Goal: Transaction & Acquisition: Purchase product/service

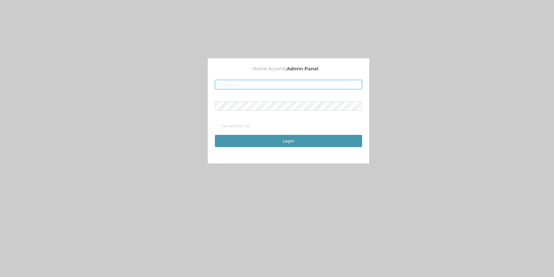
type input "[EMAIL_ADDRESS][DOMAIN_NAME]"
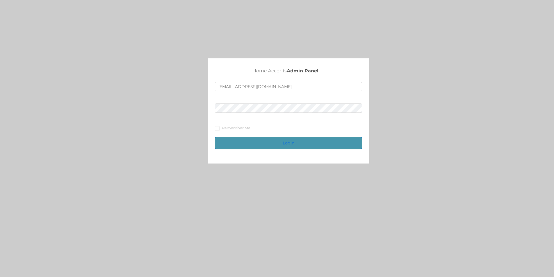
click at [282, 143] on button "Login" at bounding box center [288, 143] width 147 height 12
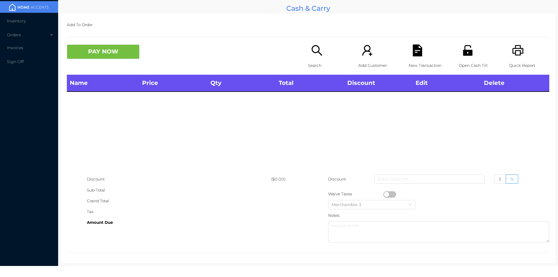
click at [325, 54] on div "Search" at bounding box center [328, 59] width 40 height 30
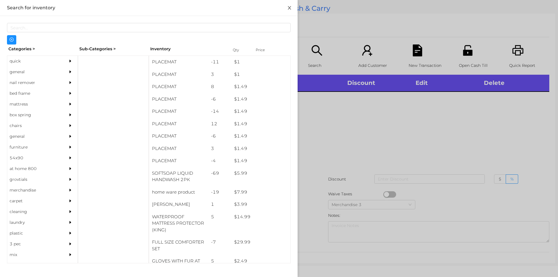
click at [292, 6] on button "Close" at bounding box center [289, 8] width 16 height 16
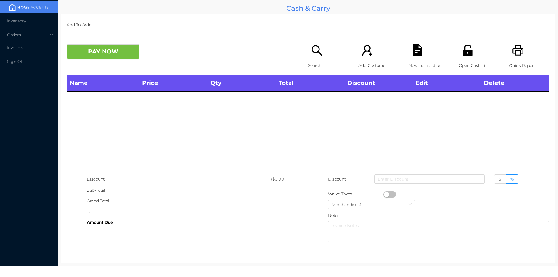
click at [313, 53] on icon "icon: search" at bounding box center [317, 50] width 10 height 10
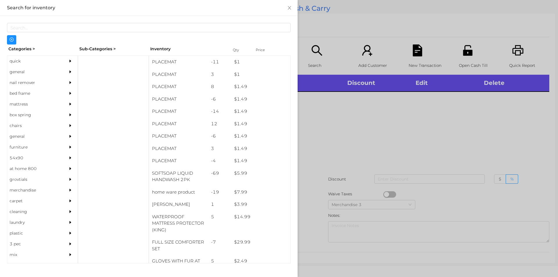
click at [47, 71] on div "general" at bounding box center [33, 72] width 53 height 11
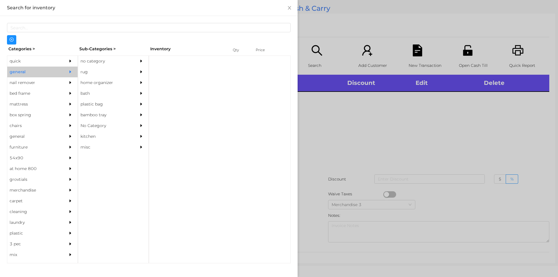
click at [96, 61] on div "no category" at bounding box center [104, 61] width 53 height 11
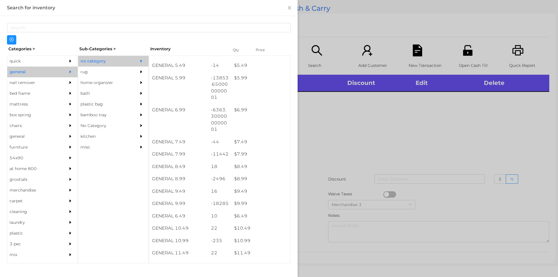
scroll to position [215, 0]
click at [287, 5] on button "Close" at bounding box center [289, 8] width 16 height 16
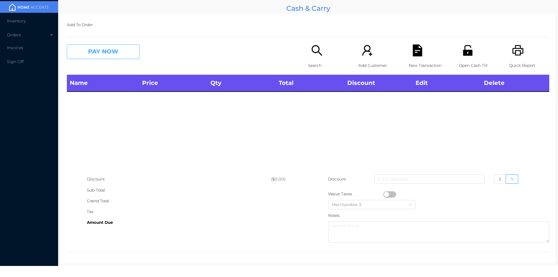
click at [119, 51] on button "PAY NOW" at bounding box center [103, 51] width 73 height 15
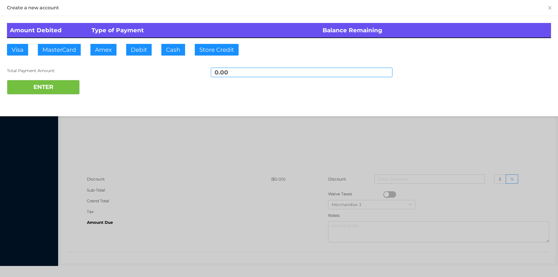
click at [244, 73] on input "0.00" at bounding box center [301, 72] width 181 height 9
click at [549, 10] on button "Close" at bounding box center [550, 8] width 16 height 16
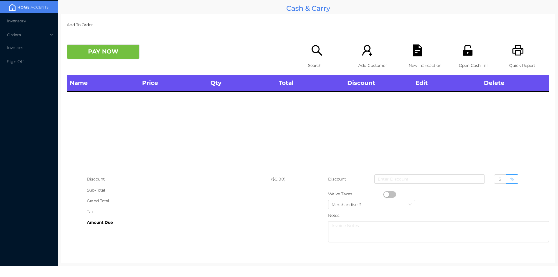
click at [318, 53] on icon "icon: search" at bounding box center [317, 50] width 12 height 12
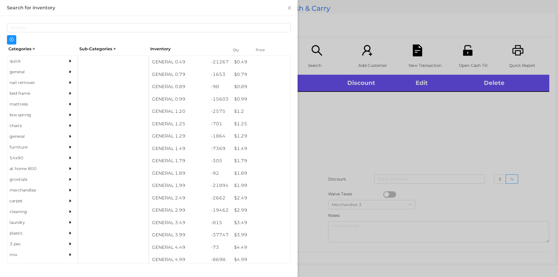
click at [50, 71] on div "general" at bounding box center [33, 72] width 53 height 11
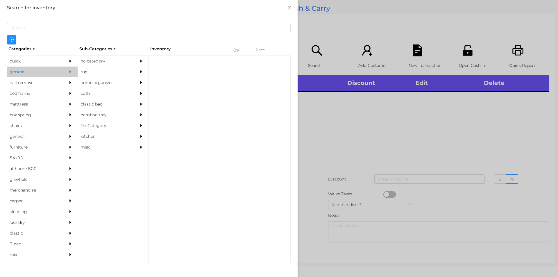
click at [133, 60] on div "no category" at bounding box center [113, 61] width 70 height 11
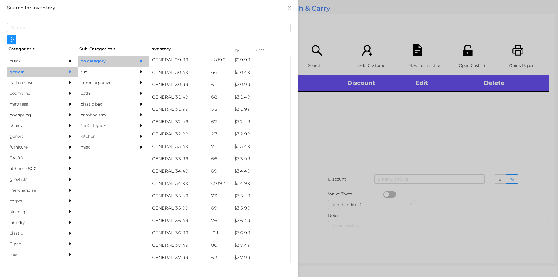
scroll to position [901, 0]
click at [43, 62] on div "quick" at bounding box center [33, 61] width 53 height 11
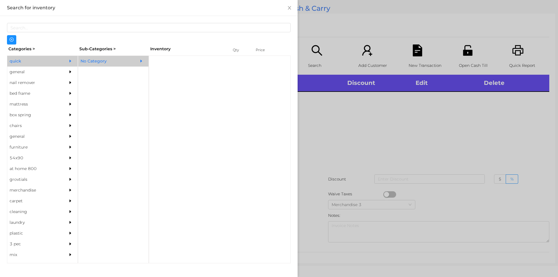
click at [129, 59] on div "No Category" at bounding box center [104, 61] width 53 height 11
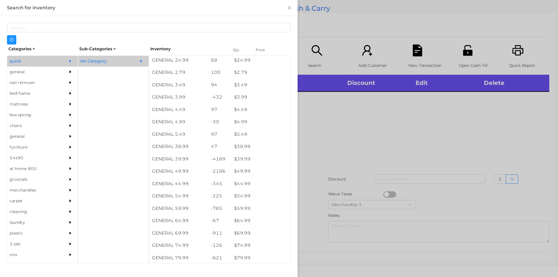
scroll to position [243, 0]
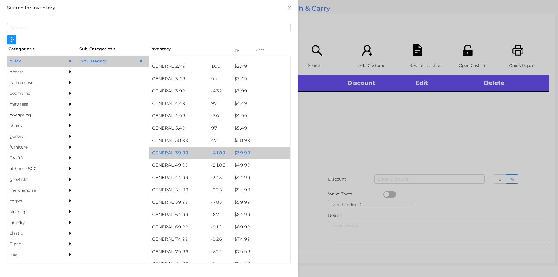
click at [260, 150] on div "$ 39.99" at bounding box center [260, 153] width 59 height 13
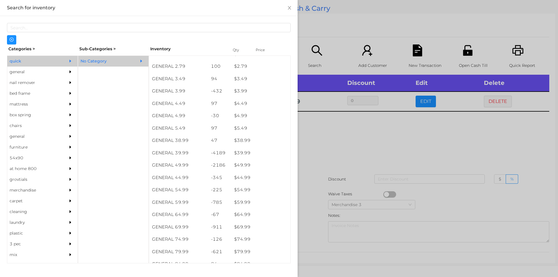
click at [343, 121] on div at bounding box center [279, 138] width 558 height 277
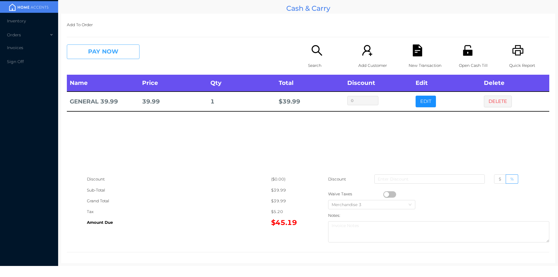
click at [127, 53] on button "PAY NOW" at bounding box center [103, 51] width 73 height 15
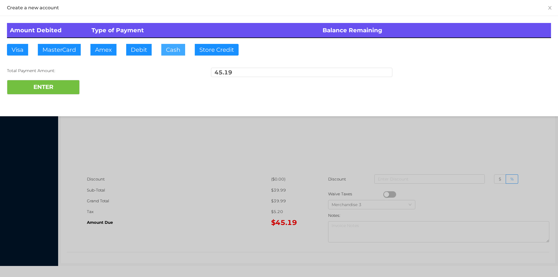
click at [179, 49] on button "Cash" at bounding box center [173, 50] width 24 height 12
click at [67, 88] on button "ENTER" at bounding box center [43, 87] width 73 height 15
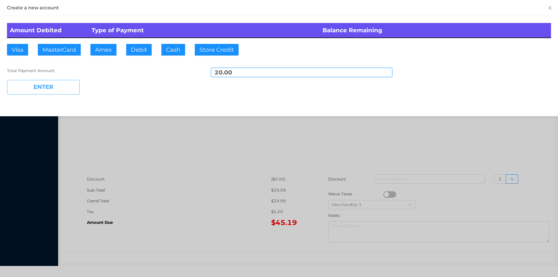
type input "25.19"
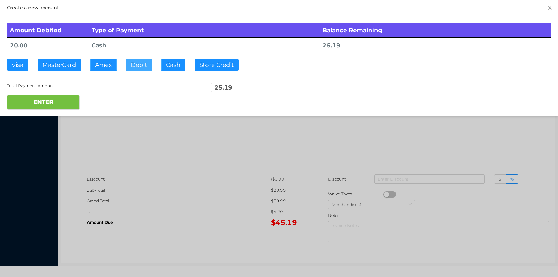
click at [141, 62] on button "Debit" at bounding box center [139, 65] width 26 height 12
click at [56, 106] on button "ENTER" at bounding box center [43, 102] width 73 height 15
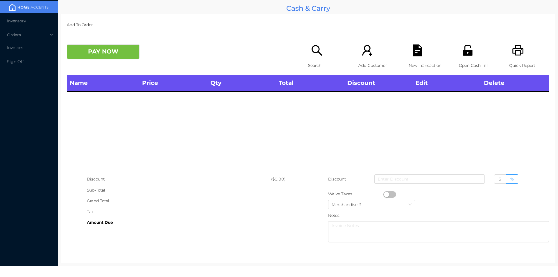
click at [314, 52] on icon "icon: search" at bounding box center [317, 50] width 12 height 12
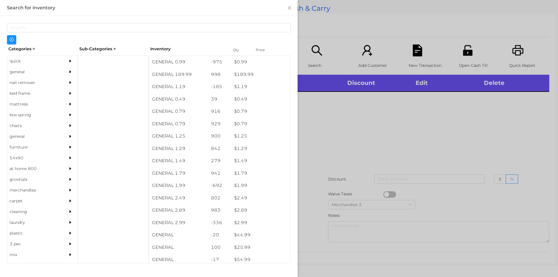
click at [59, 72] on div "general" at bounding box center [42, 72] width 70 height 11
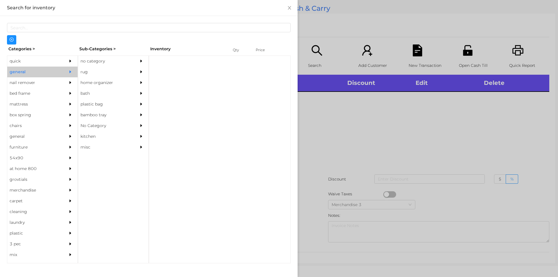
click at [123, 59] on div "no category" at bounding box center [104, 61] width 53 height 11
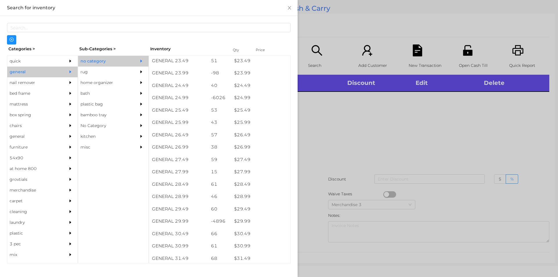
scroll to position [717, 0]
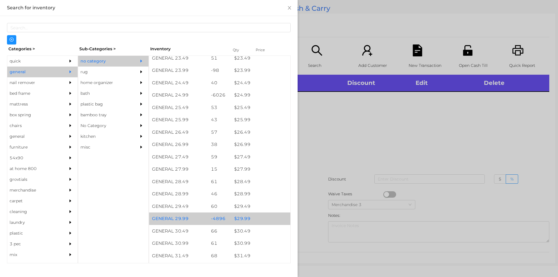
click at [258, 219] on div "$ 29.99" at bounding box center [260, 219] width 59 height 13
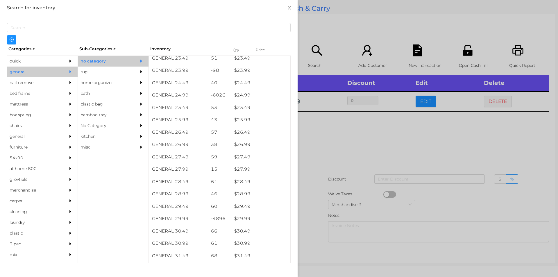
click at [341, 143] on div at bounding box center [279, 138] width 558 height 277
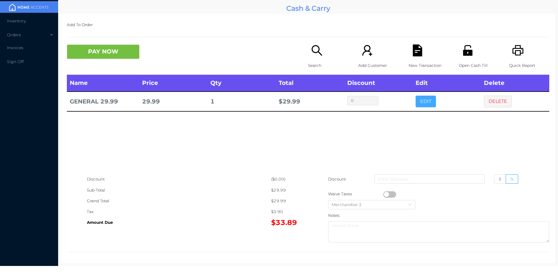
click at [425, 103] on button "EDIT" at bounding box center [426, 102] width 20 height 12
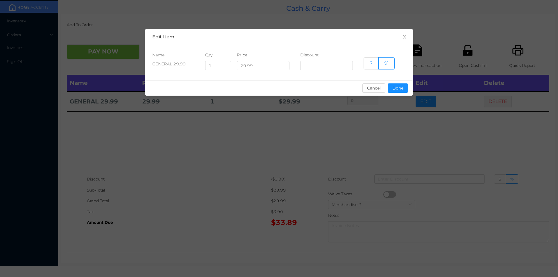
click at [373, 64] on label "$" at bounding box center [371, 63] width 15 height 12
click at [370, 65] on input "$" at bounding box center [370, 65] width 0 height 0
click at [218, 64] on input "1" at bounding box center [219, 65] width 26 height 9
click at [318, 66] on input "text" at bounding box center [326, 65] width 53 height 9
type input "8.00"
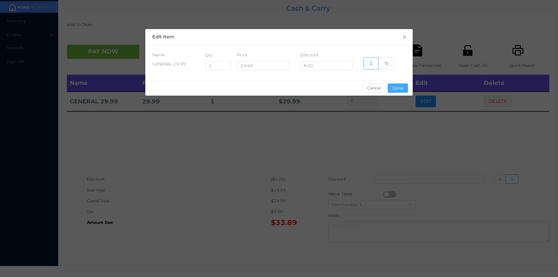
click at [400, 90] on button "Done" at bounding box center [398, 87] width 20 height 9
type input "8$"
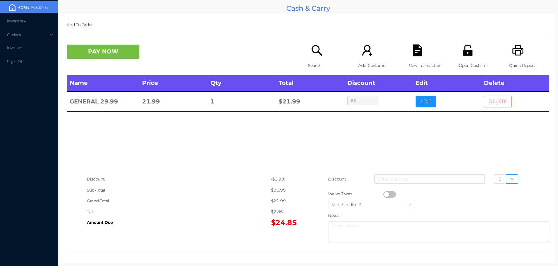
click at [493, 105] on button "DELETE" at bounding box center [498, 102] width 28 height 12
click at [99, 53] on button "PAY NOW" at bounding box center [103, 51] width 73 height 15
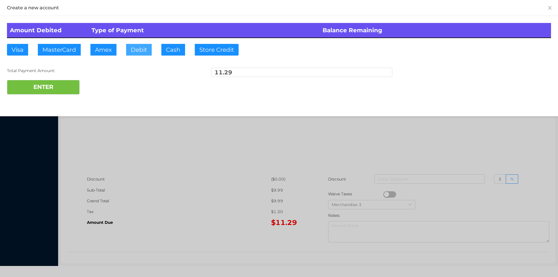
click at [140, 51] on button "Debit" at bounding box center [139, 50] width 26 height 12
type input "20."
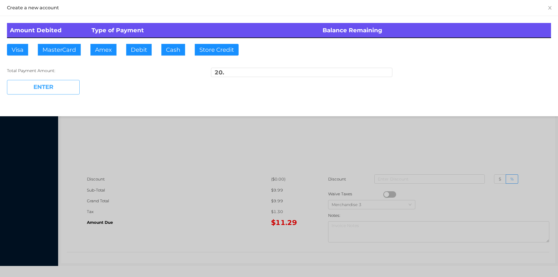
click at [59, 93] on button "ENTER" at bounding box center [43, 87] width 73 height 15
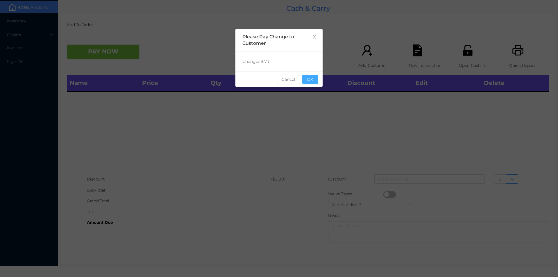
click at [310, 82] on button "OK" at bounding box center [310, 79] width 16 height 9
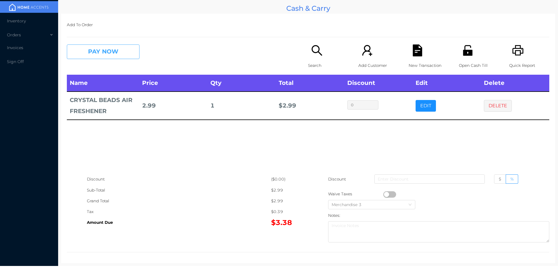
click at [103, 55] on button "PAY NOW" at bounding box center [103, 51] width 73 height 15
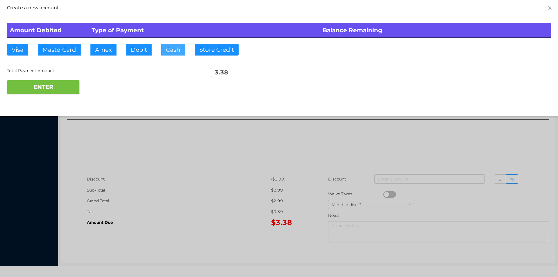
click at [172, 47] on button "Cash" at bounding box center [173, 50] width 24 height 12
type input "5."
click at [50, 86] on button "ENTER" at bounding box center [43, 87] width 73 height 15
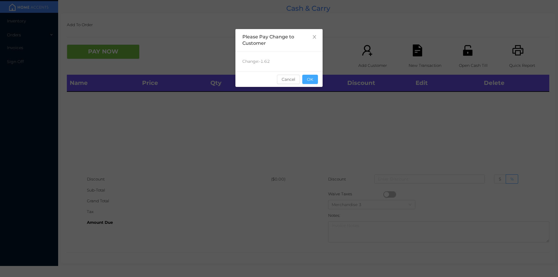
click at [314, 83] on button "OK" at bounding box center [310, 79] width 16 height 9
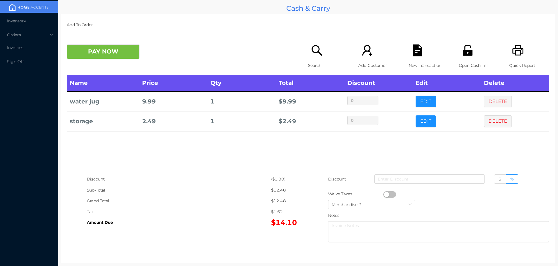
click at [314, 57] on div "Search" at bounding box center [328, 59] width 40 height 30
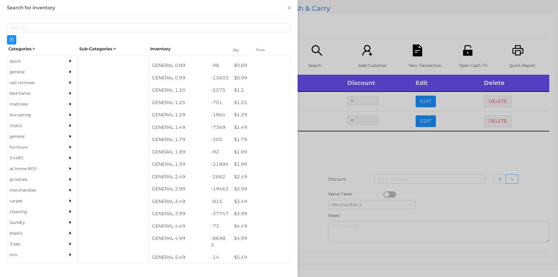
scroll to position [21, 0]
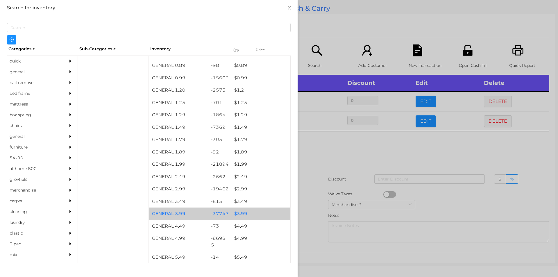
click at [238, 214] on div "$ 3.99" at bounding box center [260, 214] width 59 height 13
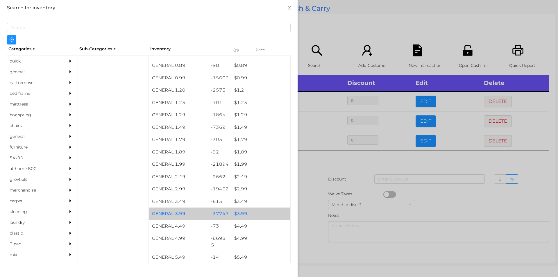
click at [232, 212] on div "$ 3.99" at bounding box center [260, 214] width 59 height 13
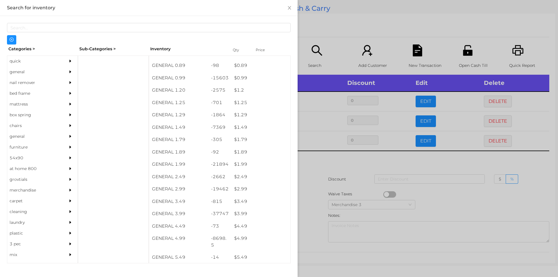
click at [315, 184] on div at bounding box center [279, 138] width 558 height 277
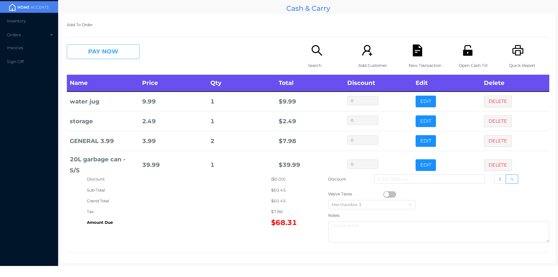
click at [102, 59] on button "PAY NOW" at bounding box center [103, 51] width 73 height 15
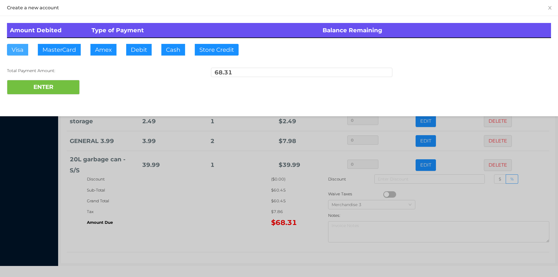
click at [17, 53] on button "Visa" at bounding box center [17, 50] width 21 height 12
click at [35, 88] on button "ENTER" at bounding box center [43, 87] width 73 height 15
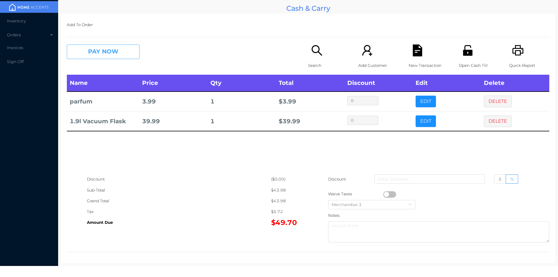
click at [98, 49] on button "PAY NOW" at bounding box center [103, 51] width 73 height 15
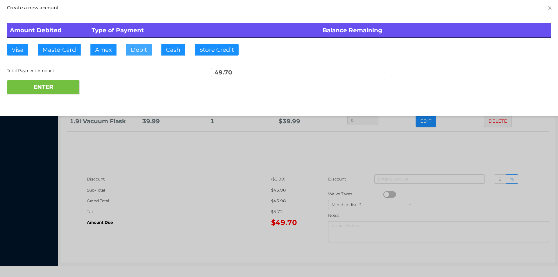
click at [137, 52] on button "Debit" at bounding box center [139, 50] width 26 height 12
type input "50."
click at [47, 87] on button "ENTER" at bounding box center [43, 87] width 73 height 15
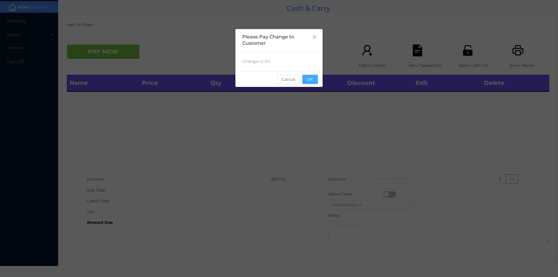
click at [314, 83] on button "OK" at bounding box center [310, 79] width 16 height 9
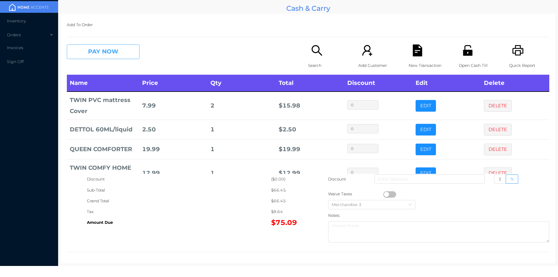
click at [88, 50] on button "PAY NOW" at bounding box center [103, 51] width 73 height 15
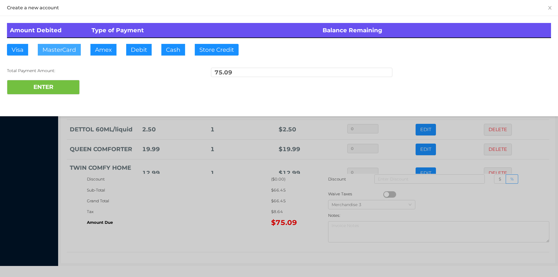
click at [56, 49] on button "MasterCard" at bounding box center [59, 50] width 43 height 12
click at [99, 85] on div "ENTER" at bounding box center [279, 87] width 544 height 15
click at [167, 221] on div at bounding box center [279, 138] width 558 height 277
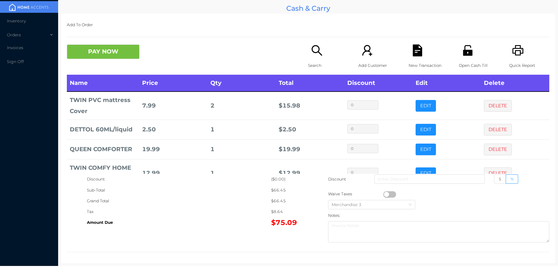
click at [419, 45] on icon "icon: file-text" at bounding box center [418, 50] width 12 height 12
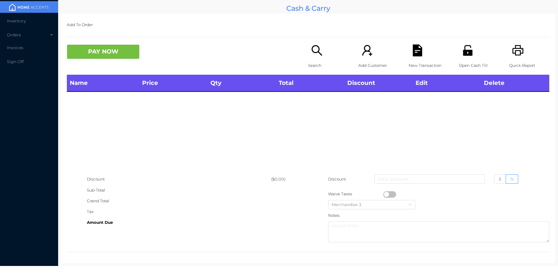
click at [512, 47] on icon "icon: printer" at bounding box center [518, 50] width 12 height 12
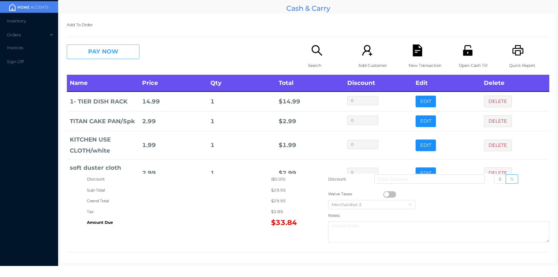
click at [101, 54] on button "PAY NOW" at bounding box center [103, 51] width 73 height 15
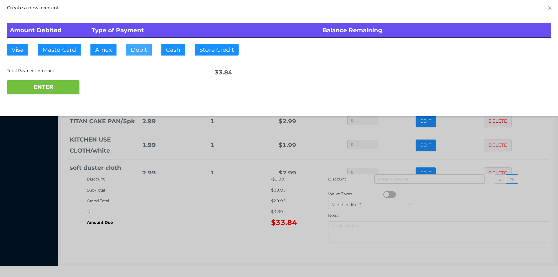
click at [140, 52] on button "Debit" at bounding box center [139, 50] width 26 height 12
type input "40."
click at [55, 93] on button "ENTER" at bounding box center [43, 87] width 73 height 15
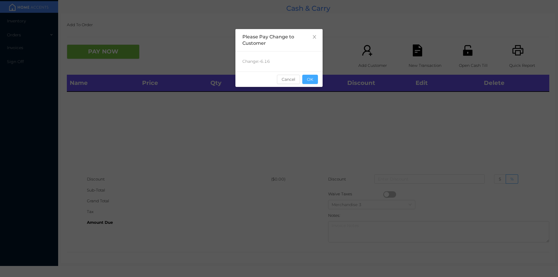
click at [316, 81] on button "OK" at bounding box center [310, 79] width 16 height 9
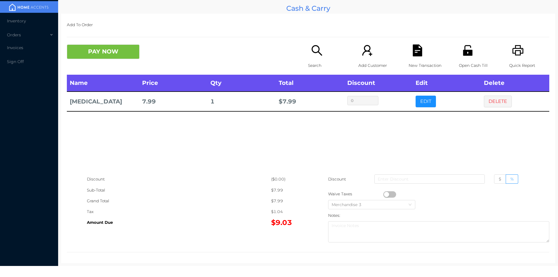
click at [98, 46] on button "PAY NOW" at bounding box center [103, 51] width 73 height 15
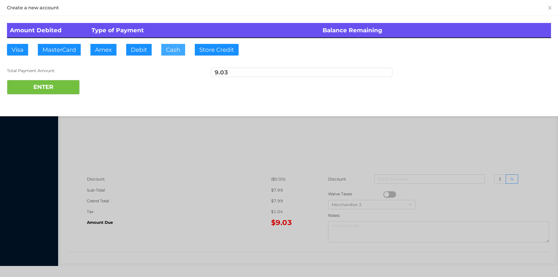
click at [162, 50] on button "Cash" at bounding box center [173, 50] width 24 height 12
click at [52, 93] on button "ENTER" at bounding box center [43, 87] width 73 height 15
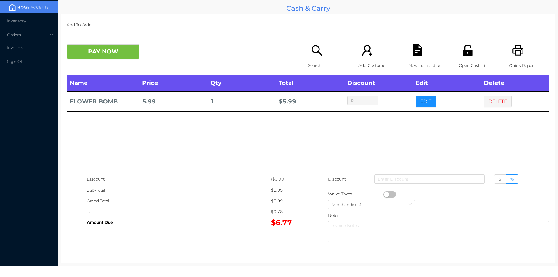
click at [308, 60] on div "Search" at bounding box center [328, 59] width 40 height 30
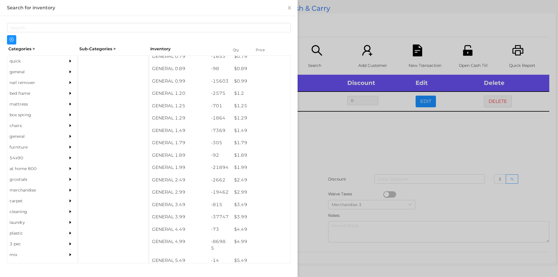
scroll to position [18, 0]
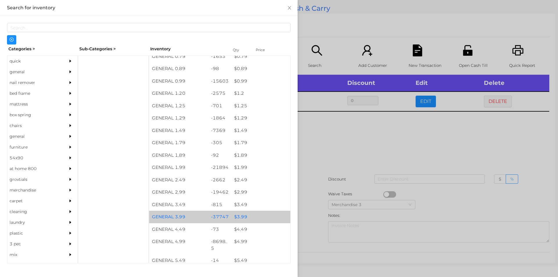
click at [240, 215] on div "$ 3.99" at bounding box center [260, 217] width 59 height 13
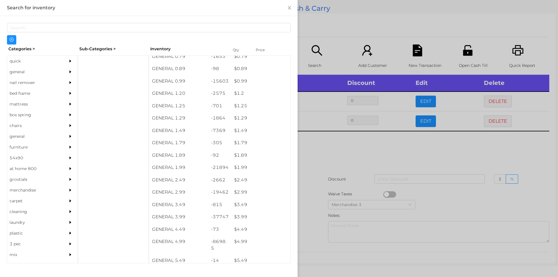
click at [322, 159] on div at bounding box center [279, 138] width 558 height 277
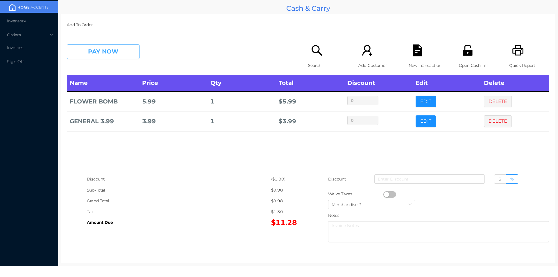
click at [119, 57] on button "PAY NOW" at bounding box center [103, 51] width 73 height 15
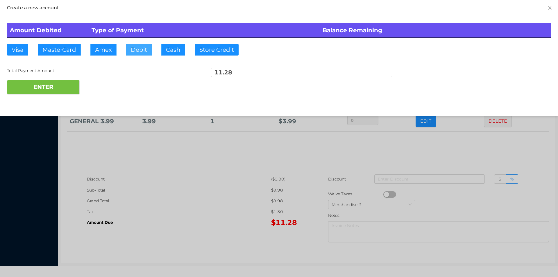
click at [143, 49] on button "Debit" at bounding box center [139, 50] width 26 height 12
click at [64, 88] on button "ENTER" at bounding box center [43, 87] width 73 height 15
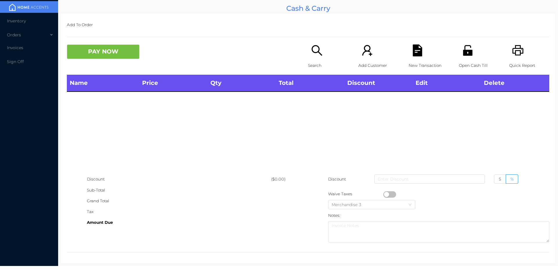
click at [319, 62] on p "Search" at bounding box center [328, 65] width 40 height 11
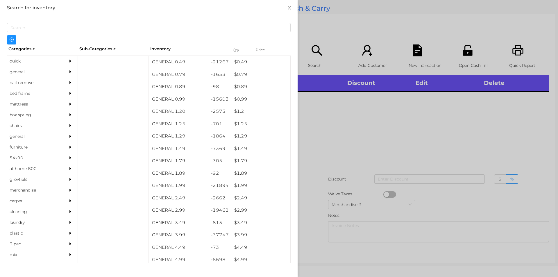
click at [17, 72] on div "general" at bounding box center [33, 72] width 53 height 11
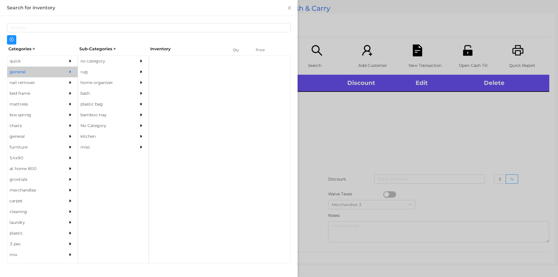
click at [89, 67] on div "rug" at bounding box center [104, 72] width 53 height 11
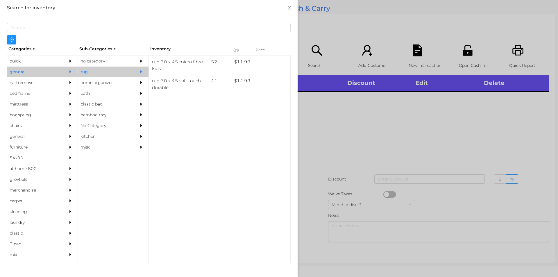
click at [87, 61] on div "no category" at bounding box center [104, 61] width 53 height 11
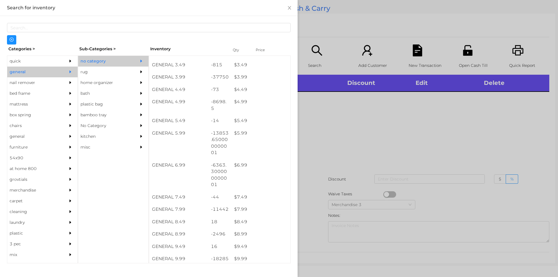
scroll to position [158, 0]
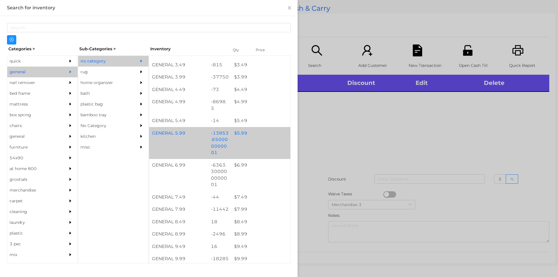
click at [237, 130] on div "$ 5.99" at bounding box center [260, 133] width 59 height 13
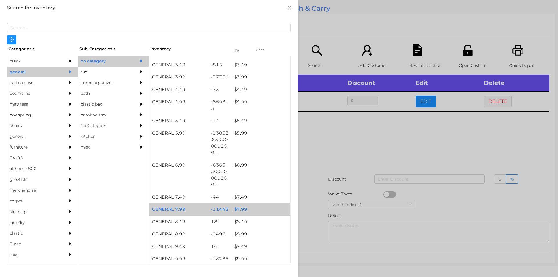
click at [240, 209] on div "$ 7.99" at bounding box center [260, 209] width 59 height 13
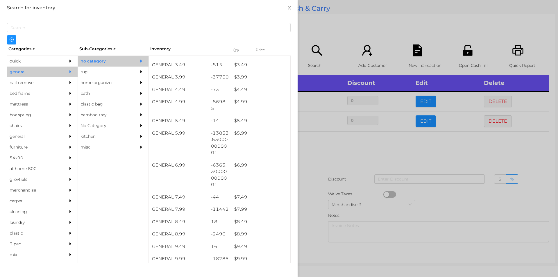
click at [352, 144] on div at bounding box center [279, 138] width 558 height 277
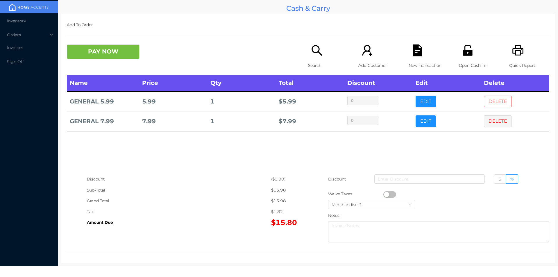
click at [493, 103] on button "DELETE" at bounding box center [498, 102] width 28 height 12
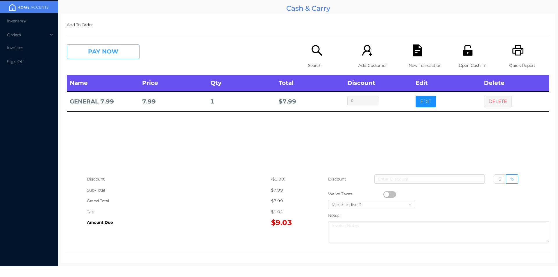
click at [108, 54] on button "PAY NOW" at bounding box center [103, 51] width 73 height 15
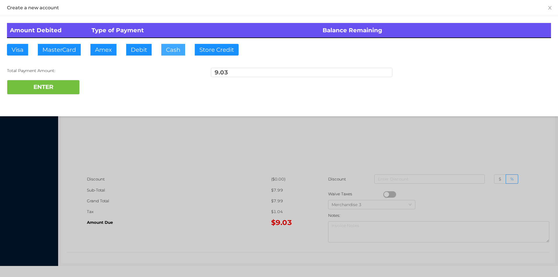
click at [171, 51] on button "Cash" at bounding box center [173, 50] width 24 height 12
click at [63, 82] on button "ENTER" at bounding box center [43, 87] width 73 height 15
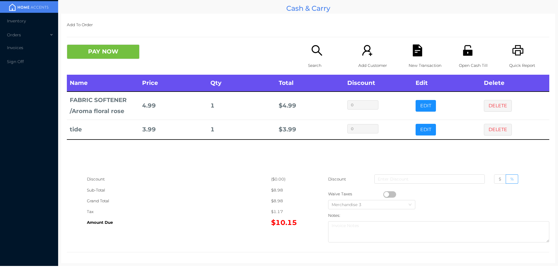
click at [385, 194] on button "button" at bounding box center [389, 194] width 13 height 6
click at [98, 51] on button "PAY NOW" at bounding box center [103, 51] width 73 height 15
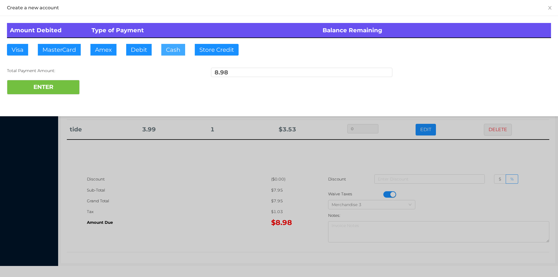
click at [169, 49] on button "Cash" at bounding box center [173, 50] width 24 height 12
click at [51, 85] on button "ENTER" at bounding box center [43, 87] width 73 height 15
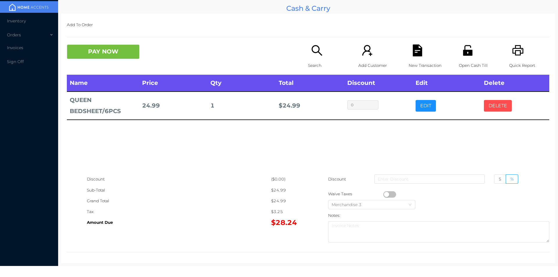
click at [493, 110] on button "DELETE" at bounding box center [498, 106] width 28 height 12
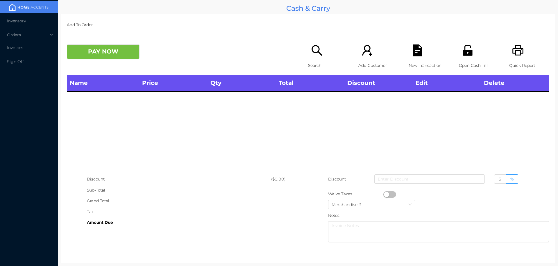
click at [319, 56] on icon "icon: search" at bounding box center [317, 50] width 12 height 12
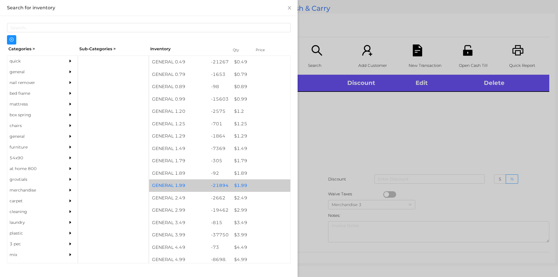
click at [240, 186] on div "$ 1.99" at bounding box center [260, 185] width 59 height 13
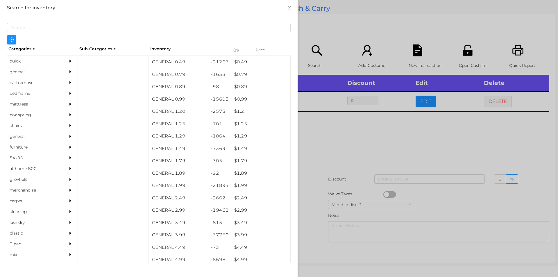
click at [326, 149] on div at bounding box center [279, 138] width 558 height 277
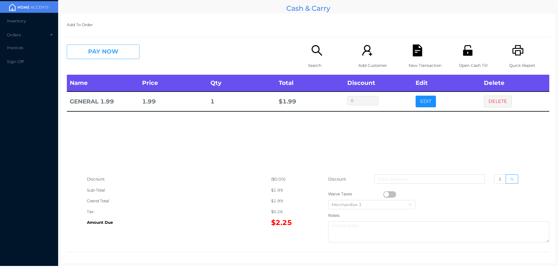
click at [96, 53] on button "PAY NOW" at bounding box center [103, 51] width 73 height 15
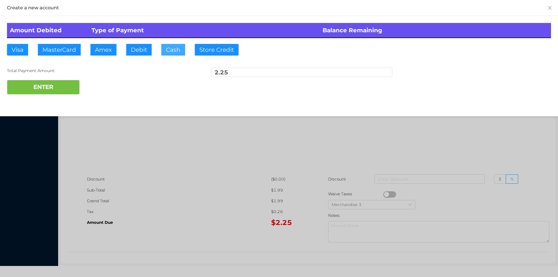
click at [170, 49] on button "Cash" at bounding box center [173, 50] width 24 height 12
click at [58, 82] on button "ENTER" at bounding box center [43, 87] width 73 height 15
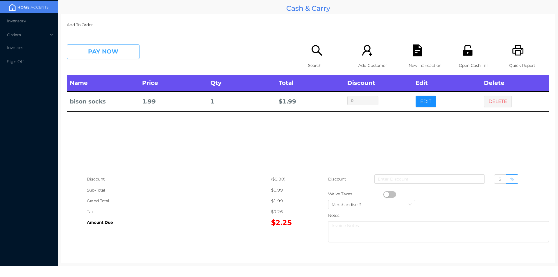
click at [104, 54] on button "PAY NOW" at bounding box center [103, 51] width 73 height 15
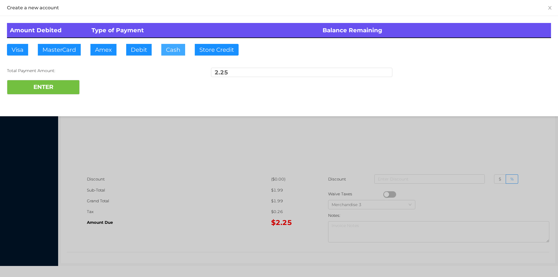
click at [168, 53] on button "Cash" at bounding box center [173, 50] width 24 height 12
click at [52, 85] on button "ENTER" at bounding box center [43, 87] width 73 height 15
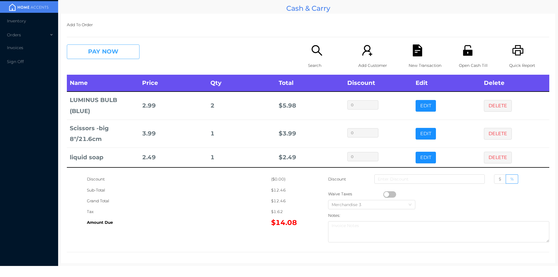
click at [109, 53] on button "PAY NOW" at bounding box center [103, 51] width 73 height 15
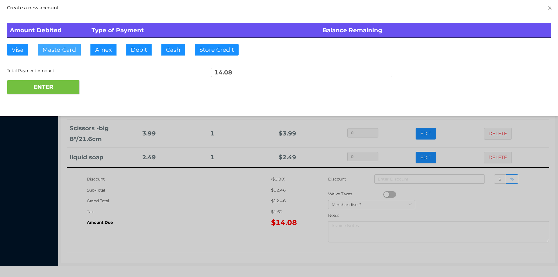
click at [62, 52] on button "MasterCard" at bounding box center [59, 50] width 43 height 12
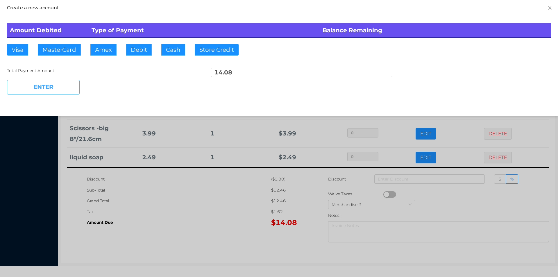
click at [42, 83] on button "ENTER" at bounding box center [43, 87] width 73 height 15
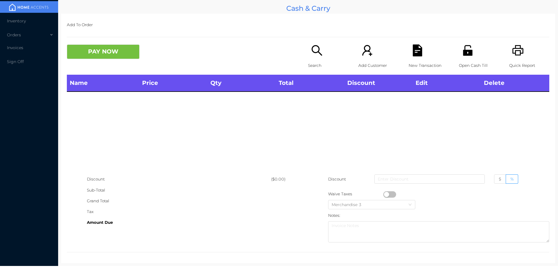
click at [314, 55] on icon "icon: search" at bounding box center [317, 50] width 12 height 12
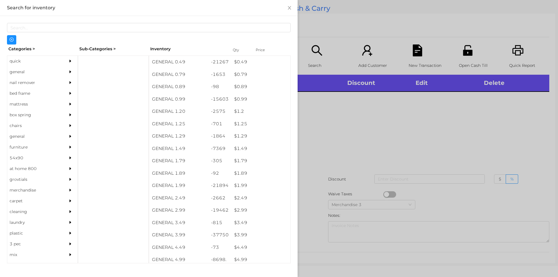
click at [235, 234] on div "$ 3.99" at bounding box center [260, 235] width 59 height 13
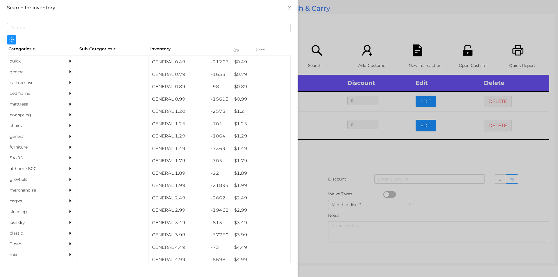
click at [356, 162] on div at bounding box center [279, 138] width 558 height 277
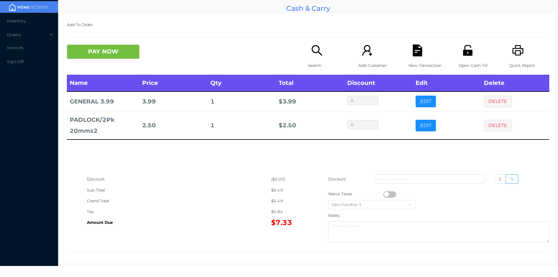
click at [95, 53] on button "PAY NOW" at bounding box center [103, 51] width 73 height 15
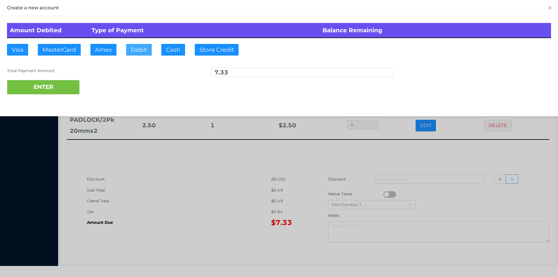
click at [138, 52] on button "Debit" at bounding box center [139, 50] width 26 height 12
click at [58, 88] on button "ENTER" at bounding box center [43, 87] width 73 height 15
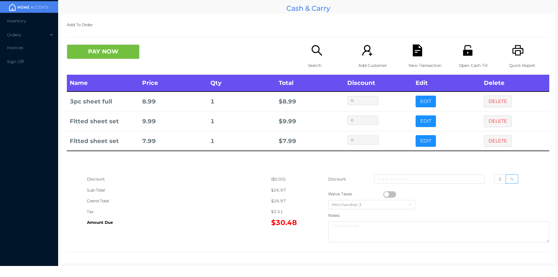
click at [415, 49] on icon "icon: file-text" at bounding box center [417, 50] width 9 height 12
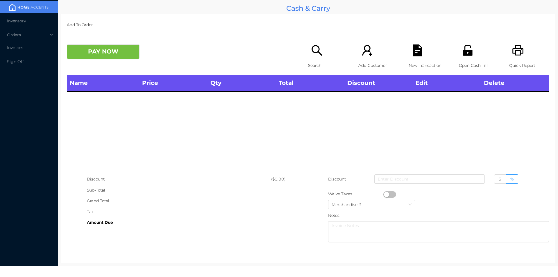
click at [309, 60] on div "Search" at bounding box center [328, 59] width 40 height 30
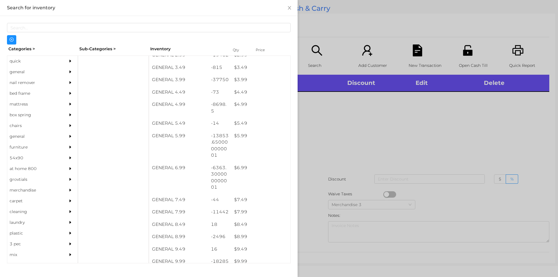
scroll to position [256, 0]
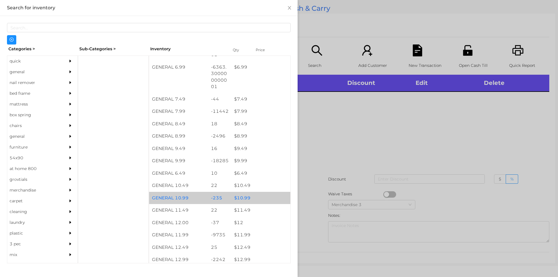
click at [243, 196] on div "$ 10.99" at bounding box center [260, 198] width 59 height 13
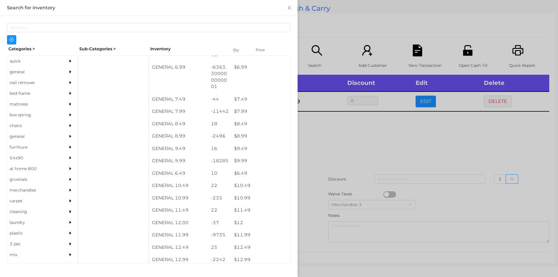
click at [355, 146] on div at bounding box center [279, 138] width 558 height 277
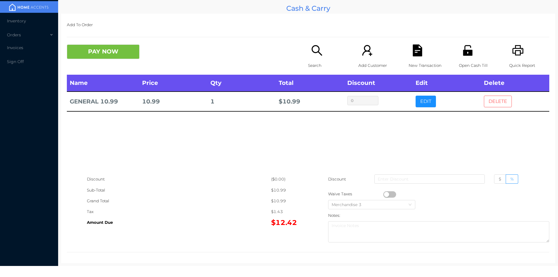
click at [491, 105] on button "DELETE" at bounding box center [498, 102] width 28 height 12
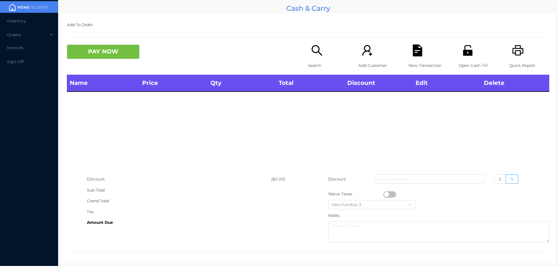
click at [521, 47] on div "Quick Report" at bounding box center [529, 59] width 40 height 30
click at [115, 65] on div "PAY NOW Search Add Customer New Transaction Open Cash Till Quick Report" at bounding box center [308, 59] width 483 height 30
click at [120, 124] on div "Name Price Qty Total Discount Edit Delete" at bounding box center [308, 124] width 483 height 99
click at [468, 63] on p "Open Cash Till" at bounding box center [479, 65] width 40 height 11
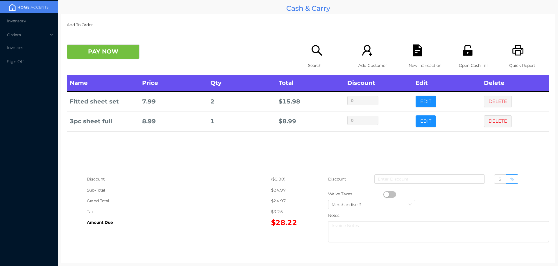
click at [469, 59] on div "Open Cash Till" at bounding box center [479, 59] width 40 height 30
click at [495, 103] on button "DELETE" at bounding box center [498, 102] width 28 height 12
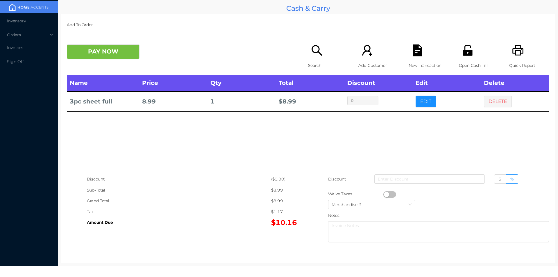
click at [492, 121] on div "Name Price Qty Total Discount Edit Delete 3pc sheet full 8.99 1 $ 8.99 0 EDIT D…" at bounding box center [308, 124] width 483 height 99
click at [489, 97] on button "DELETE" at bounding box center [498, 102] width 28 height 12
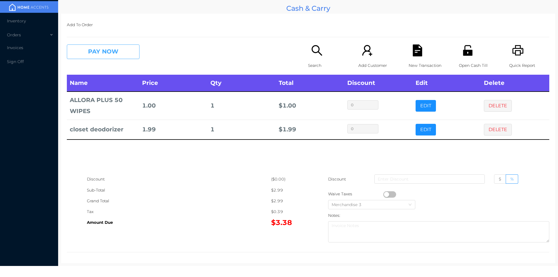
click at [93, 53] on button "PAY NOW" at bounding box center [103, 51] width 73 height 15
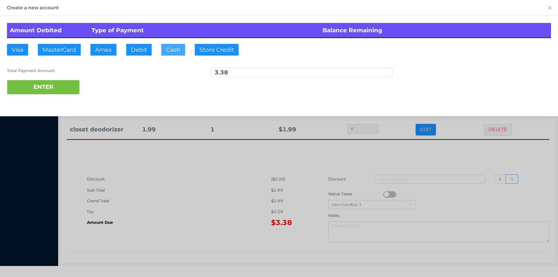
click at [169, 47] on button "Cash" at bounding box center [173, 50] width 24 height 12
type input "3"
type input "4."
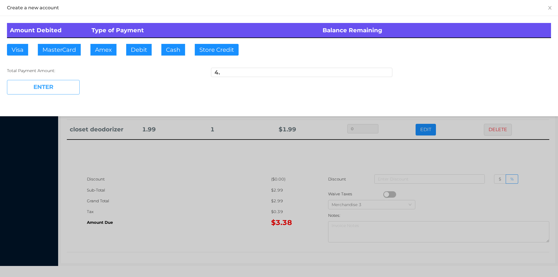
click at [61, 93] on button "ENTER" at bounding box center [43, 87] width 73 height 15
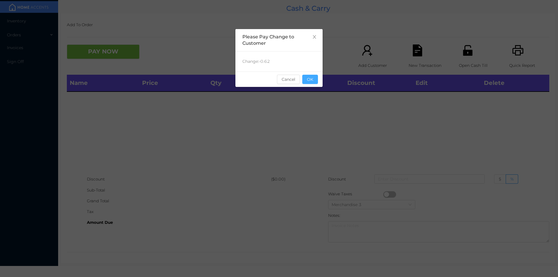
click at [310, 80] on button "OK" at bounding box center [310, 79] width 16 height 9
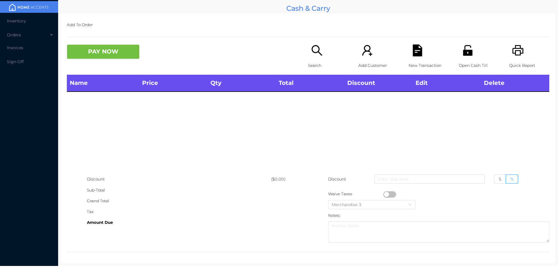
click at [307, 126] on div "Name Price Qty Total Discount Edit Delete" at bounding box center [308, 124] width 483 height 99
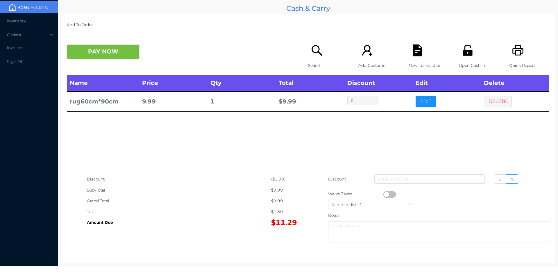
click at [320, 53] on icon "icon: search" at bounding box center [317, 50] width 12 height 12
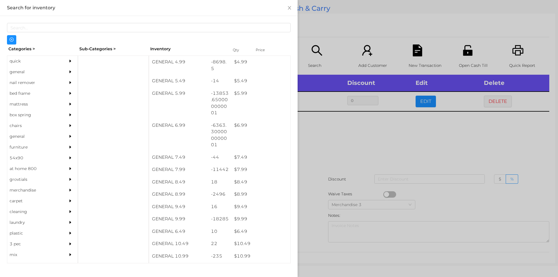
scroll to position [250, 0]
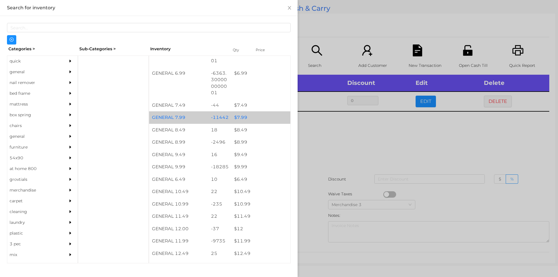
click at [238, 116] on div "$ 7.99" at bounding box center [260, 117] width 59 height 13
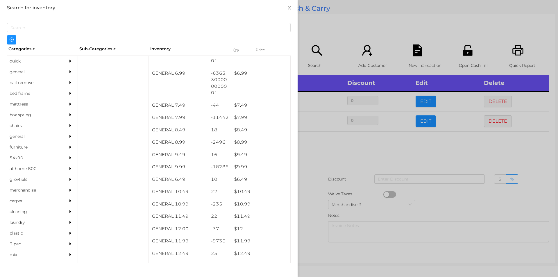
click at [315, 152] on div at bounding box center [279, 138] width 558 height 277
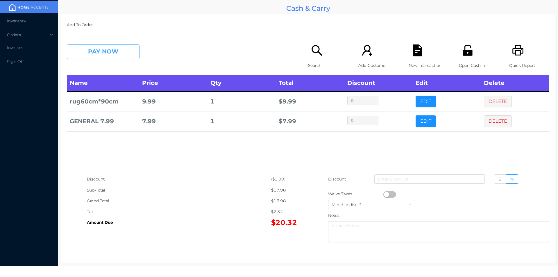
click at [102, 50] on button "PAY NOW" at bounding box center [103, 51] width 73 height 15
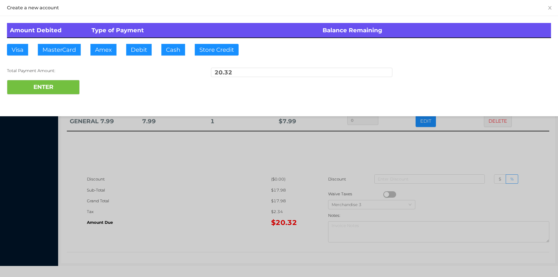
click at [252, 171] on div at bounding box center [279, 138] width 558 height 277
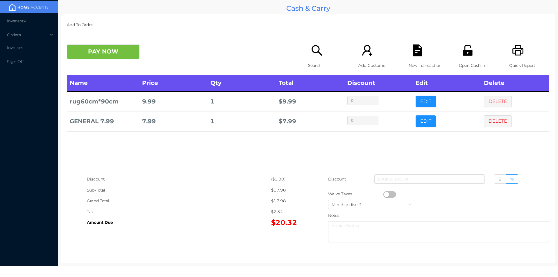
click at [473, 51] on div "Open Cash Till" at bounding box center [479, 59] width 40 height 30
click at [411, 61] on p "New Transaction" at bounding box center [429, 65] width 40 height 11
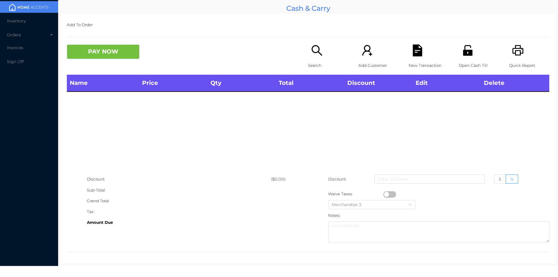
click at [312, 51] on icon "icon: search" at bounding box center [317, 50] width 10 height 10
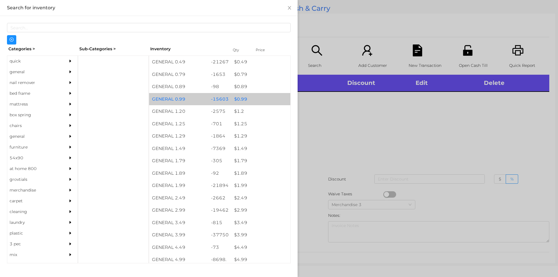
click at [242, 100] on div "$ 0.99" at bounding box center [260, 99] width 59 height 13
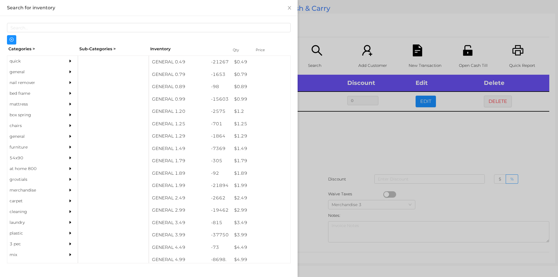
click at [331, 141] on div at bounding box center [279, 138] width 558 height 277
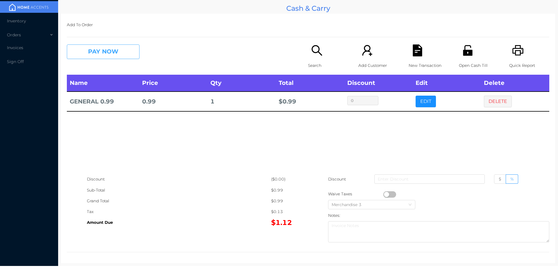
click at [105, 49] on button "PAY NOW" at bounding box center [103, 51] width 73 height 15
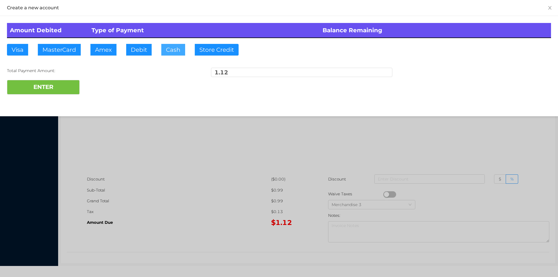
click at [165, 47] on button "Cash" at bounding box center [173, 50] width 24 height 12
click at [56, 85] on button "ENTER" at bounding box center [43, 87] width 73 height 15
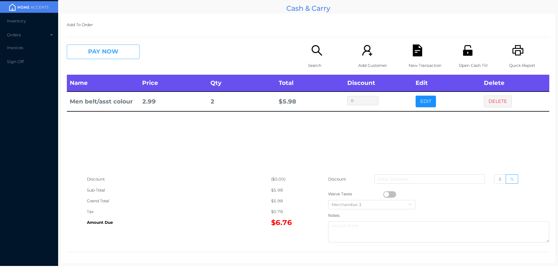
click at [121, 56] on button "PAY NOW" at bounding box center [103, 51] width 73 height 15
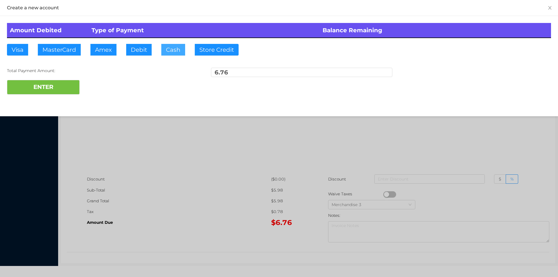
click at [167, 46] on button "Cash" at bounding box center [173, 50] width 24 height 12
type input "20."
click at [58, 90] on button "ENTER" at bounding box center [43, 87] width 73 height 15
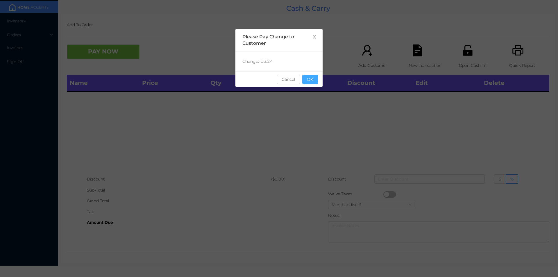
click at [310, 82] on button "OK" at bounding box center [310, 79] width 16 height 9
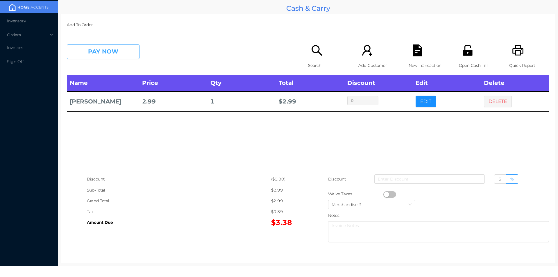
click at [86, 59] on button "PAY NOW" at bounding box center [103, 51] width 73 height 15
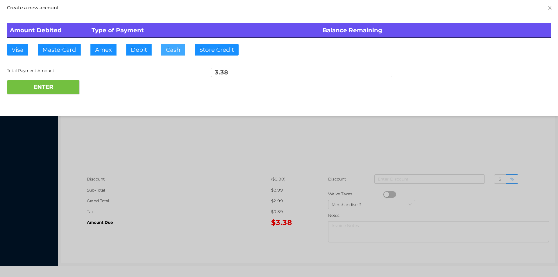
click at [174, 54] on button "Cash" at bounding box center [173, 50] width 24 height 12
click at [40, 92] on button "ENTER" at bounding box center [43, 87] width 73 height 15
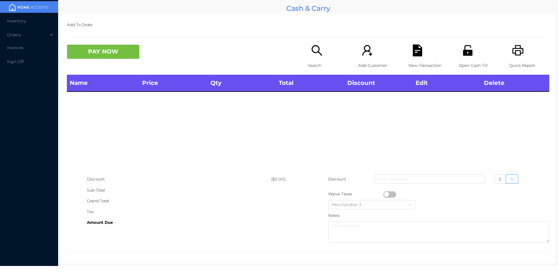
click at [312, 45] on icon "icon: search" at bounding box center [317, 50] width 12 height 12
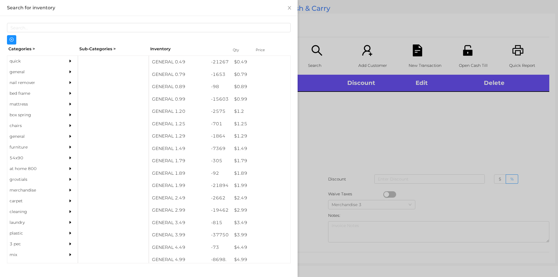
click at [24, 60] on div "quick" at bounding box center [33, 61] width 53 height 11
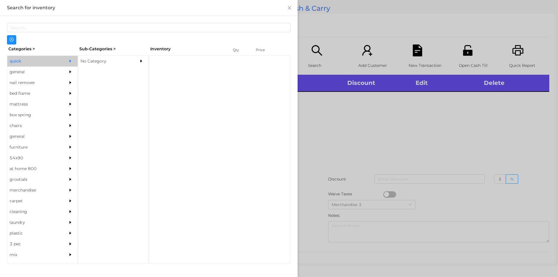
click at [115, 58] on div "No Category" at bounding box center [104, 61] width 53 height 11
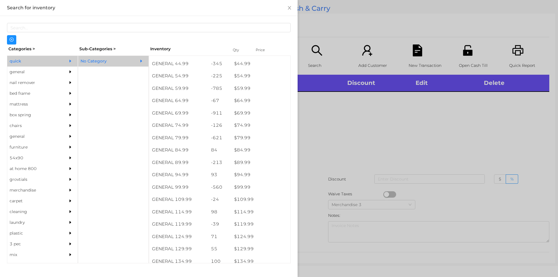
scroll to position [369, 0]
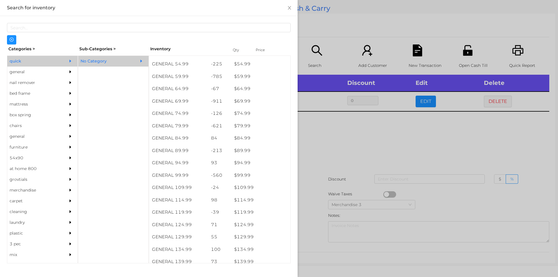
click at [340, 163] on div at bounding box center [279, 138] width 558 height 277
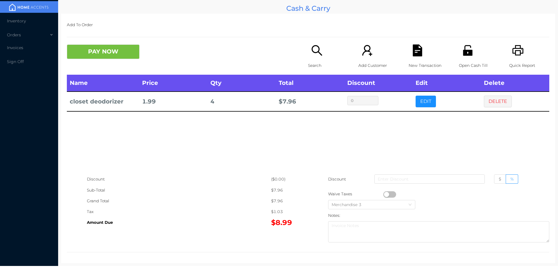
click at [314, 48] on icon "icon: search" at bounding box center [317, 50] width 12 height 12
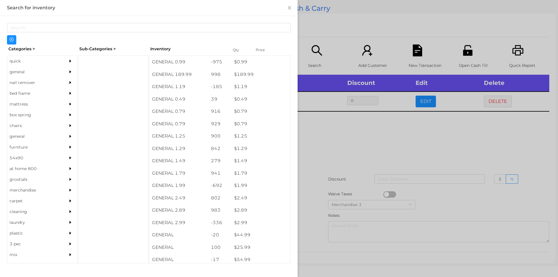
click at [36, 59] on div "quick" at bounding box center [33, 61] width 53 height 11
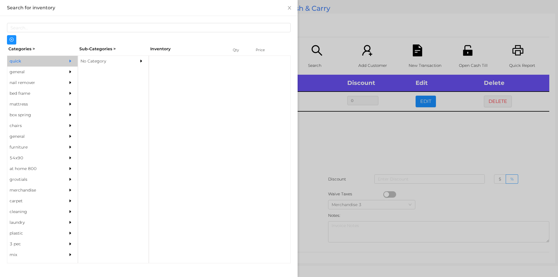
click at [103, 63] on div "No Category" at bounding box center [104, 61] width 53 height 11
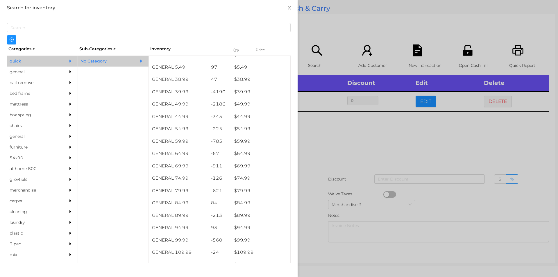
scroll to position [333, 0]
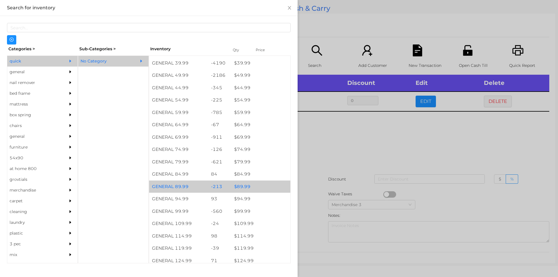
click at [248, 184] on div "$ 89.99" at bounding box center [260, 187] width 59 height 13
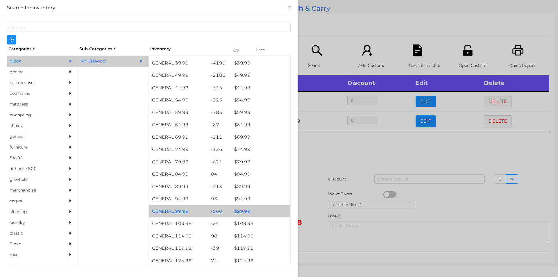
click at [249, 214] on div "$ 99.99" at bounding box center [260, 211] width 59 height 13
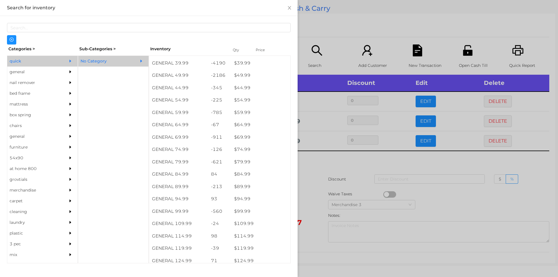
click at [324, 180] on div at bounding box center [279, 138] width 558 height 277
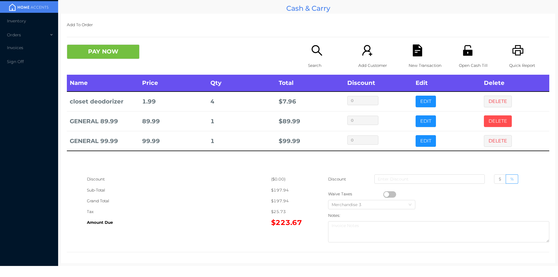
click at [486, 117] on button "DELETE" at bounding box center [498, 121] width 28 height 12
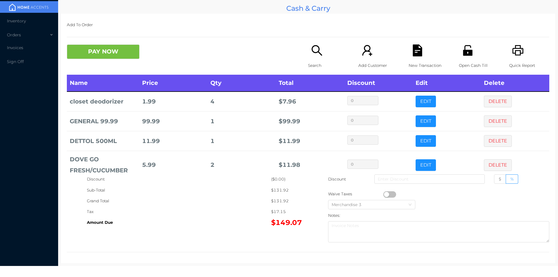
click at [308, 55] on div "Search" at bounding box center [328, 59] width 40 height 30
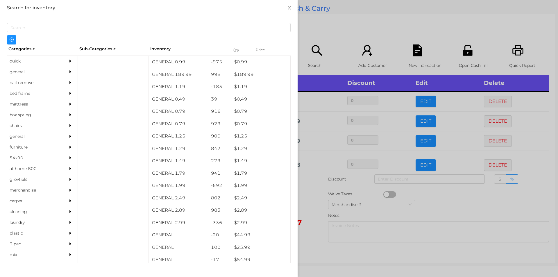
click at [31, 69] on div "general" at bounding box center [33, 72] width 53 height 11
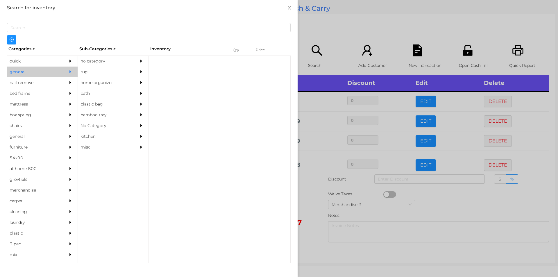
click at [99, 56] on div "no category" at bounding box center [104, 61] width 53 height 11
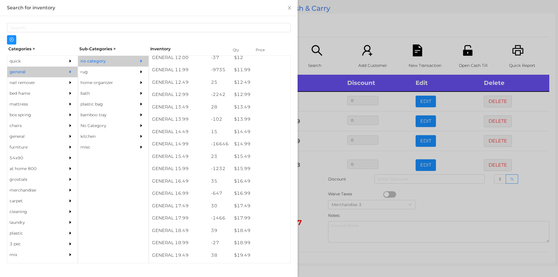
scroll to position [421, 0]
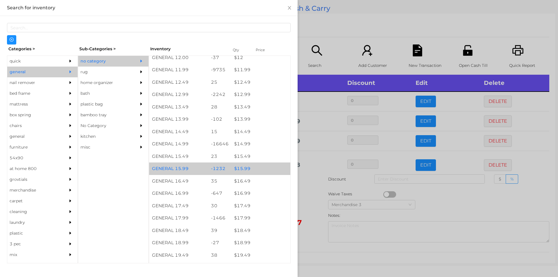
click at [244, 166] on div "$ 15.99" at bounding box center [260, 169] width 59 height 13
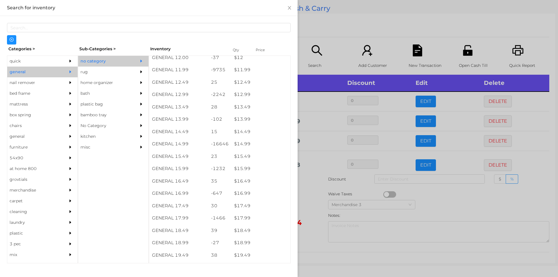
click at [328, 40] on div at bounding box center [279, 138] width 558 height 277
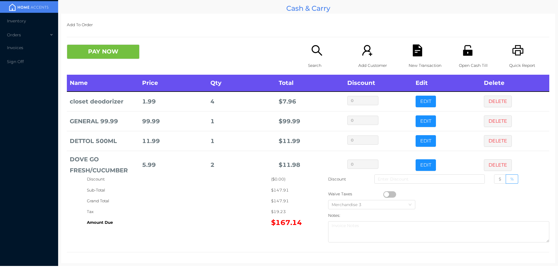
click at [117, 57] on button "PAY NOW" at bounding box center [103, 51] width 73 height 15
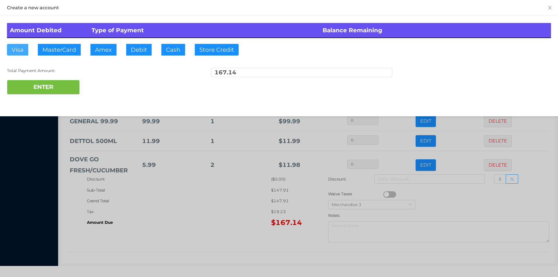
click at [14, 48] on button "Visa" at bounding box center [17, 50] width 21 height 12
click at [61, 84] on button "ENTER" at bounding box center [43, 87] width 73 height 15
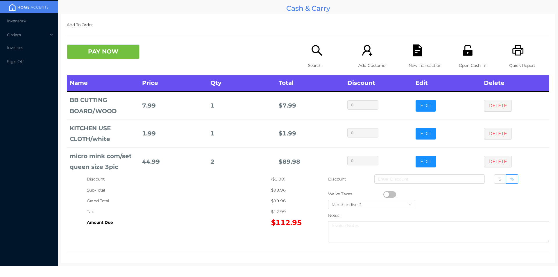
scroll to position [8, 0]
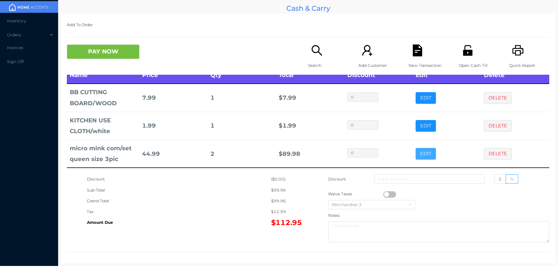
click at [419, 153] on button "EDIT" at bounding box center [426, 154] width 20 height 12
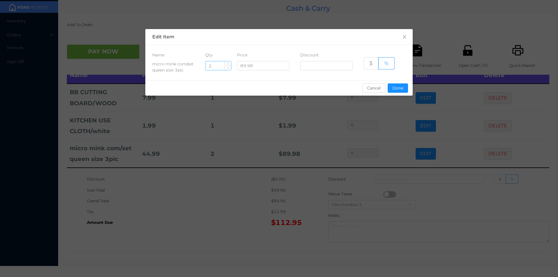
click at [213, 66] on input "2" at bounding box center [219, 65] width 26 height 9
type input "1"
click at [402, 84] on button "Done" at bounding box center [398, 87] width 20 height 9
type input "0%"
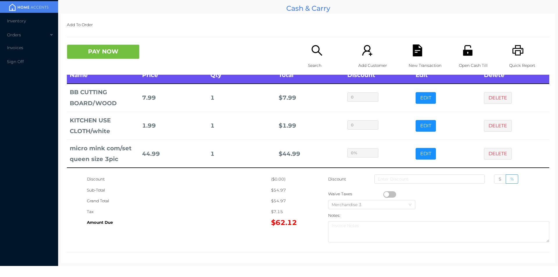
click at [416, 58] on div "New Transaction" at bounding box center [429, 59] width 40 height 30
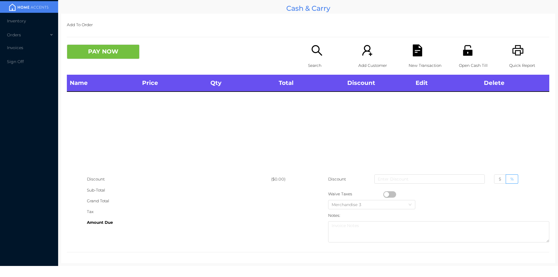
scroll to position [0, 0]
click at [478, 60] on p "Open Cash Till" at bounding box center [479, 65] width 40 height 11
click at [462, 46] on icon "icon: unlock" at bounding box center [468, 50] width 12 height 12
click at [308, 53] on div "Search" at bounding box center [328, 59] width 40 height 30
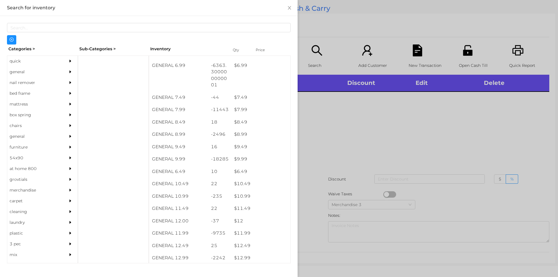
scroll to position [258, 0]
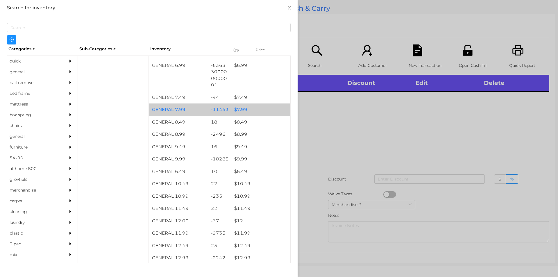
click at [258, 111] on div "$ 7.99" at bounding box center [260, 109] width 59 height 13
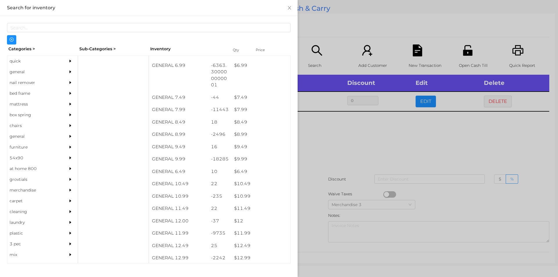
click at [316, 138] on div at bounding box center [279, 138] width 558 height 277
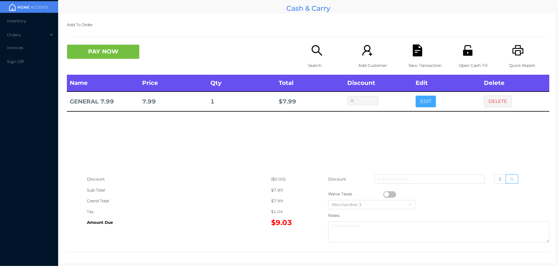
click at [426, 102] on button "EDIT" at bounding box center [426, 102] width 20 height 12
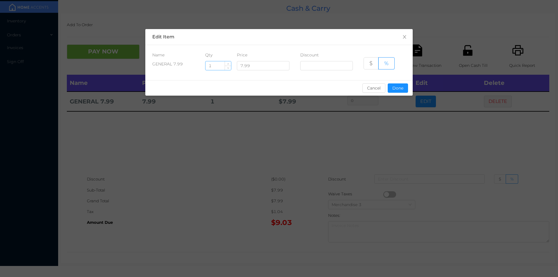
click at [220, 64] on input "1" at bounding box center [219, 65] width 26 height 9
type input "6"
click at [392, 90] on button "Done" at bounding box center [398, 87] width 20 height 9
type input "0%"
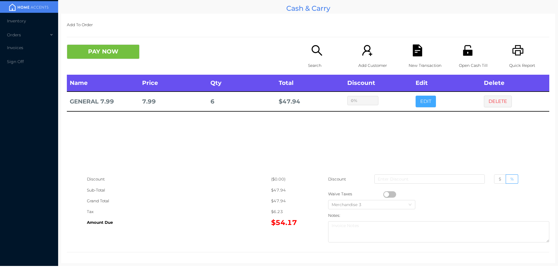
click at [416, 96] on button "EDIT" at bounding box center [426, 102] width 20 height 12
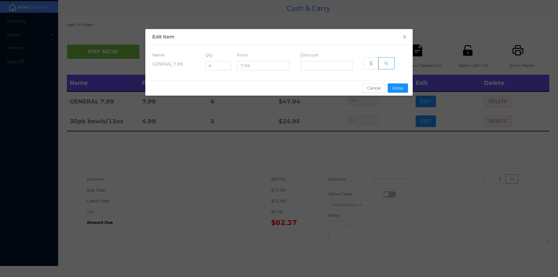
click at [195, 220] on div "sentinelStart Edit Item Name Qty Price Discount GENERAL 7.99 6 7.99 $ % Cancel …" at bounding box center [279, 138] width 558 height 277
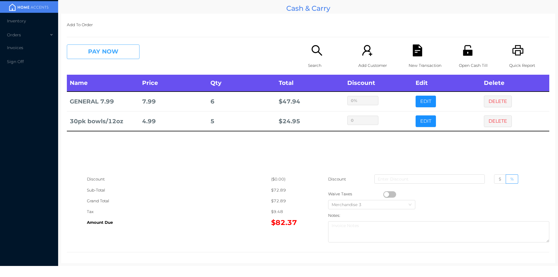
click at [92, 49] on button "PAY NOW" at bounding box center [103, 51] width 73 height 15
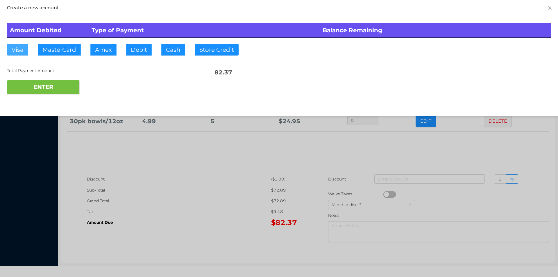
click at [21, 51] on button "Visa" at bounding box center [17, 50] width 21 height 12
click at [49, 89] on button "ENTER" at bounding box center [43, 87] width 73 height 15
type input "0"
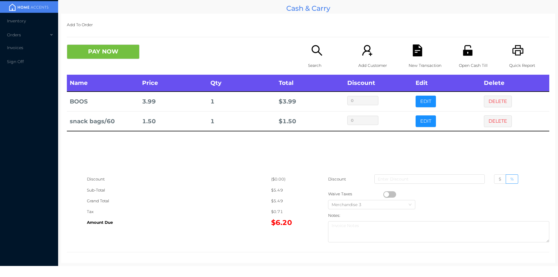
click at [415, 56] on icon "icon: file-text" at bounding box center [417, 50] width 9 height 12
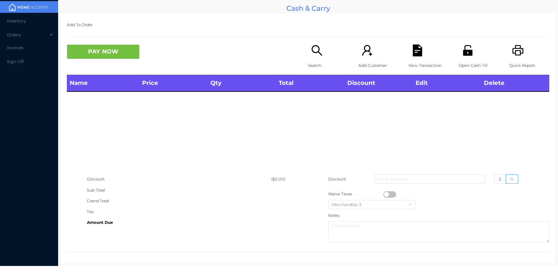
click at [464, 50] on icon "icon: unlock" at bounding box center [467, 50] width 9 height 10
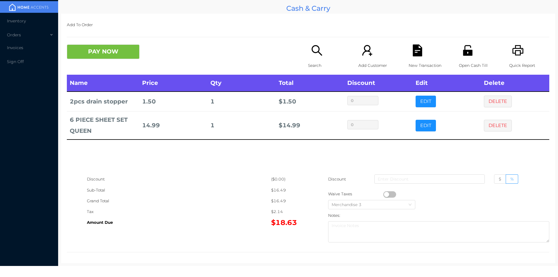
click at [413, 49] on icon "icon: file-text" at bounding box center [417, 50] width 9 height 12
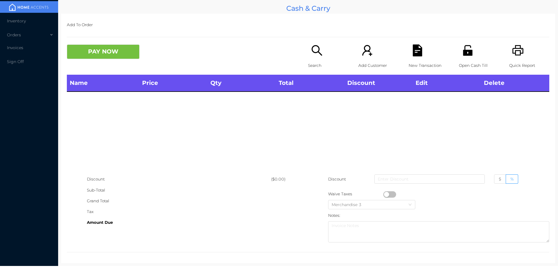
click at [459, 47] on div "Open Cash Till" at bounding box center [479, 59] width 40 height 30
click at [463, 51] on icon "icon: unlock" at bounding box center [467, 50] width 9 height 10
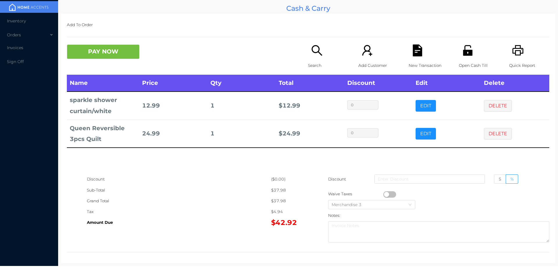
click at [409, 61] on p "New Transaction" at bounding box center [429, 65] width 40 height 11
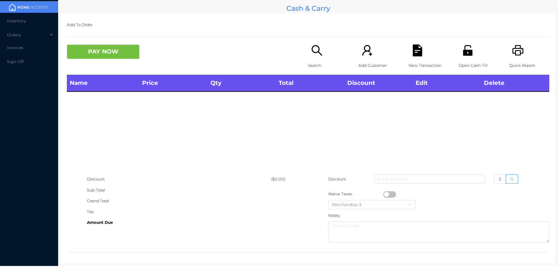
click at [308, 58] on div "Search" at bounding box center [328, 59] width 40 height 30
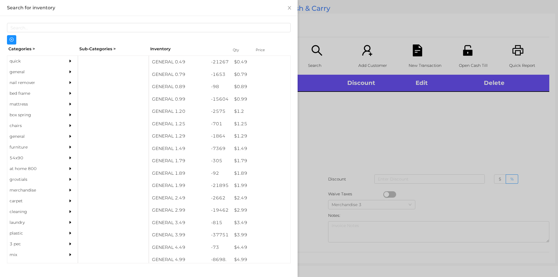
click at [41, 74] on div "general" at bounding box center [33, 72] width 53 height 11
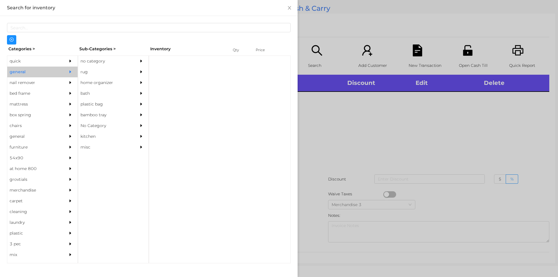
click at [110, 57] on div "no category" at bounding box center [104, 61] width 53 height 11
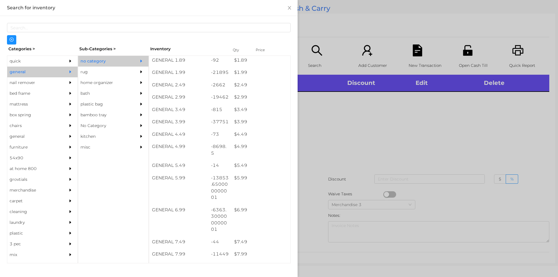
scroll to position [108, 0]
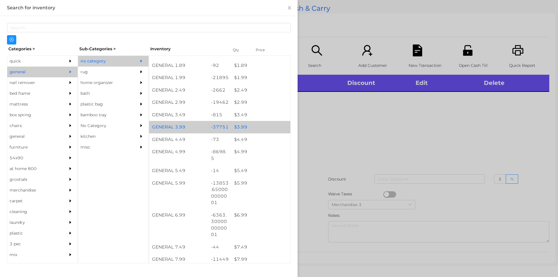
click at [244, 128] on div "$ 3.99" at bounding box center [260, 127] width 59 height 13
click at [248, 126] on div "$ 3.99" at bounding box center [260, 127] width 59 height 13
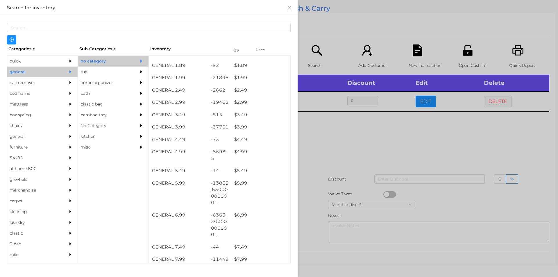
click at [339, 153] on div at bounding box center [279, 138] width 558 height 277
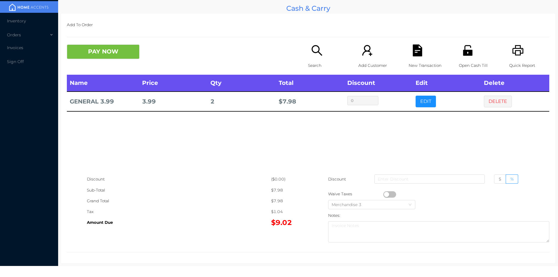
click at [412, 49] on icon "icon: file-text" at bounding box center [418, 50] width 12 height 12
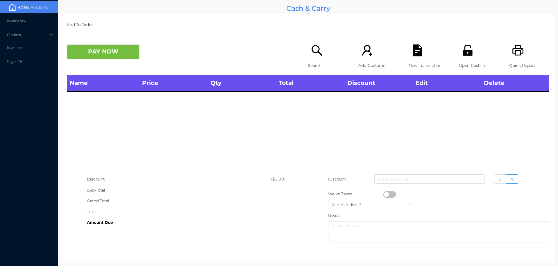
click at [480, 53] on div "Open Cash Till" at bounding box center [479, 59] width 40 height 30
click at [311, 62] on p "Search" at bounding box center [328, 65] width 40 height 11
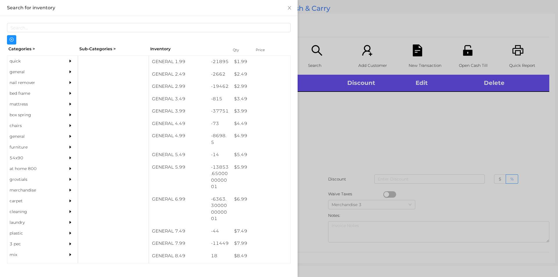
scroll to position [124, 0]
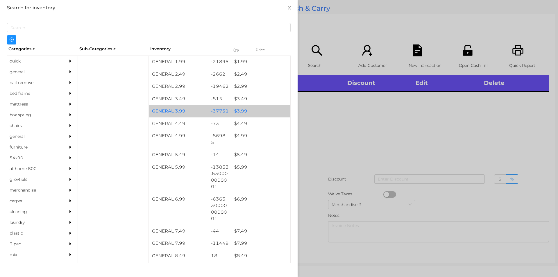
click at [239, 112] on div "$ 3.99" at bounding box center [260, 111] width 59 height 13
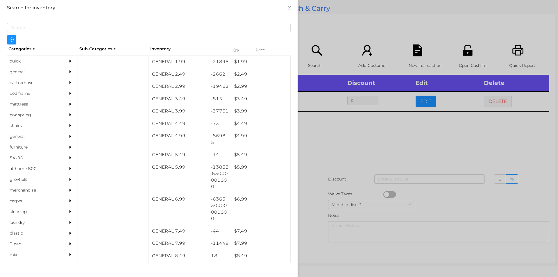
click at [321, 156] on div at bounding box center [279, 138] width 558 height 277
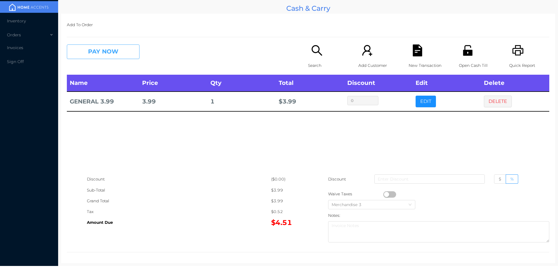
click at [102, 58] on button "PAY NOW" at bounding box center [103, 51] width 73 height 15
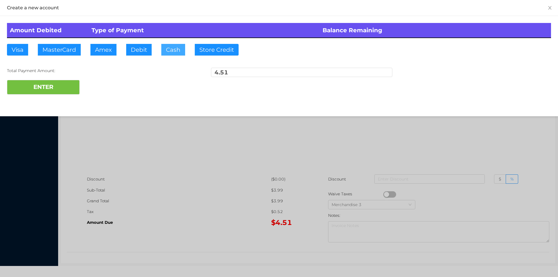
click at [178, 54] on button "Cash" at bounding box center [173, 50] width 24 height 12
click at [42, 91] on button "ENTER" at bounding box center [43, 87] width 73 height 15
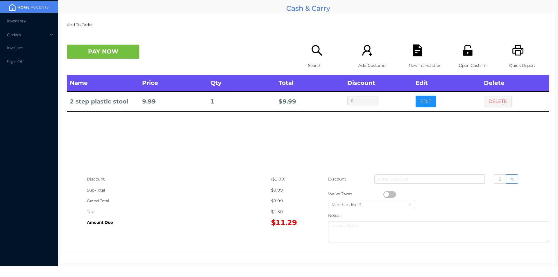
click at [424, 53] on div "New Transaction" at bounding box center [429, 59] width 40 height 30
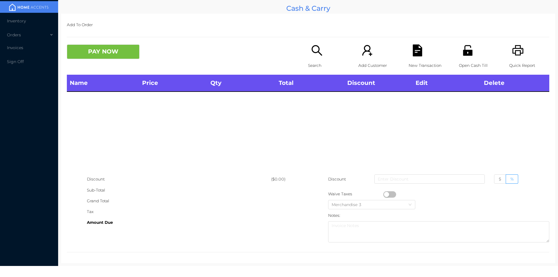
click at [517, 57] on div "Quick Report" at bounding box center [529, 59] width 40 height 30
click at [308, 59] on div "Search" at bounding box center [328, 59] width 40 height 30
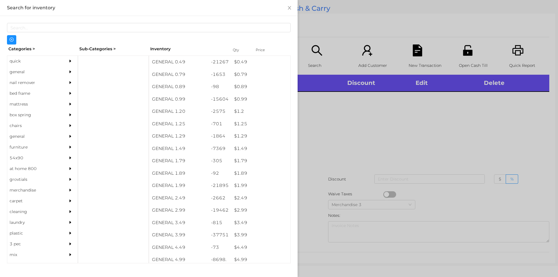
click at [28, 68] on div "general" at bounding box center [33, 72] width 53 height 11
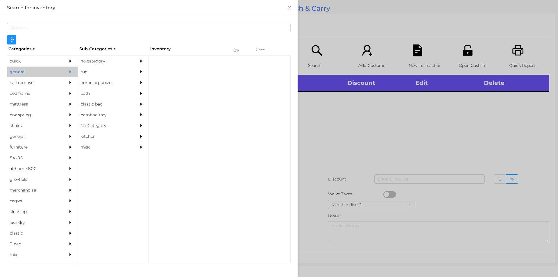
click at [107, 58] on div "no category" at bounding box center [104, 61] width 53 height 11
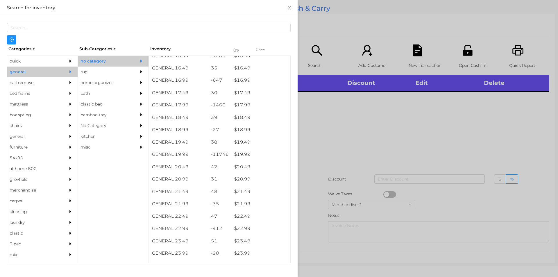
scroll to position [556, 0]
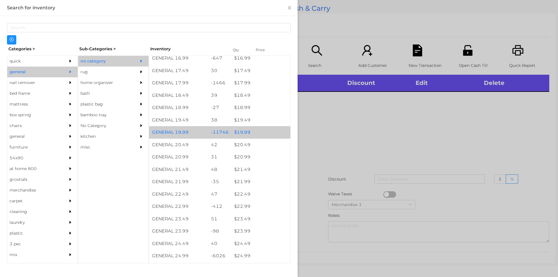
click at [245, 128] on div "$ 19.99" at bounding box center [260, 132] width 59 height 13
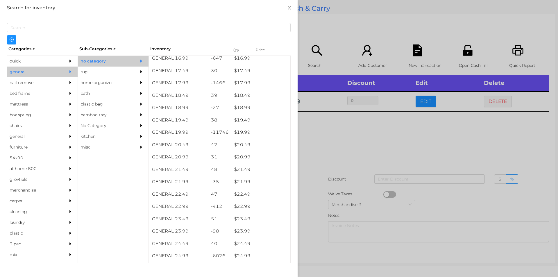
click at [329, 169] on div at bounding box center [279, 138] width 558 height 277
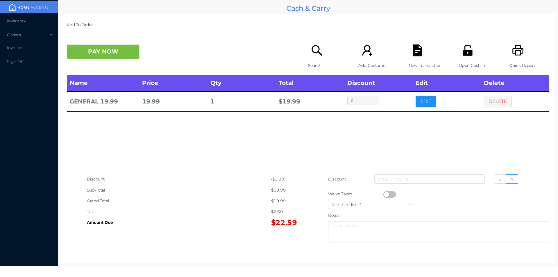
click at [412, 147] on div "Name Price Qty Total Discount Edit Delete GENERAL 19.99 19.99 1 $ 19.99 0 EDIT …" at bounding box center [308, 124] width 483 height 99
click at [414, 54] on icon "icon: file-text" at bounding box center [417, 50] width 9 height 12
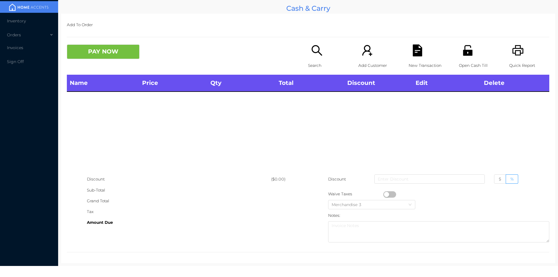
click at [463, 45] on icon "icon: unlock" at bounding box center [467, 50] width 9 height 10
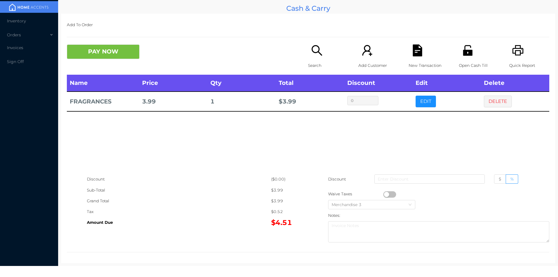
click at [149, 43] on div "Add To Order PAY NOW Search Add Customer New Transaction Open Cash Till Quick R…" at bounding box center [308, 138] width 494 height 249
click at [65, 69] on div "Add To Order PAY NOW Search Add Customer New Transaction Open Cash Till Quick R…" at bounding box center [308, 138] width 494 height 249
click at [122, 51] on button "PAY NOW" at bounding box center [103, 51] width 73 height 15
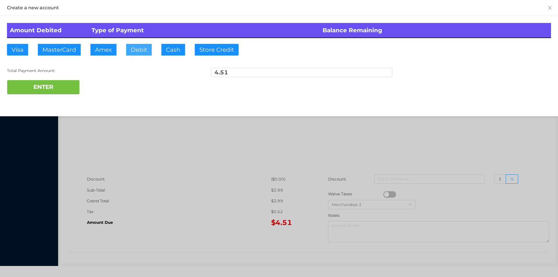
click at [145, 47] on button "Debit" at bounding box center [139, 50] width 26 height 12
click at [44, 87] on button "ENTER" at bounding box center [43, 87] width 73 height 15
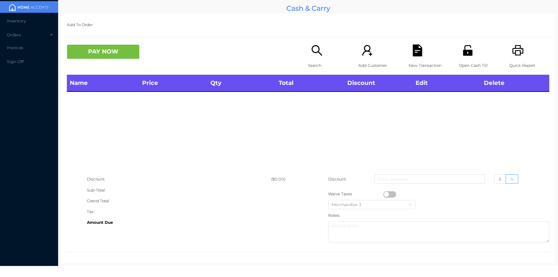
click at [308, 65] on p "Search" at bounding box center [328, 65] width 40 height 11
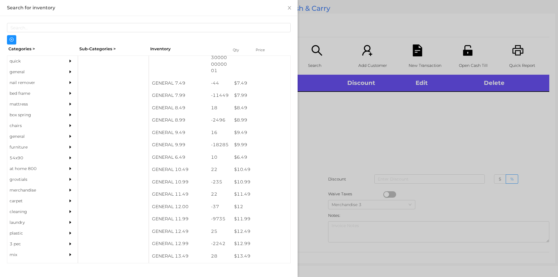
scroll to position [279, 0]
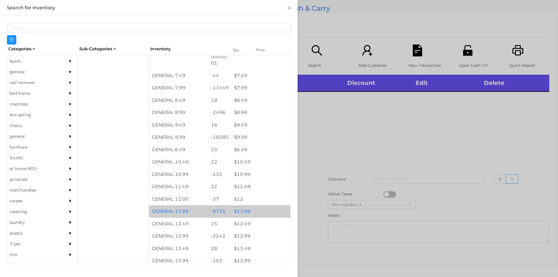
click at [246, 212] on div "$ 11.99" at bounding box center [260, 211] width 59 height 13
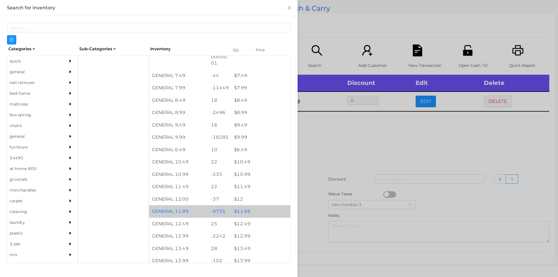
click at [244, 211] on div "$ 11.99" at bounding box center [260, 211] width 59 height 13
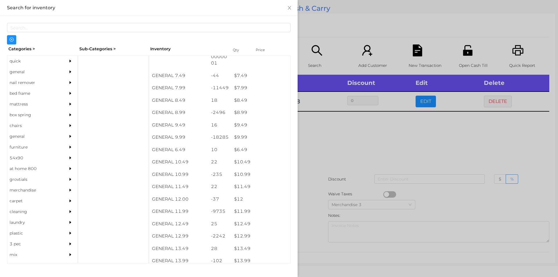
click at [337, 140] on div at bounding box center [279, 138] width 558 height 277
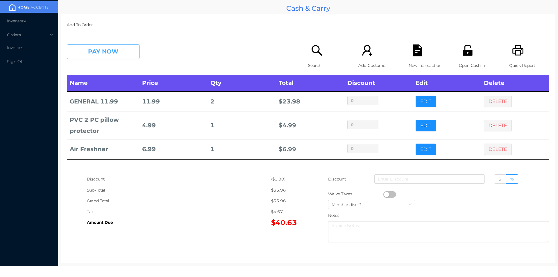
click at [90, 55] on button "PAY NOW" at bounding box center [103, 51] width 73 height 15
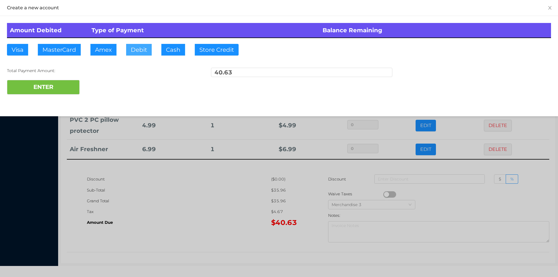
click at [131, 45] on button "Debit" at bounding box center [139, 50] width 26 height 12
click at [53, 102] on div "Create a new account Amount Debited Type of Payment Balance Remaining Visa Mast…" at bounding box center [279, 58] width 558 height 116
click at [38, 92] on button "ENTER" at bounding box center [43, 87] width 73 height 15
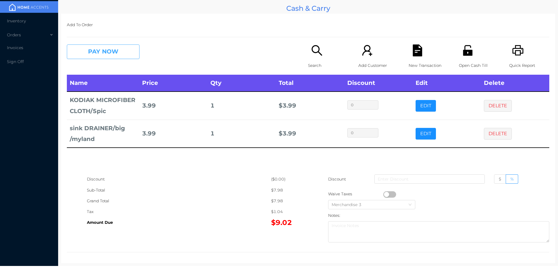
click at [121, 52] on button "PAY NOW" at bounding box center [103, 51] width 73 height 15
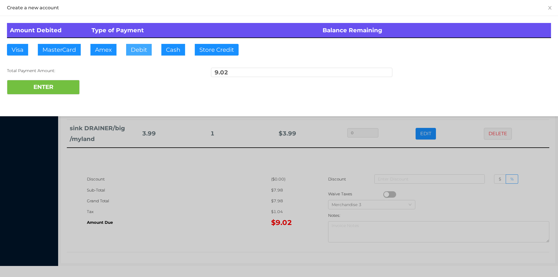
click at [141, 52] on button "Debit" at bounding box center [139, 50] width 26 height 12
click at [54, 84] on button "ENTER" at bounding box center [43, 87] width 73 height 15
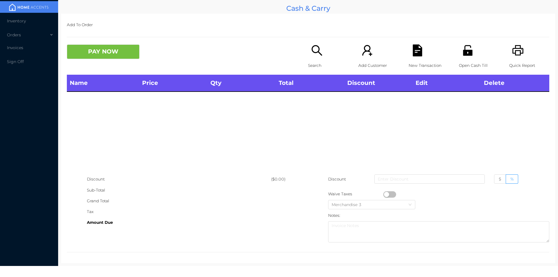
click at [312, 59] on div "Search" at bounding box center [328, 59] width 40 height 30
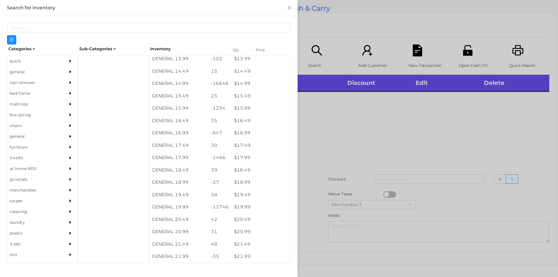
scroll to position [481, 0]
click at [260, 207] on div "$ 19.99" at bounding box center [260, 207] width 59 height 13
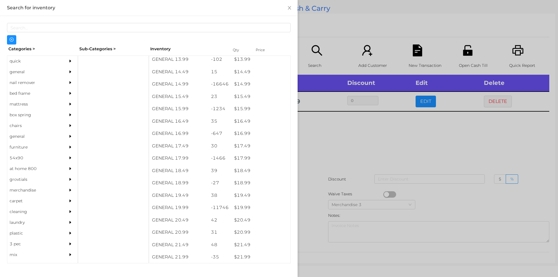
click at [356, 171] on div at bounding box center [279, 138] width 558 height 277
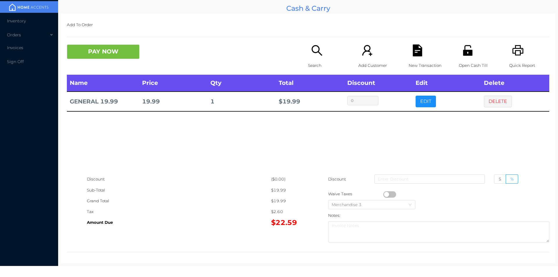
click at [409, 63] on p "New Transaction" at bounding box center [429, 65] width 40 height 11
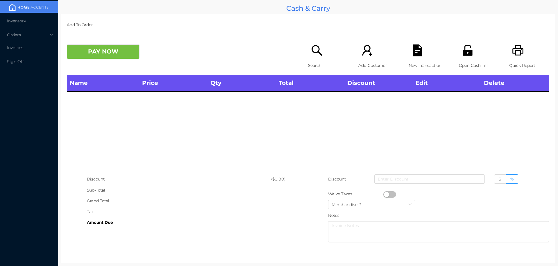
click at [466, 57] on div "Open Cash Till" at bounding box center [479, 59] width 40 height 30
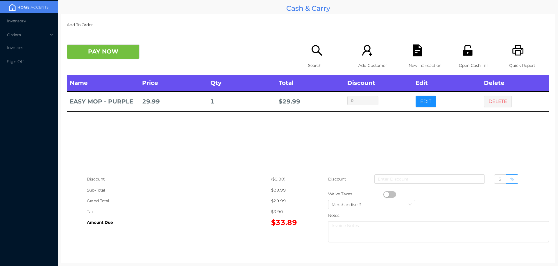
click at [312, 51] on icon "icon: search" at bounding box center [317, 50] width 10 height 10
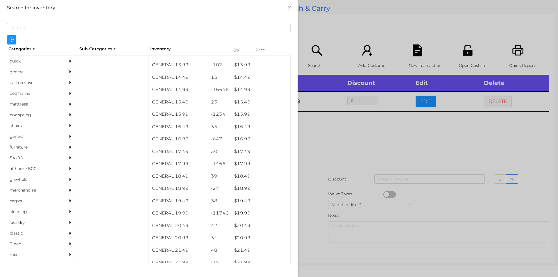
scroll to position [475, 0]
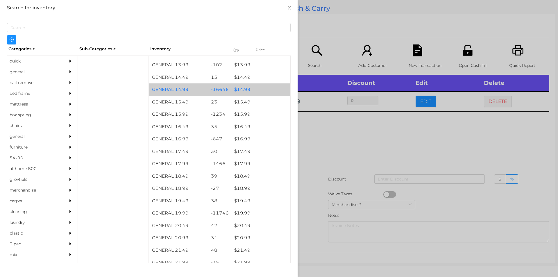
click at [251, 95] on div "$ 14.99" at bounding box center [260, 89] width 59 height 13
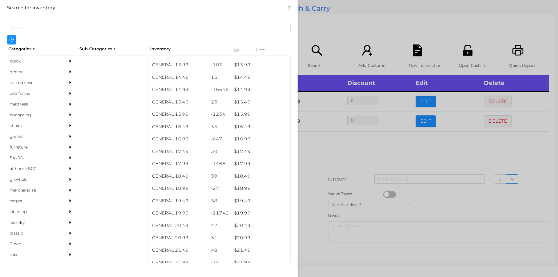
click at [335, 181] on div at bounding box center [279, 138] width 558 height 277
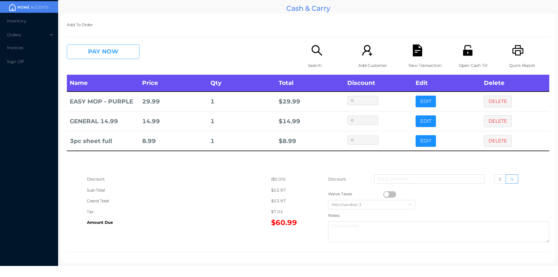
click at [78, 51] on button "PAY NOW" at bounding box center [103, 51] width 73 height 15
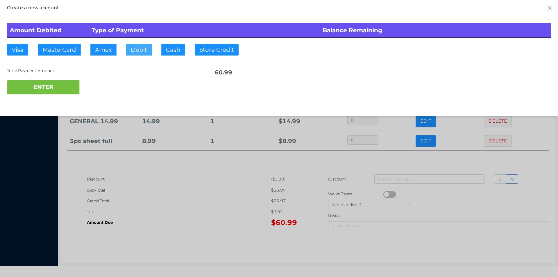
click at [143, 49] on button "Debit" at bounding box center [139, 50] width 26 height 12
click at [61, 83] on button "ENTER" at bounding box center [43, 87] width 73 height 15
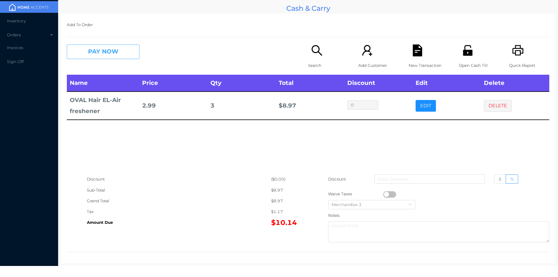
click at [102, 48] on button "PAY NOW" at bounding box center [103, 51] width 73 height 15
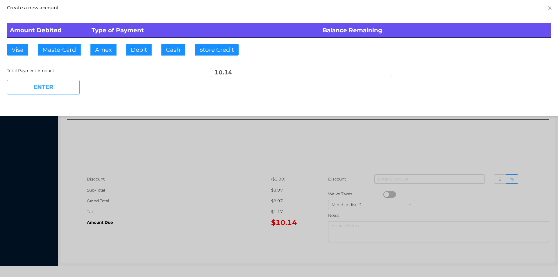
click at [67, 80] on button "ENTER" at bounding box center [43, 87] width 73 height 15
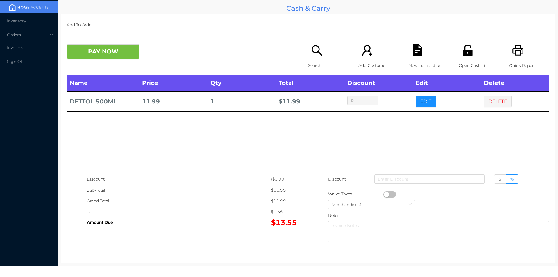
click at [311, 55] on icon "icon: search" at bounding box center [317, 50] width 12 height 12
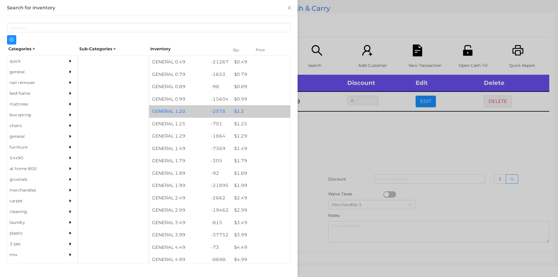
click at [231, 117] on div "$ 1.2" at bounding box center [260, 111] width 59 height 13
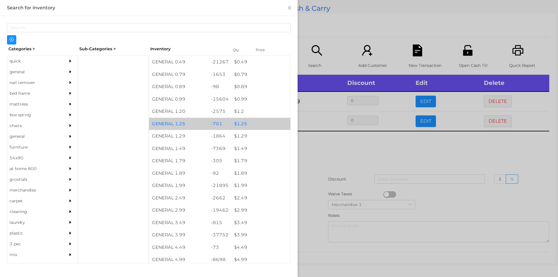
click at [236, 118] on div "$ 1.25" at bounding box center [260, 124] width 59 height 13
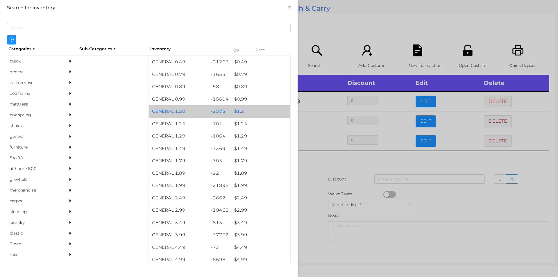
click at [246, 111] on div "$ 1.2" at bounding box center [260, 111] width 59 height 13
click at [251, 114] on div "$ 1.2" at bounding box center [260, 111] width 59 height 13
click at [253, 113] on div "$ 1.2" at bounding box center [260, 111] width 59 height 13
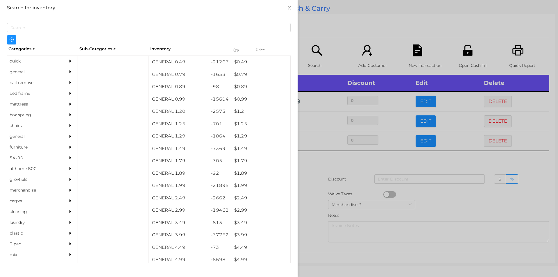
click at [335, 32] on div at bounding box center [279, 138] width 558 height 277
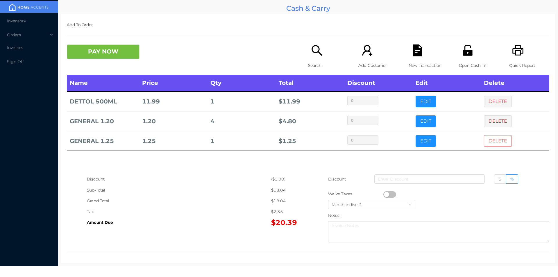
click at [489, 137] on button "DELETE" at bounding box center [498, 141] width 28 height 12
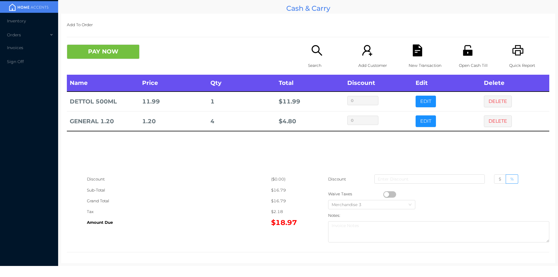
click at [413, 49] on icon "icon: file-text" at bounding box center [417, 50] width 9 height 12
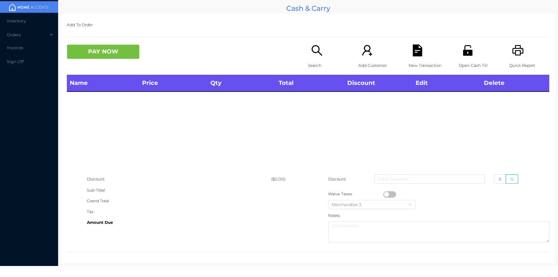
click at [517, 46] on icon "icon: printer" at bounding box center [518, 50] width 12 height 12
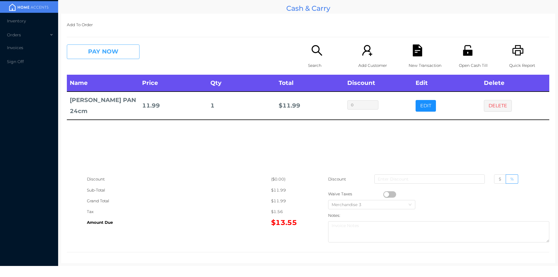
click at [115, 45] on button "PAY NOW" at bounding box center [103, 51] width 73 height 15
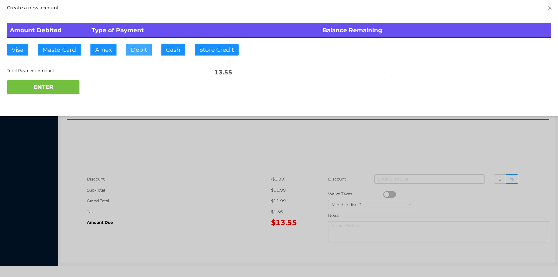
click at [142, 51] on button "Debit" at bounding box center [139, 50] width 26 height 12
click at [49, 81] on button "ENTER" at bounding box center [43, 87] width 73 height 15
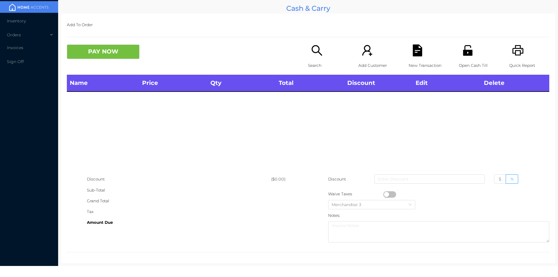
click at [258, 128] on div "Name Price Qty Total Discount Edit Delete" at bounding box center [308, 124] width 483 height 99
click at [265, 128] on div "Name Price Qty Total Discount Edit Delete" at bounding box center [308, 124] width 483 height 99
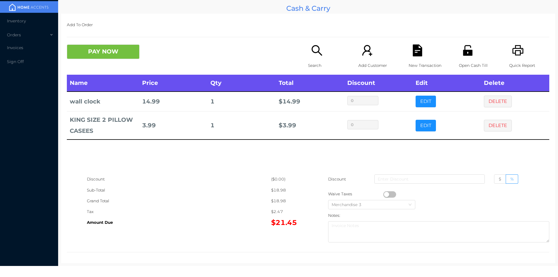
scroll to position [2, 0]
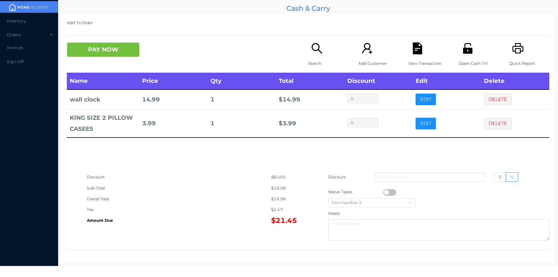
click at [314, 47] on icon "icon: search" at bounding box center [317, 48] width 12 height 12
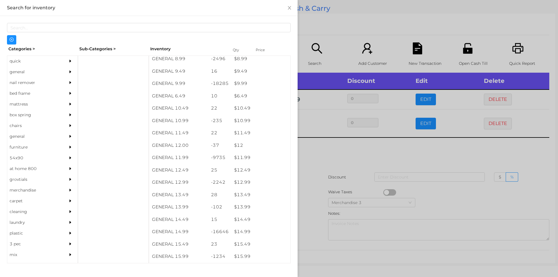
scroll to position [333, 0]
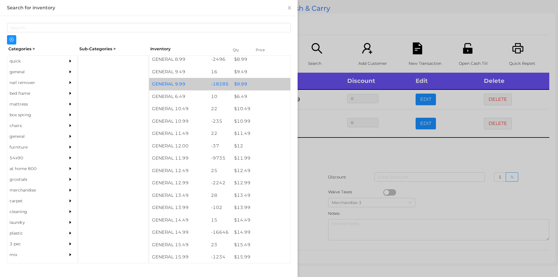
click at [249, 81] on div "$ 9.99" at bounding box center [260, 84] width 59 height 13
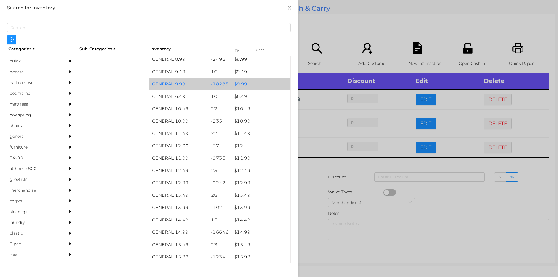
click at [256, 83] on div "$ 9.99" at bounding box center [260, 84] width 59 height 13
click at [323, 31] on div at bounding box center [279, 138] width 558 height 277
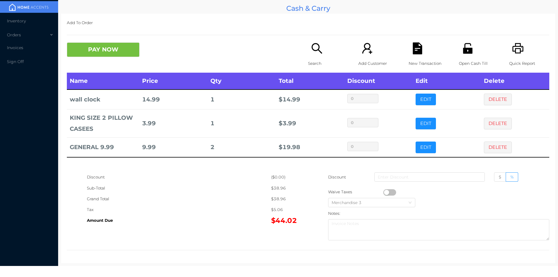
click at [415, 45] on icon "icon: file-text" at bounding box center [417, 48] width 9 height 12
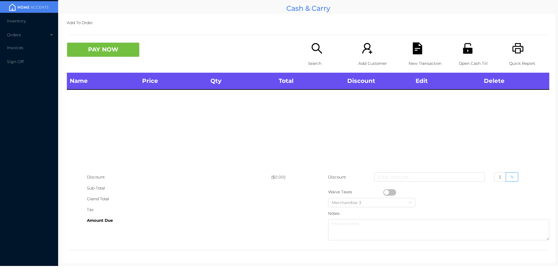
click at [525, 56] on div "Quick Report" at bounding box center [529, 57] width 40 height 30
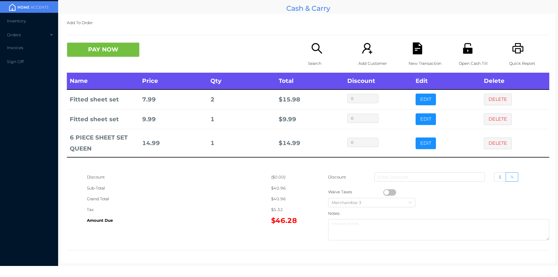
click at [312, 51] on icon "icon: search" at bounding box center [317, 48] width 10 height 10
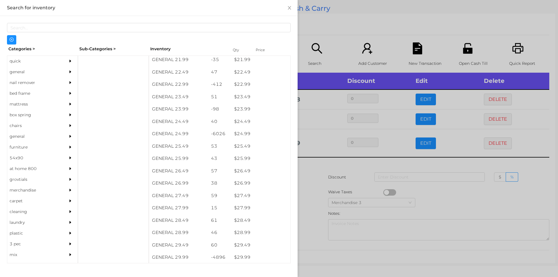
scroll to position [678, 0]
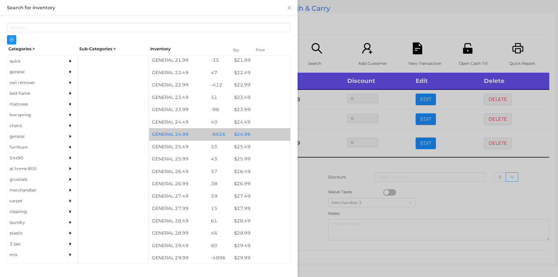
click at [250, 134] on div "$ 24.99" at bounding box center [260, 134] width 59 height 13
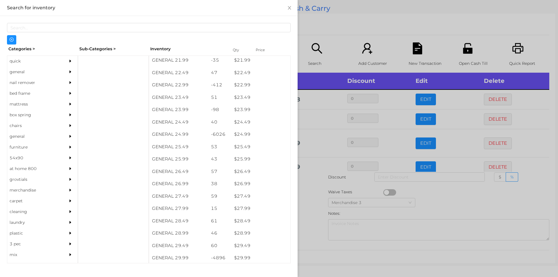
click at [340, 31] on div at bounding box center [279, 138] width 558 height 277
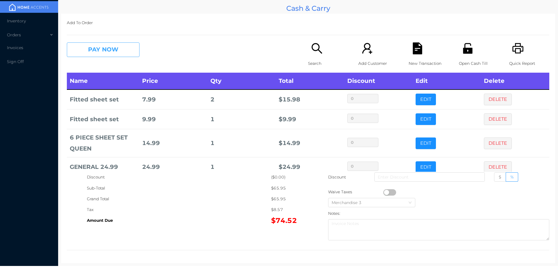
click at [99, 50] on button "PAY NOW" at bounding box center [103, 49] width 73 height 15
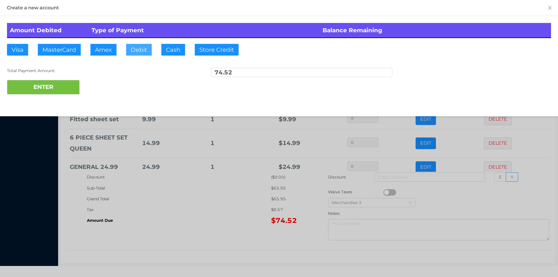
click at [139, 44] on button "Debit" at bounding box center [139, 50] width 26 height 12
click at [49, 82] on button "ENTER" at bounding box center [43, 87] width 73 height 15
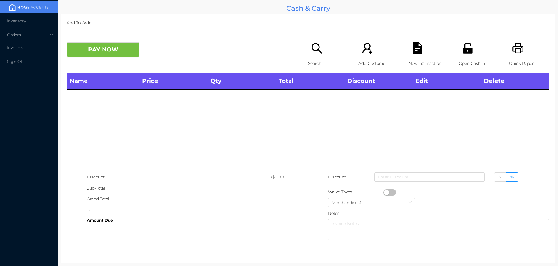
click at [312, 57] on div "Search" at bounding box center [328, 57] width 40 height 30
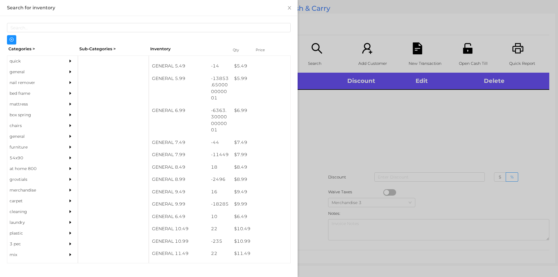
scroll to position [213, 0]
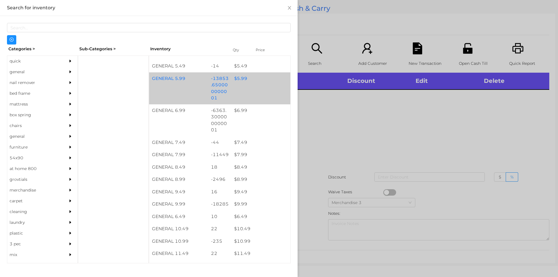
click at [247, 85] on div "GENERAL 5.99 -13853.650000000001 $ 5.99" at bounding box center [219, 88] width 141 height 32
click at [244, 84] on div "$ 5.99" at bounding box center [260, 78] width 59 height 13
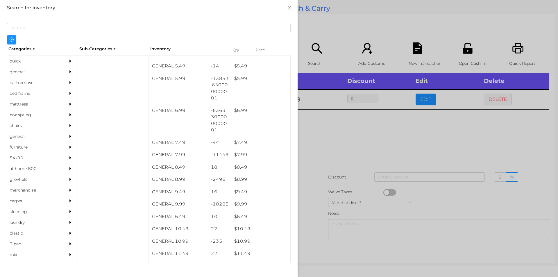
click at [320, 142] on div at bounding box center [279, 138] width 558 height 277
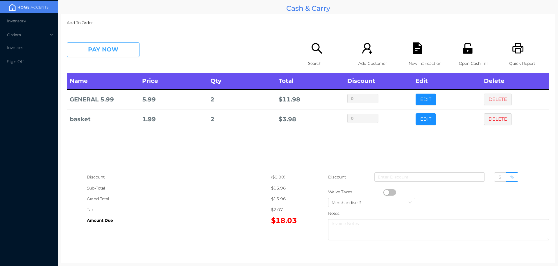
click at [115, 50] on button "PAY NOW" at bounding box center [103, 49] width 73 height 15
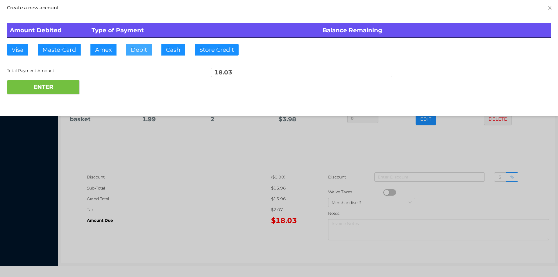
click at [134, 52] on button "Debit" at bounding box center [139, 50] width 26 height 12
click at [63, 85] on button "ENTER" at bounding box center [43, 87] width 73 height 15
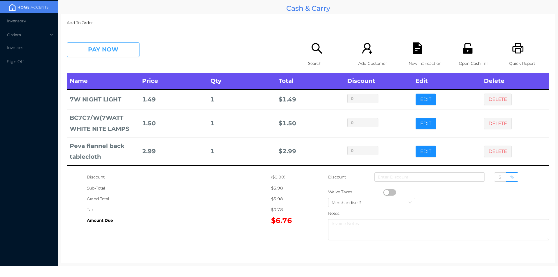
click at [92, 55] on button "PAY NOW" at bounding box center [103, 49] width 73 height 15
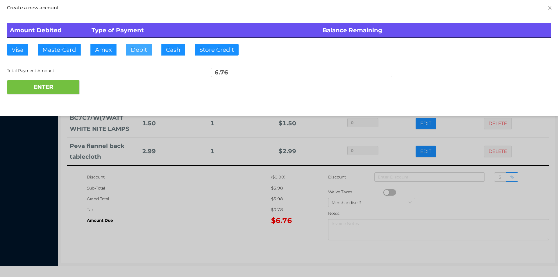
click at [141, 50] on button "Debit" at bounding box center [139, 50] width 26 height 12
type input "10"
click at [44, 90] on button "ENTER" at bounding box center [43, 87] width 73 height 15
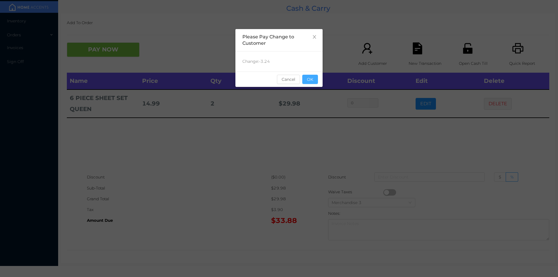
click at [313, 79] on button "OK" at bounding box center [310, 79] width 16 height 9
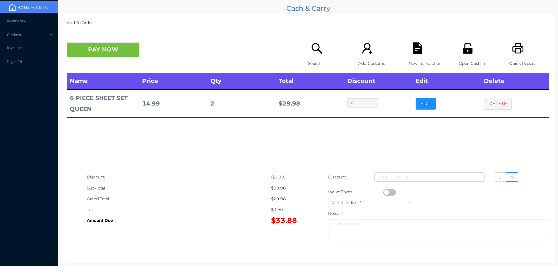
click at [308, 52] on div "Search" at bounding box center [328, 57] width 40 height 30
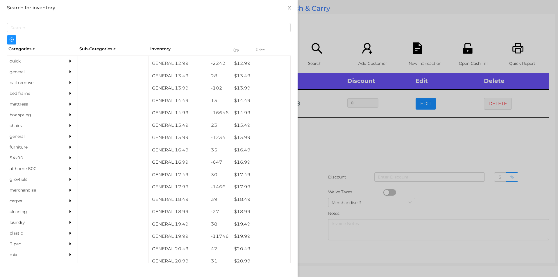
scroll to position [454, 0]
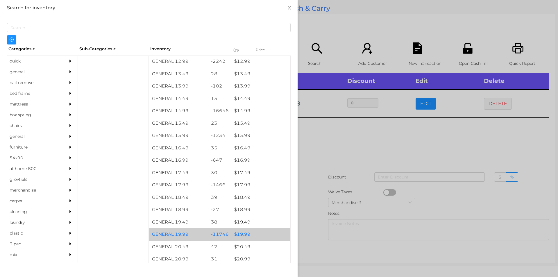
click at [240, 230] on div "$ 19.99" at bounding box center [260, 234] width 59 height 13
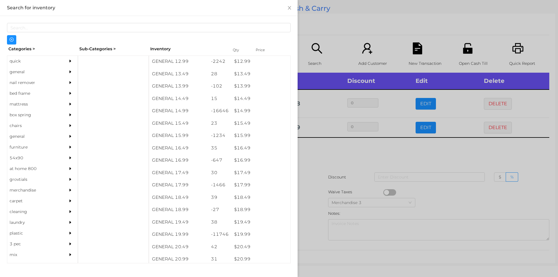
click at [331, 174] on div at bounding box center [279, 138] width 558 height 277
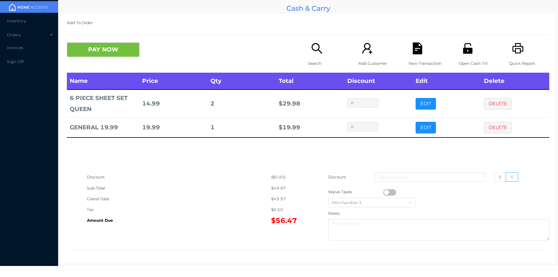
click at [419, 51] on icon "icon: file-text" at bounding box center [418, 48] width 12 height 12
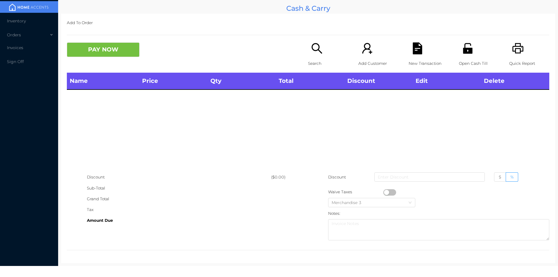
click at [519, 59] on p "Quick Report" at bounding box center [529, 63] width 40 height 11
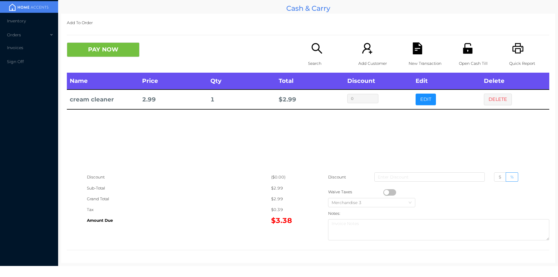
click at [313, 45] on icon "icon: search" at bounding box center [317, 48] width 12 height 12
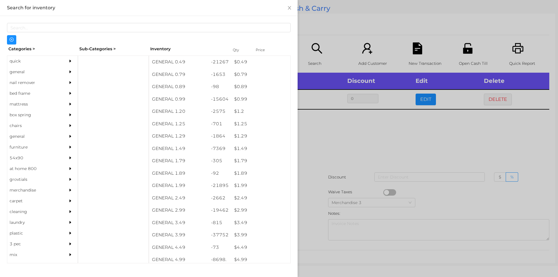
click at [19, 57] on div "quick" at bounding box center [33, 61] width 53 height 11
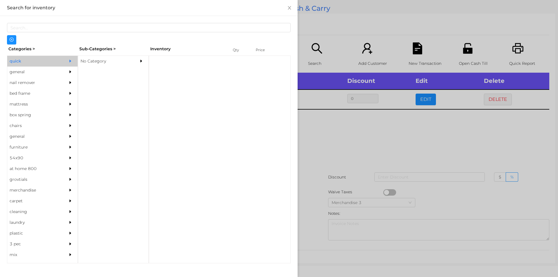
click at [116, 56] on div "No Category" at bounding box center [104, 61] width 53 height 11
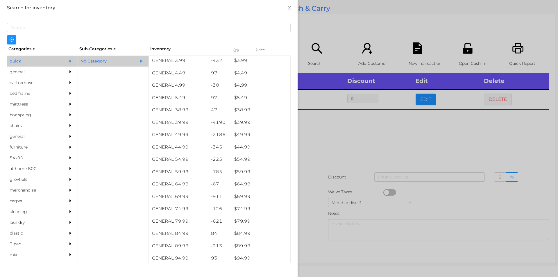
scroll to position [272, 0]
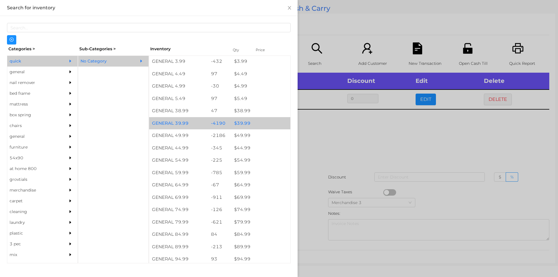
click at [238, 119] on div "$ 39.99" at bounding box center [260, 123] width 59 height 13
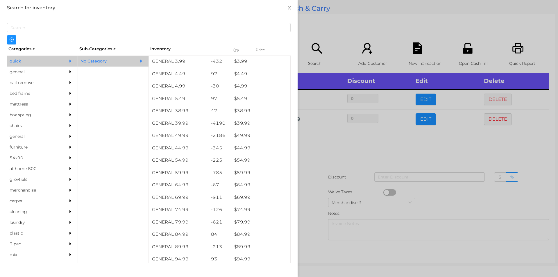
click at [325, 154] on div at bounding box center [279, 138] width 558 height 277
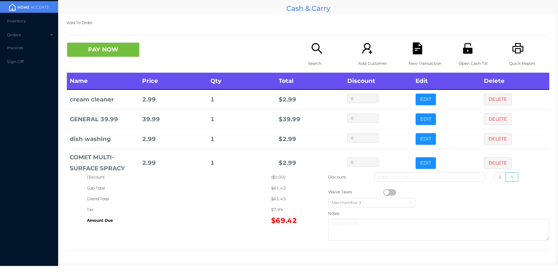
click at [386, 190] on button "button" at bounding box center [389, 192] width 13 height 6
click at [92, 52] on button "PAY NOW" at bounding box center [103, 49] width 73 height 15
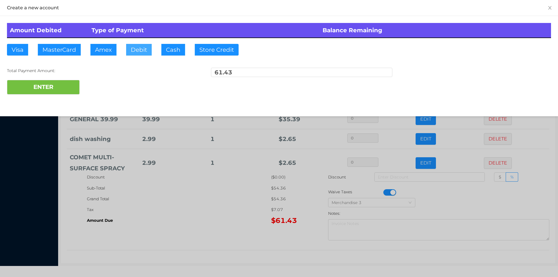
click at [132, 53] on button "Debit" at bounding box center [139, 50] width 26 height 12
type input "70"
click at [38, 89] on button "ENTER" at bounding box center [43, 87] width 73 height 15
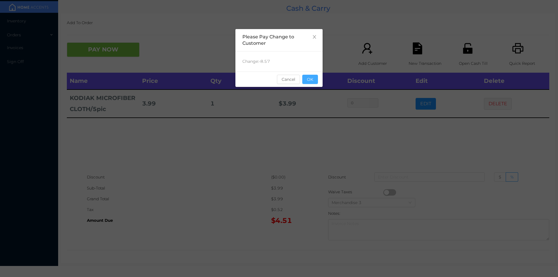
click at [310, 77] on button "OK" at bounding box center [310, 79] width 16 height 9
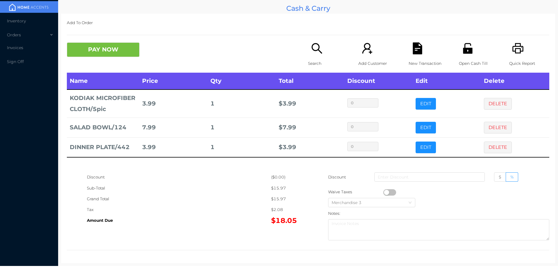
click at [521, 49] on div "Quick Report" at bounding box center [529, 57] width 40 height 30
click at [409, 44] on div "New Transaction" at bounding box center [429, 57] width 40 height 30
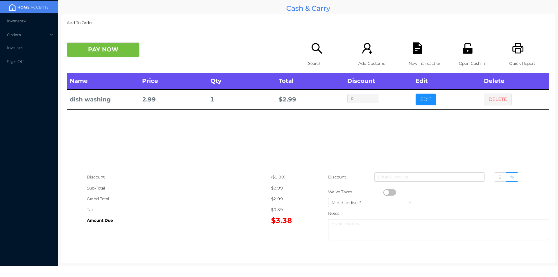
click at [416, 50] on icon "icon: file-text" at bounding box center [417, 48] width 9 height 12
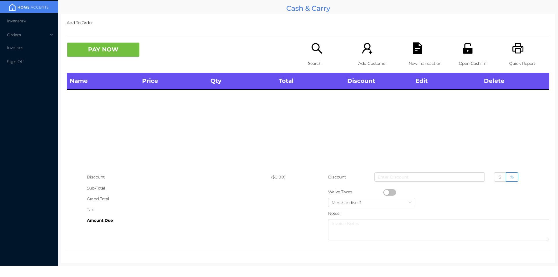
click at [518, 48] on icon "icon: printer" at bounding box center [518, 48] width 11 height 10
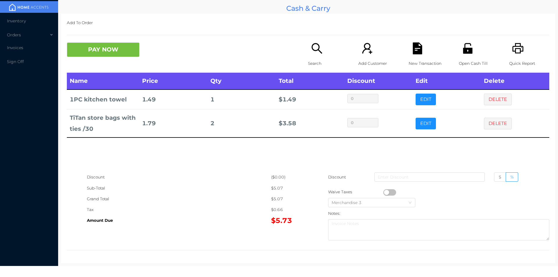
click at [417, 44] on icon "icon: file-text" at bounding box center [418, 48] width 12 height 12
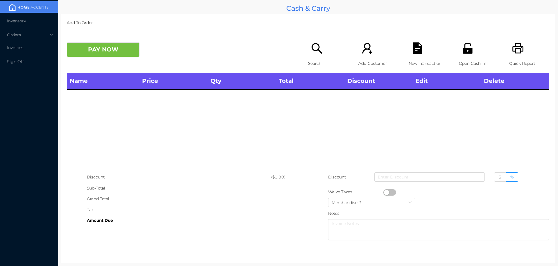
click at [512, 52] on icon "icon: printer" at bounding box center [518, 48] width 12 height 12
click at [311, 44] on icon "icon: search" at bounding box center [317, 48] width 12 height 12
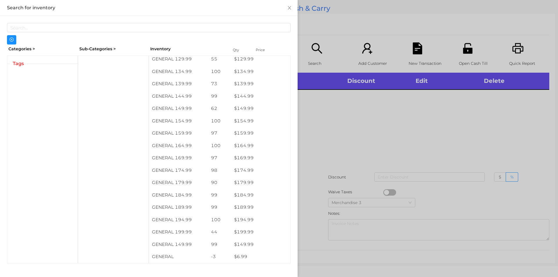
scroll to position [546, 0]
click at [383, 114] on div at bounding box center [279, 138] width 558 height 277
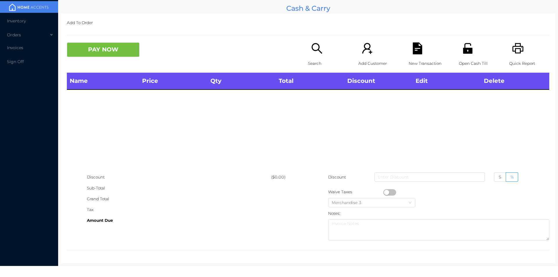
click at [327, 44] on div "Search" at bounding box center [328, 57] width 40 height 30
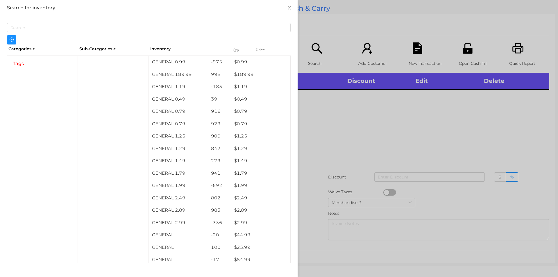
click at [344, 153] on div at bounding box center [279, 138] width 558 height 277
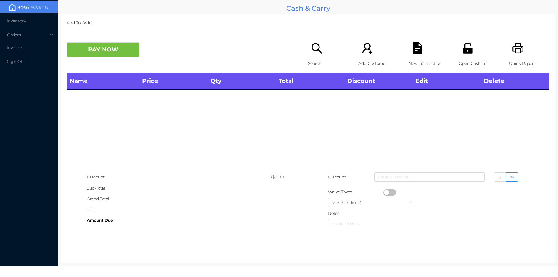
click at [320, 57] on div "Search" at bounding box center [328, 57] width 40 height 30
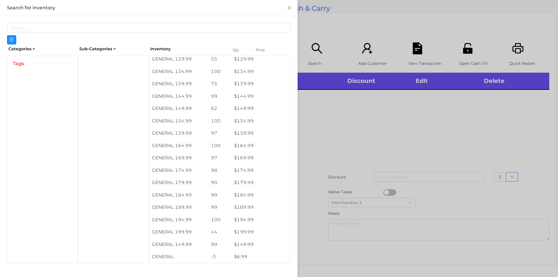
scroll to position [546, 0]
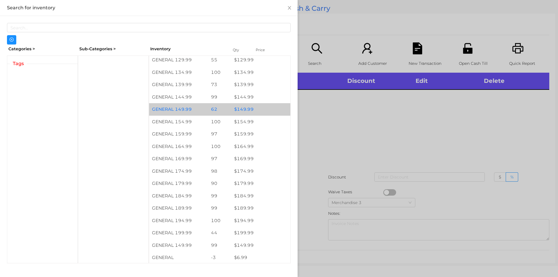
click at [249, 109] on div "$ 149.99" at bounding box center [260, 109] width 59 height 13
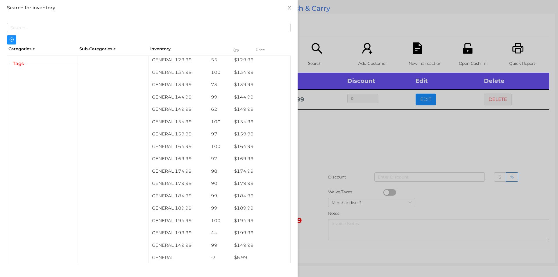
click at [331, 153] on div at bounding box center [279, 138] width 558 height 277
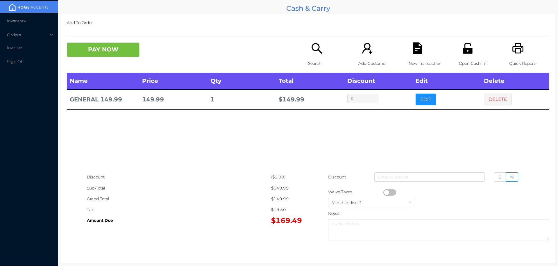
click at [313, 53] on icon "icon: search" at bounding box center [317, 48] width 12 height 12
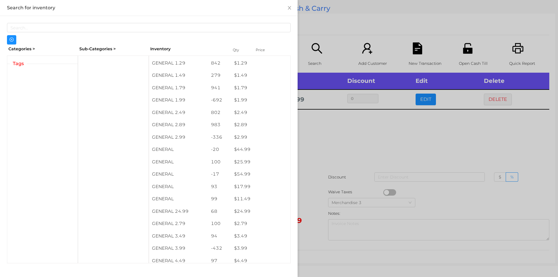
scroll to position [0, 0]
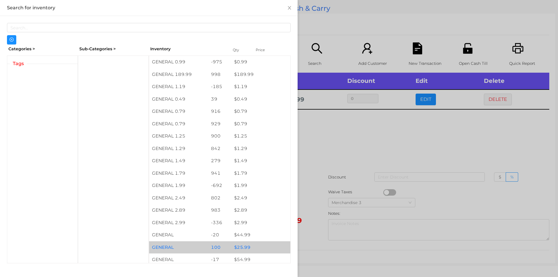
click at [253, 245] on div "$ 25.99" at bounding box center [260, 247] width 59 height 13
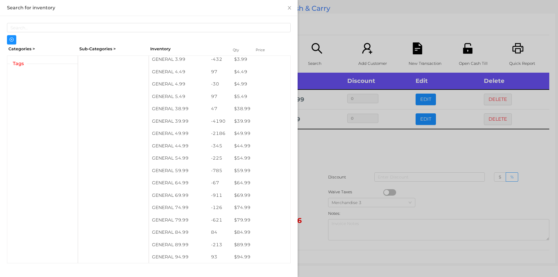
scroll to position [276, 0]
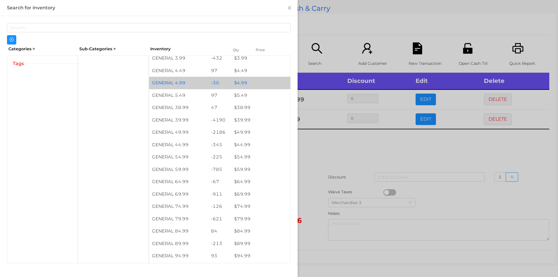
click at [239, 81] on div "$ 4.99" at bounding box center [260, 83] width 59 height 13
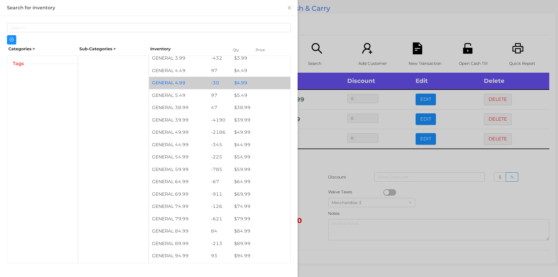
click at [247, 83] on div "$ 4.99" at bounding box center [260, 83] width 59 height 13
click at [251, 84] on div "$ 4.99" at bounding box center [260, 83] width 59 height 13
click at [254, 83] on div "$ 4.99" at bounding box center [260, 83] width 59 height 13
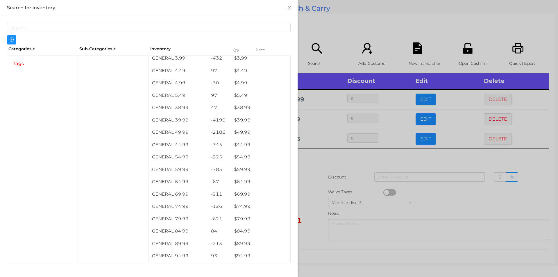
click at [317, 40] on div at bounding box center [279, 138] width 558 height 277
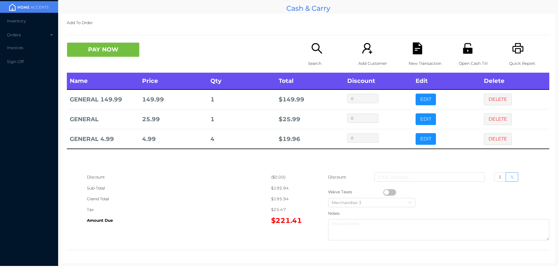
click at [308, 46] on div "Search" at bounding box center [328, 57] width 40 height 30
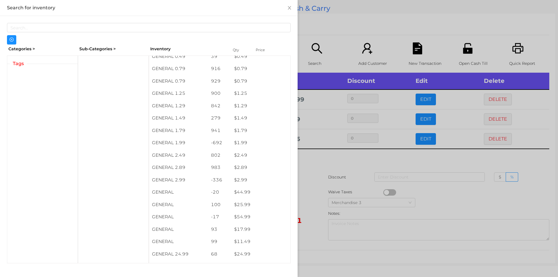
scroll to position [43, 0]
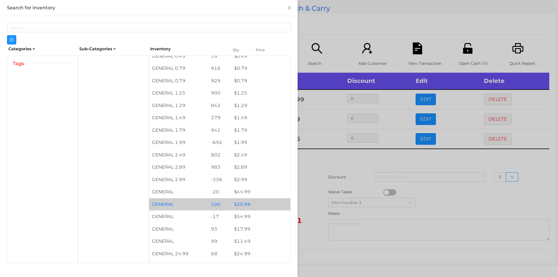
click at [254, 204] on div "$ 25.99" at bounding box center [260, 204] width 59 height 13
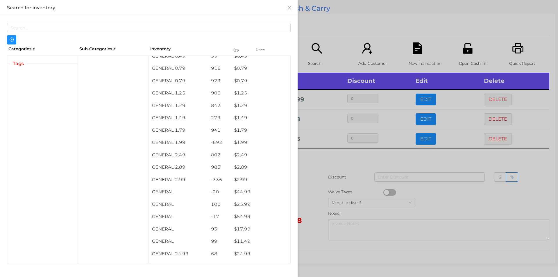
click at [314, 190] on div at bounding box center [279, 138] width 558 height 277
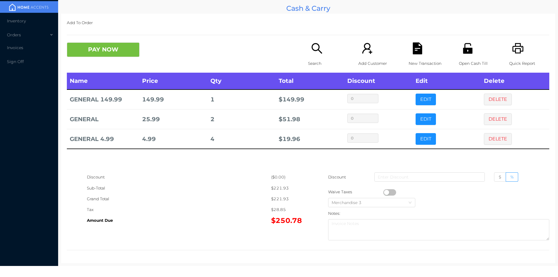
click at [311, 47] on icon "icon: search" at bounding box center [317, 48] width 12 height 12
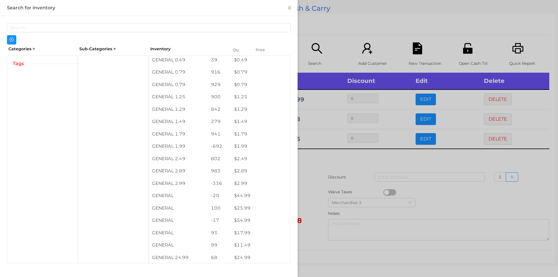
scroll to position [38, 0]
click at [399, 26] on div at bounding box center [279, 138] width 558 height 277
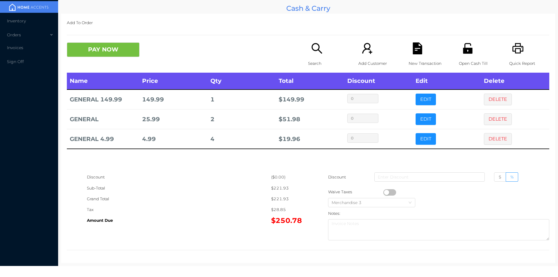
click at [413, 47] on icon "icon: file-text" at bounding box center [417, 48] width 9 height 12
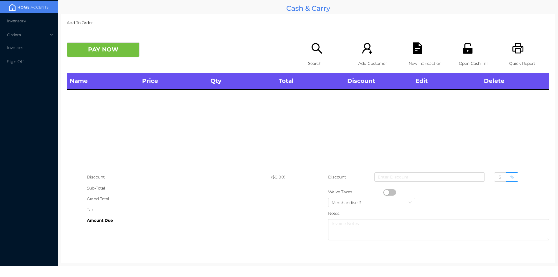
click at [308, 53] on div "Search" at bounding box center [328, 57] width 40 height 30
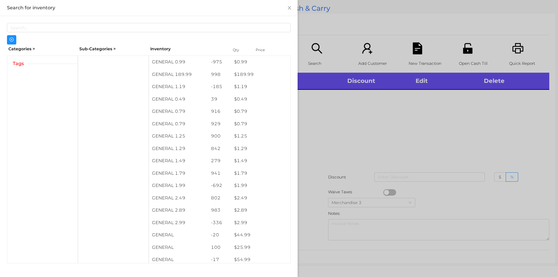
scroll to position [0, 0]
click at [314, 149] on div at bounding box center [279, 138] width 558 height 277
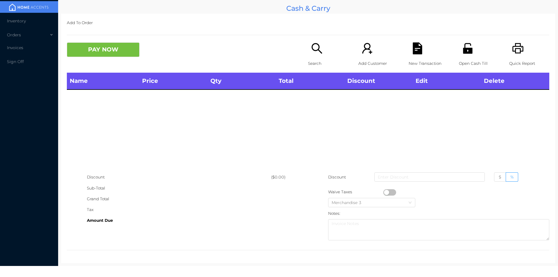
click at [313, 53] on icon "icon: search" at bounding box center [317, 48] width 12 height 12
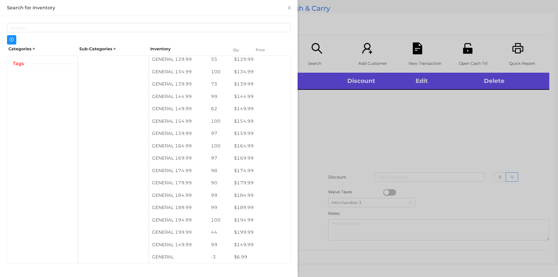
scroll to position [547, 0]
click at [329, 122] on div at bounding box center [279, 138] width 558 height 277
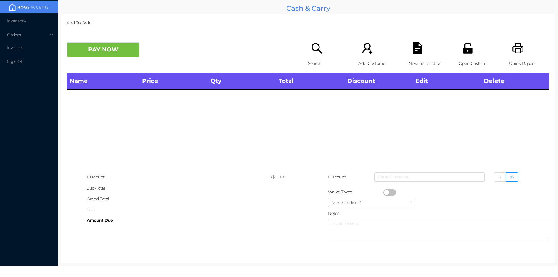
click at [311, 43] on icon "icon: search" at bounding box center [317, 48] width 12 height 12
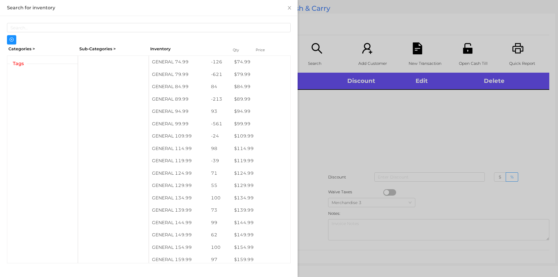
scroll to position [423, 0]
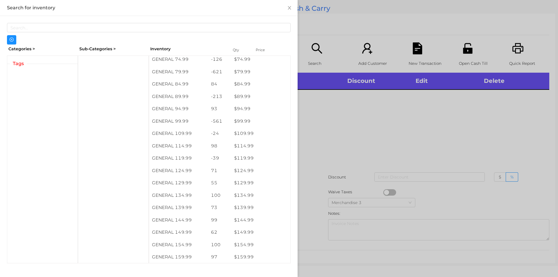
click at [329, 123] on div at bounding box center [279, 138] width 558 height 277
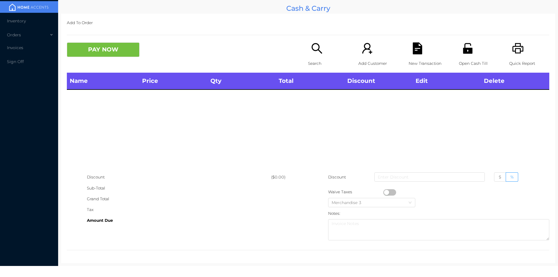
click at [311, 46] on icon "icon: search" at bounding box center [317, 48] width 12 height 12
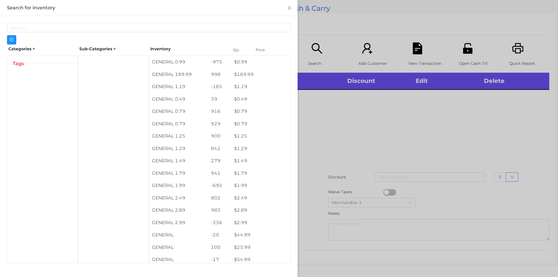
click at [325, 157] on div at bounding box center [279, 138] width 558 height 277
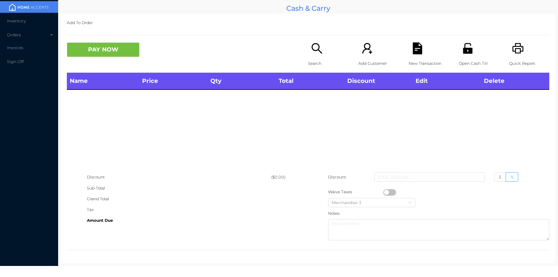
click at [314, 57] on div "Search" at bounding box center [328, 57] width 40 height 30
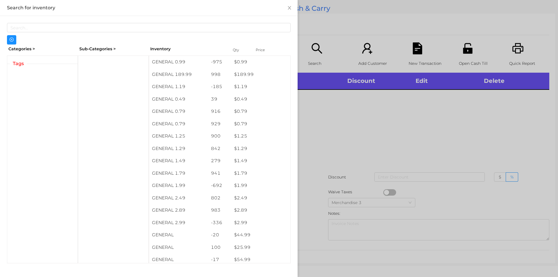
click at [364, 158] on div at bounding box center [279, 138] width 558 height 277
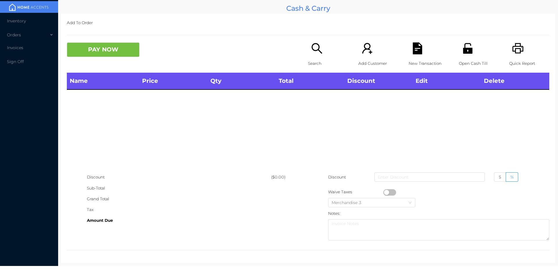
click at [308, 62] on p "Search" at bounding box center [328, 63] width 40 height 11
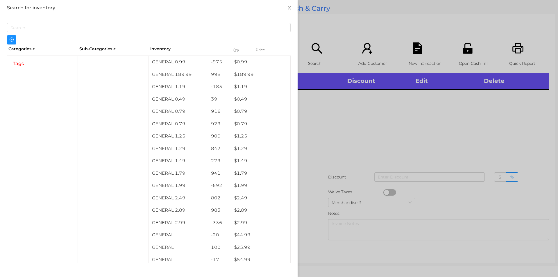
click at [389, 133] on div at bounding box center [279, 138] width 558 height 277
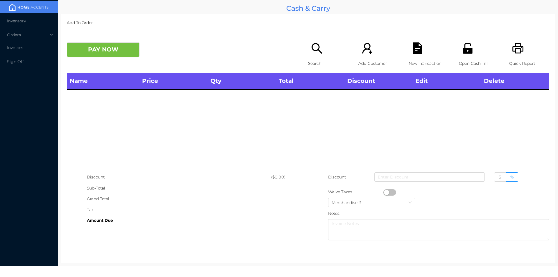
click at [312, 49] on icon "icon: search" at bounding box center [317, 48] width 10 height 10
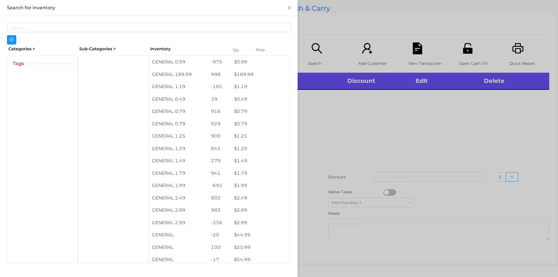
click at [343, 114] on div at bounding box center [279, 138] width 558 height 277
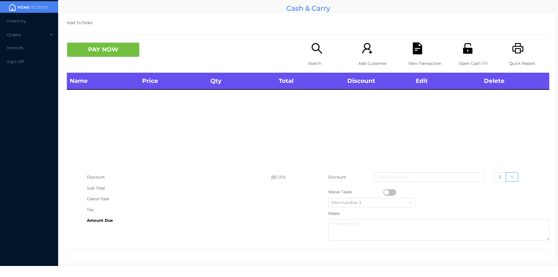
click at [324, 58] on p "Search" at bounding box center [328, 63] width 40 height 11
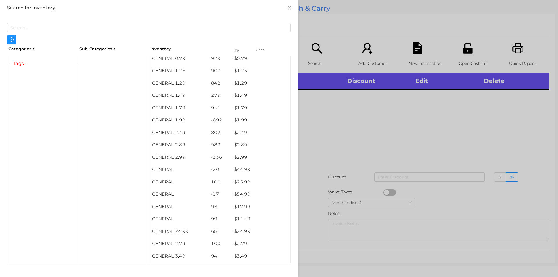
scroll to position [66, 0]
click at [343, 138] on div at bounding box center [279, 138] width 558 height 277
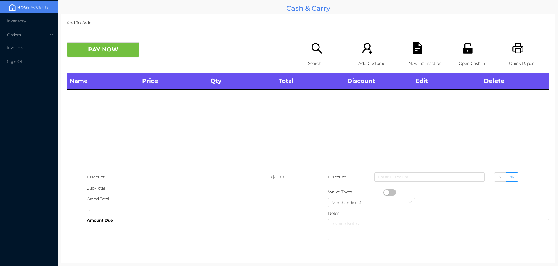
click at [308, 51] on div "Search" at bounding box center [328, 57] width 40 height 30
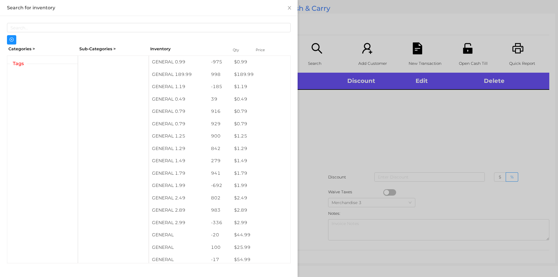
click at [324, 169] on div at bounding box center [279, 138] width 558 height 277
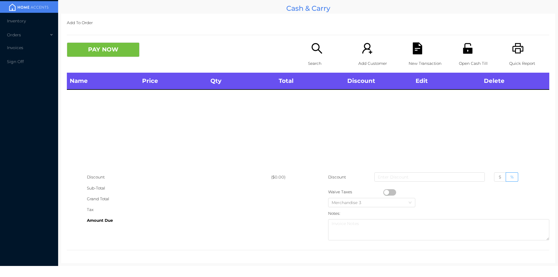
click at [309, 67] on p "Search" at bounding box center [328, 63] width 40 height 11
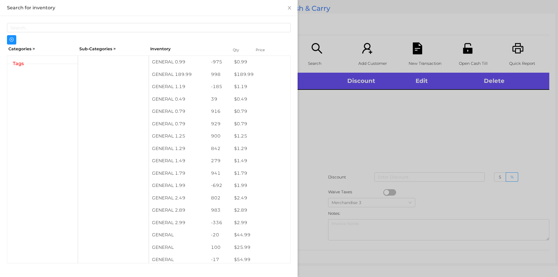
click at [356, 114] on div at bounding box center [279, 138] width 558 height 277
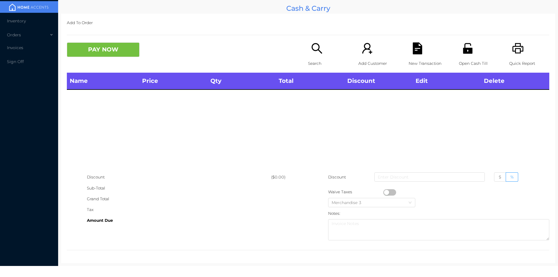
click at [313, 51] on icon "icon: search" at bounding box center [317, 48] width 12 height 12
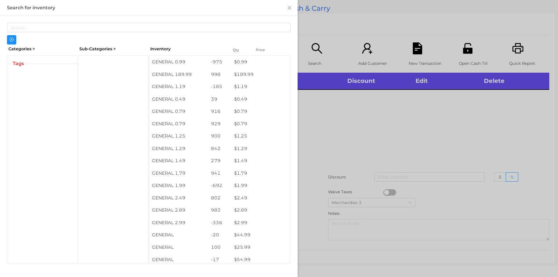
click at [318, 129] on div at bounding box center [279, 138] width 558 height 277
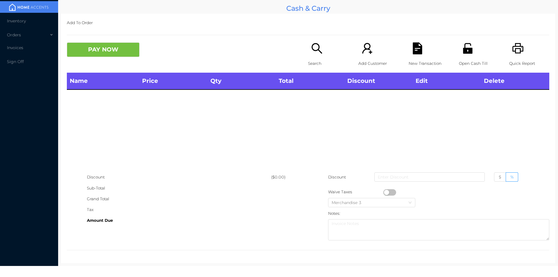
click at [313, 45] on icon "icon: search" at bounding box center [317, 48] width 12 height 12
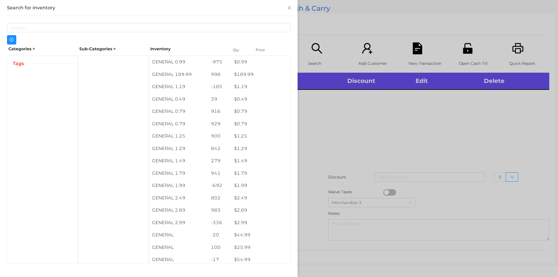
click at [331, 149] on div at bounding box center [279, 138] width 558 height 277
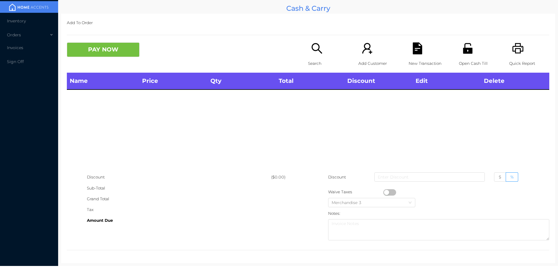
click at [313, 55] on div "Search" at bounding box center [328, 57] width 40 height 30
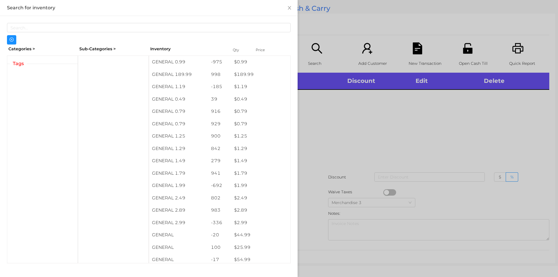
click at [331, 136] on div at bounding box center [279, 138] width 558 height 277
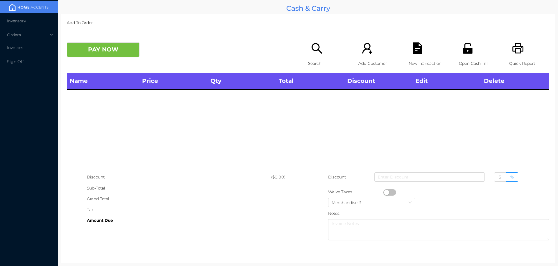
click at [316, 56] on div "Search" at bounding box center [328, 57] width 40 height 30
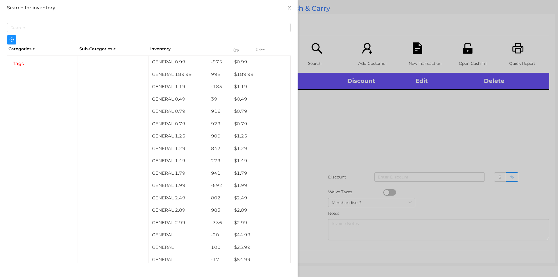
click at [327, 158] on div at bounding box center [279, 138] width 558 height 277
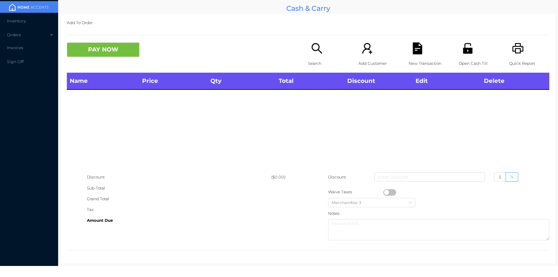
click at [322, 65] on p "Search" at bounding box center [328, 63] width 40 height 11
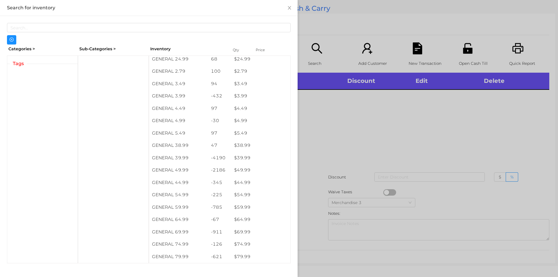
scroll to position [238, 0]
click at [326, 169] on div at bounding box center [279, 138] width 558 height 277
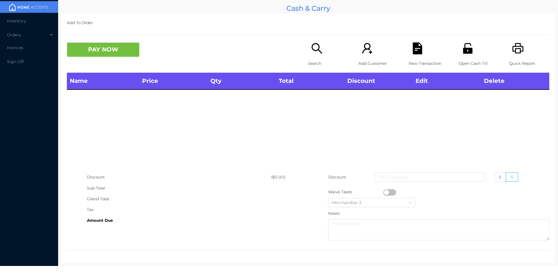
click at [322, 51] on div "Search" at bounding box center [328, 57] width 40 height 30
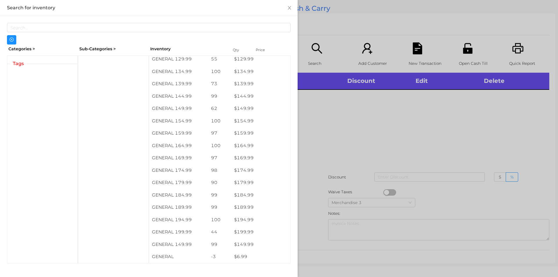
scroll to position [546, 0]
click at [331, 151] on div at bounding box center [279, 138] width 558 height 277
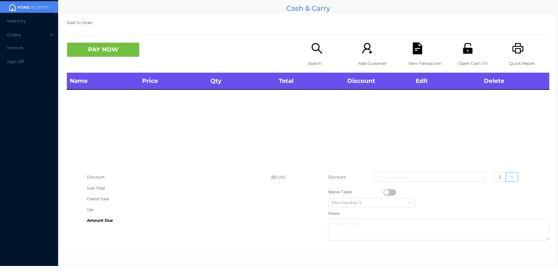
click at [314, 49] on icon "icon: search" at bounding box center [317, 48] width 12 height 12
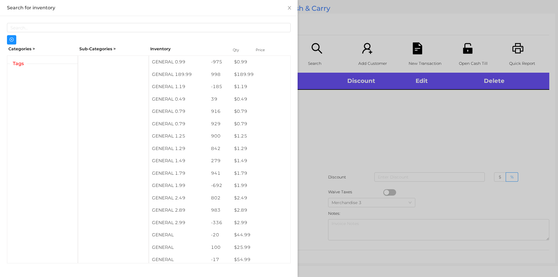
click at [325, 51] on div at bounding box center [279, 138] width 558 height 277
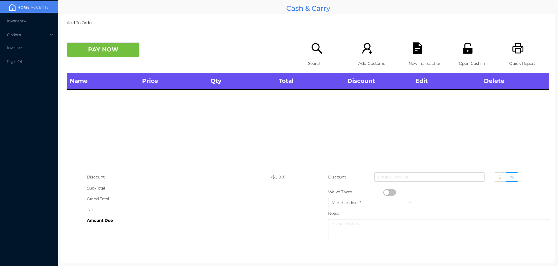
click at [313, 49] on icon "icon: search" at bounding box center [317, 48] width 12 height 12
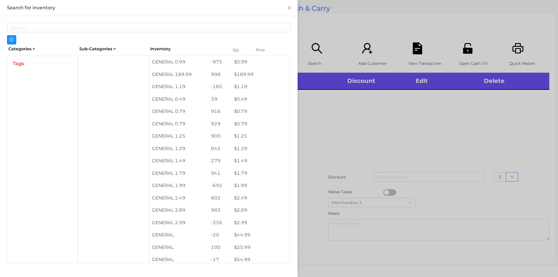
click at [340, 170] on div at bounding box center [279, 138] width 558 height 277
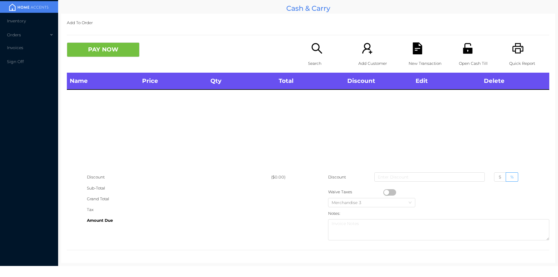
click at [310, 55] on div "Search" at bounding box center [328, 57] width 40 height 30
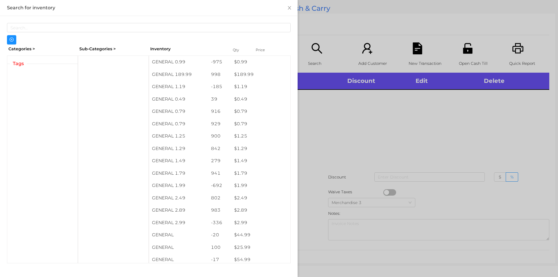
click at [347, 132] on div at bounding box center [279, 138] width 558 height 277
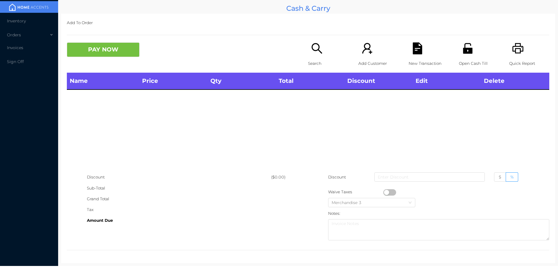
click at [317, 50] on icon "icon: search" at bounding box center [317, 48] width 12 height 12
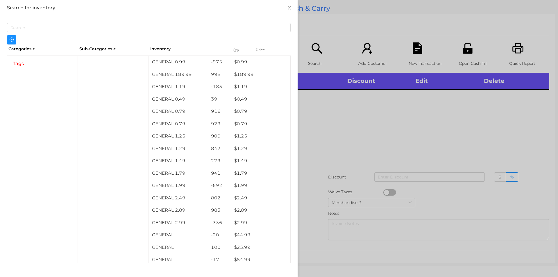
click at [317, 46] on div at bounding box center [279, 138] width 558 height 277
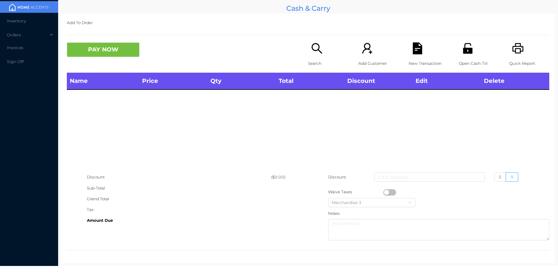
click at [317, 49] on icon "icon: search" at bounding box center [317, 48] width 10 height 10
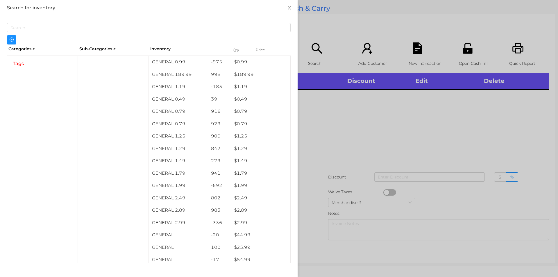
click at [351, 124] on div at bounding box center [279, 138] width 558 height 277
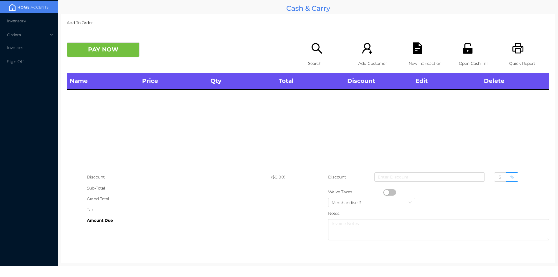
click at [315, 57] on div "Search" at bounding box center [328, 57] width 40 height 30
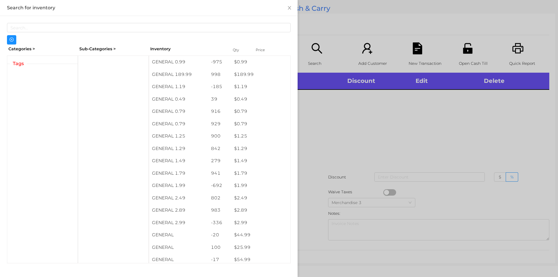
click at [346, 135] on div at bounding box center [279, 138] width 558 height 277
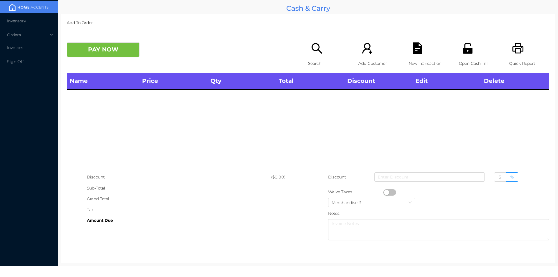
click at [312, 53] on icon "icon: search" at bounding box center [317, 48] width 12 height 12
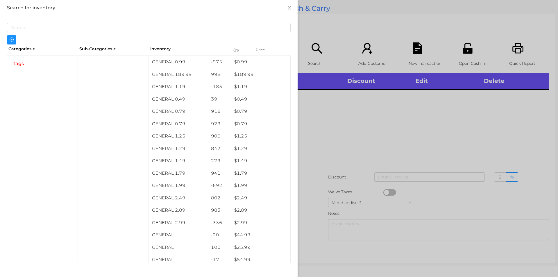
click at [327, 131] on div at bounding box center [279, 138] width 558 height 277
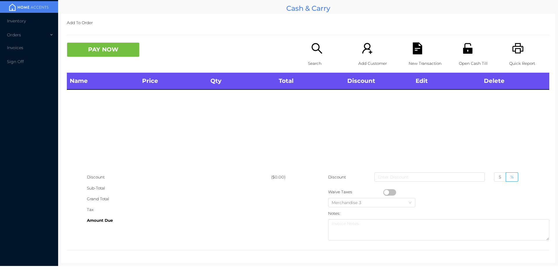
click at [312, 53] on icon "icon: search" at bounding box center [317, 48] width 12 height 12
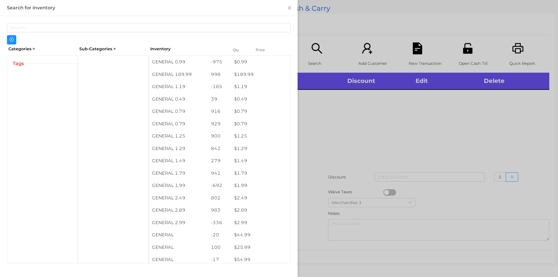
click at [319, 58] on div at bounding box center [279, 138] width 558 height 277
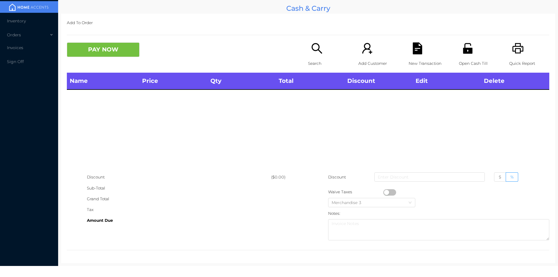
click at [319, 49] on icon "icon: search" at bounding box center [317, 48] width 12 height 12
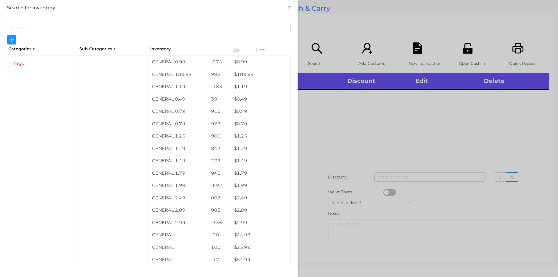
click at [309, 57] on div at bounding box center [279, 138] width 558 height 277
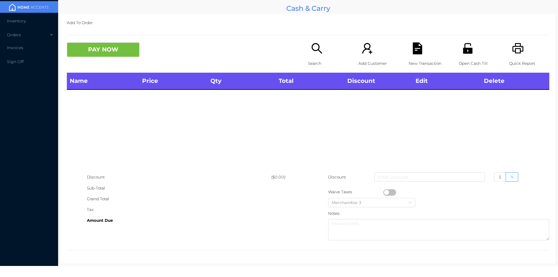
click at [313, 51] on icon "icon: search" at bounding box center [317, 48] width 10 height 10
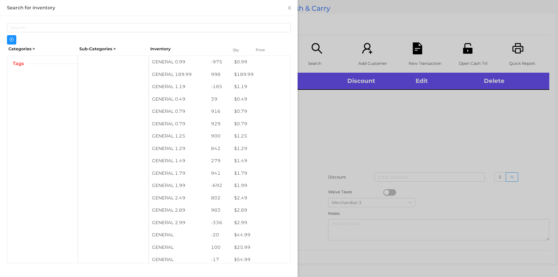
click at [338, 124] on div at bounding box center [279, 138] width 558 height 277
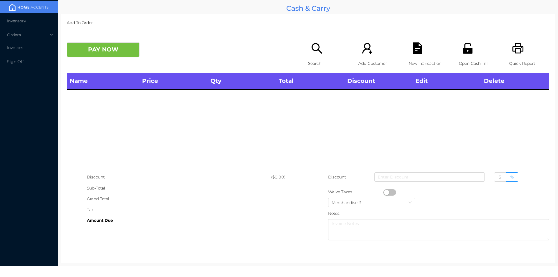
click at [316, 53] on icon "icon: search" at bounding box center [317, 48] width 12 height 12
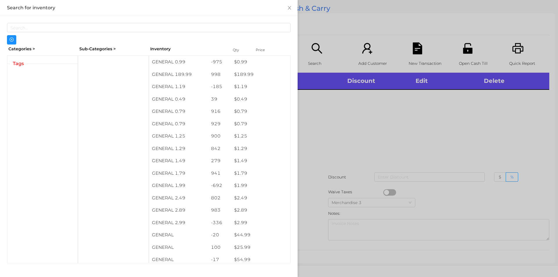
click at [356, 134] on div at bounding box center [279, 138] width 558 height 277
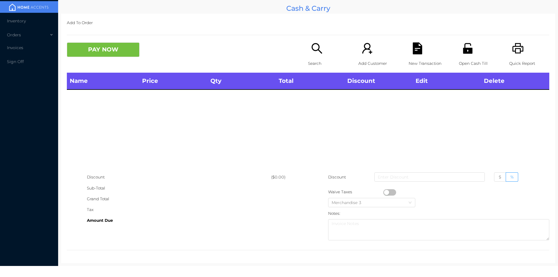
click at [316, 53] on icon "icon: search" at bounding box center [317, 48] width 12 height 12
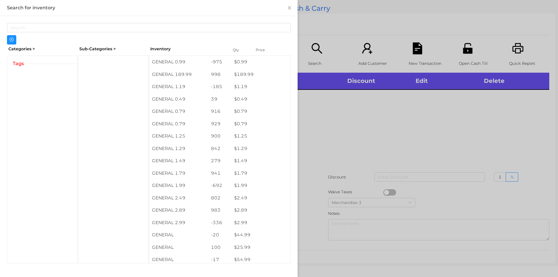
click at [345, 154] on div at bounding box center [279, 138] width 558 height 277
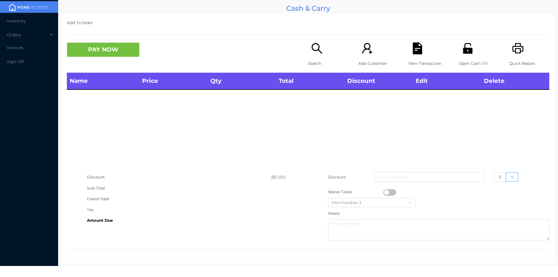
click at [316, 57] on div "Search" at bounding box center [328, 57] width 40 height 30
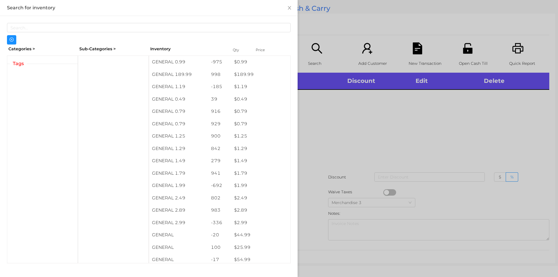
click at [349, 140] on div at bounding box center [279, 138] width 558 height 277
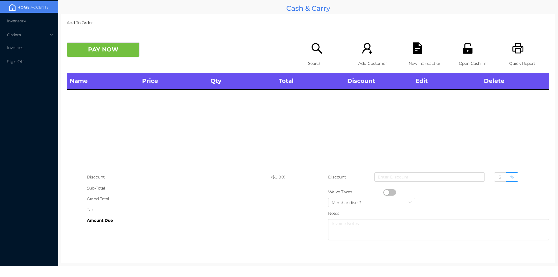
click at [310, 57] on div "Search" at bounding box center [328, 57] width 40 height 30
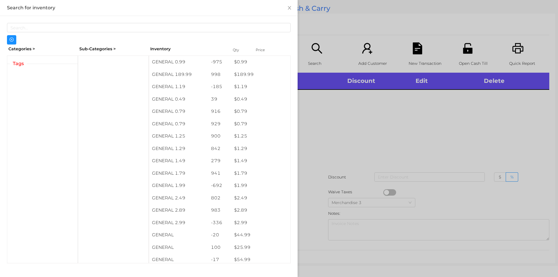
click at [320, 111] on div at bounding box center [279, 138] width 558 height 277
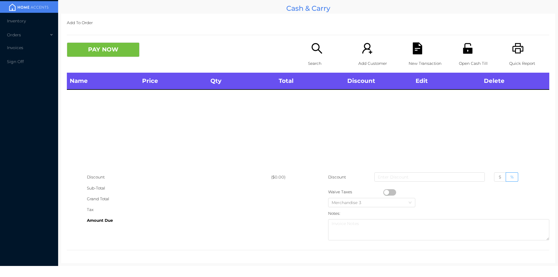
click at [314, 58] on p "Search" at bounding box center [328, 63] width 40 height 11
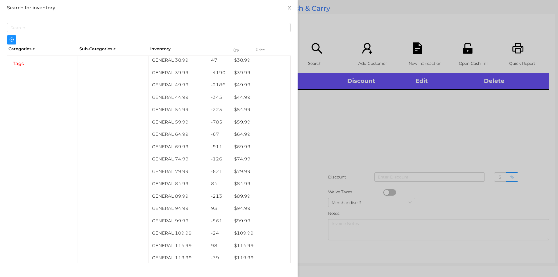
scroll to position [324, 0]
click at [347, 150] on div at bounding box center [279, 138] width 558 height 277
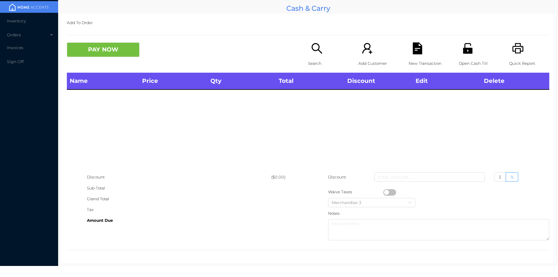
click at [321, 56] on div "Search" at bounding box center [328, 57] width 40 height 30
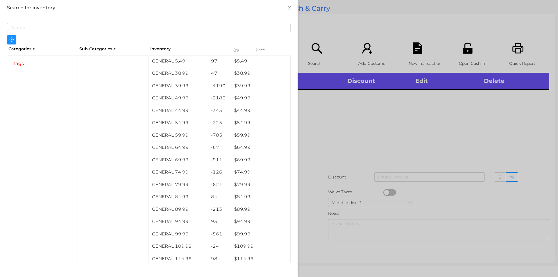
scroll to position [328, 0]
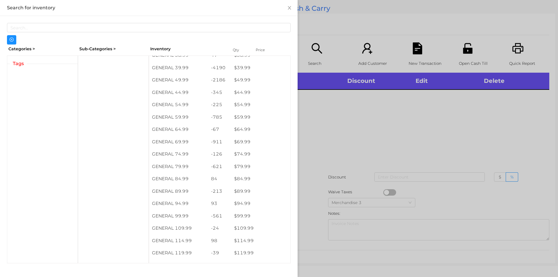
click at [347, 135] on div at bounding box center [279, 138] width 558 height 277
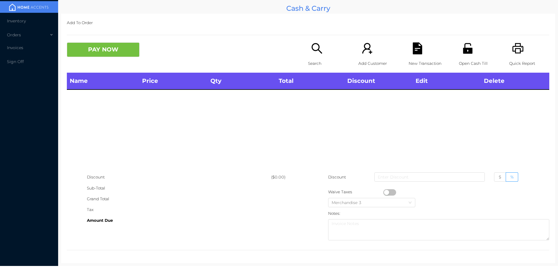
click at [317, 52] on icon "icon: search" at bounding box center [317, 48] width 12 height 12
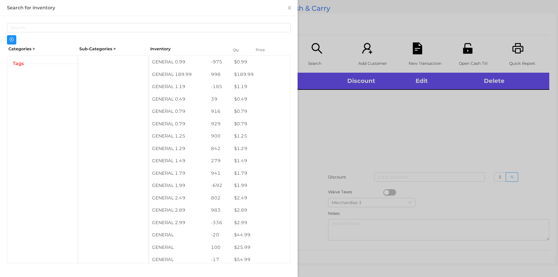
click at [334, 139] on div at bounding box center [279, 138] width 558 height 277
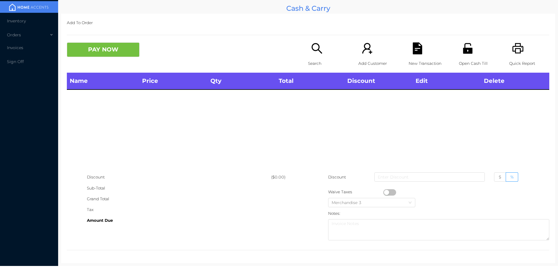
click at [315, 52] on icon "icon: search" at bounding box center [317, 48] width 12 height 12
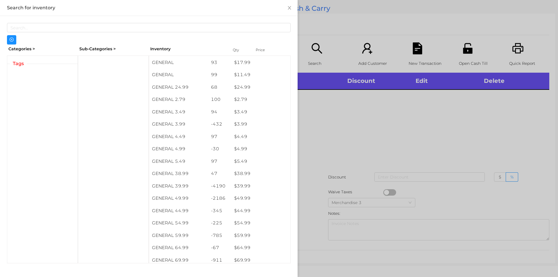
scroll to position [210, 0]
click at [342, 165] on div at bounding box center [279, 138] width 558 height 277
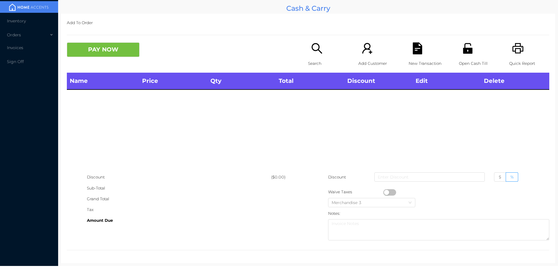
click at [314, 51] on icon "icon: search" at bounding box center [317, 48] width 12 height 12
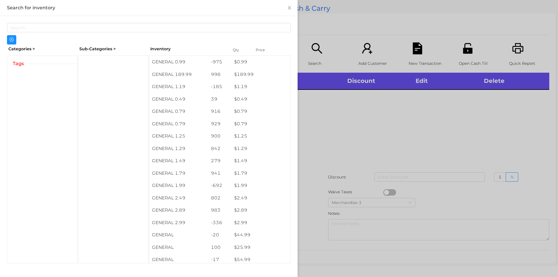
click at [367, 163] on div at bounding box center [279, 138] width 558 height 277
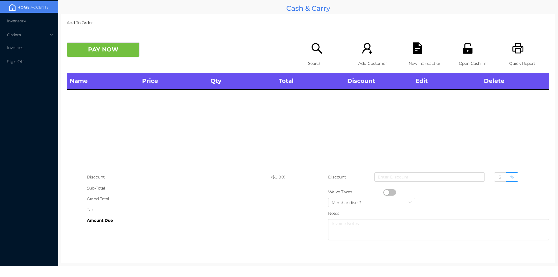
click at [294, 57] on div "PAY NOW" at bounding box center [187, 49] width 241 height 15
click at [314, 69] on div "Search" at bounding box center [328, 57] width 40 height 30
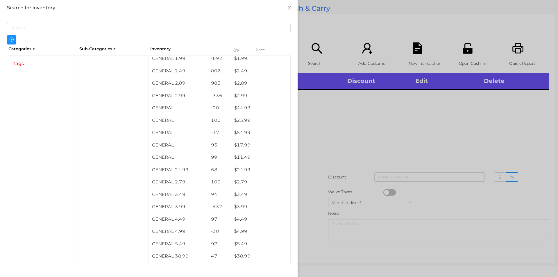
scroll to position [131, 0]
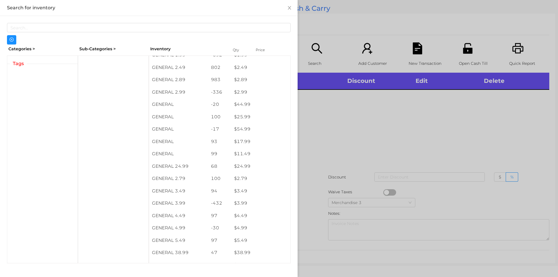
click at [339, 158] on div at bounding box center [279, 138] width 558 height 277
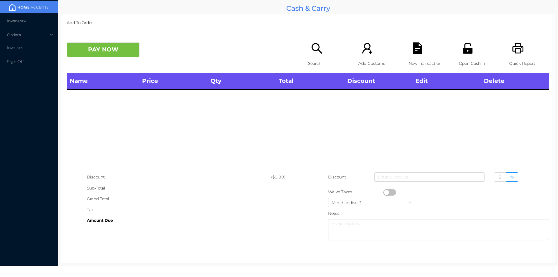
click at [315, 62] on p "Search" at bounding box center [328, 63] width 40 height 11
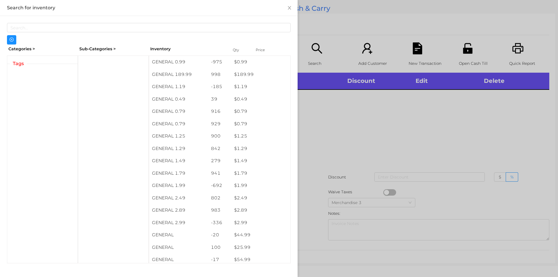
click at [320, 148] on div at bounding box center [279, 138] width 558 height 277
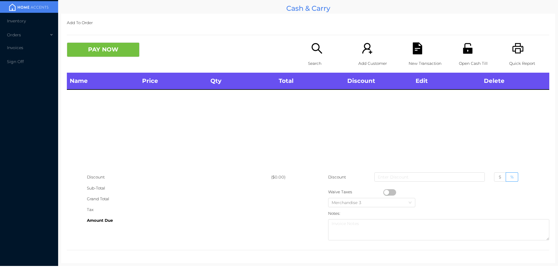
click at [311, 47] on icon "icon: search" at bounding box center [317, 48] width 12 height 12
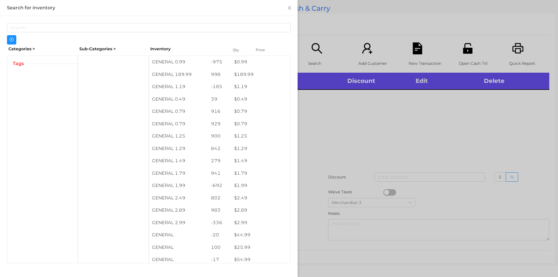
click at [332, 148] on div at bounding box center [279, 138] width 558 height 277
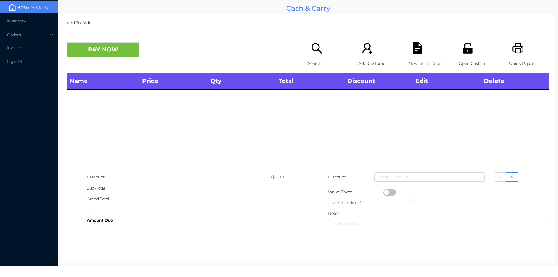
click at [315, 69] on div "Search" at bounding box center [328, 57] width 40 height 30
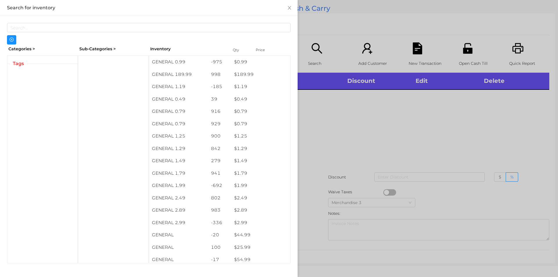
click at [332, 124] on div at bounding box center [279, 138] width 558 height 277
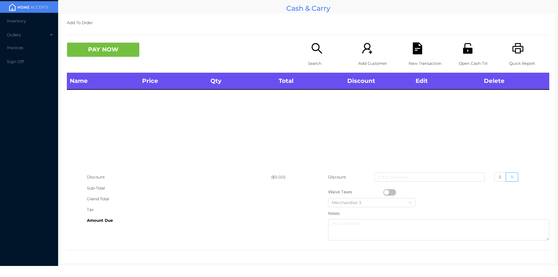
click at [308, 56] on div "Search" at bounding box center [328, 57] width 40 height 30
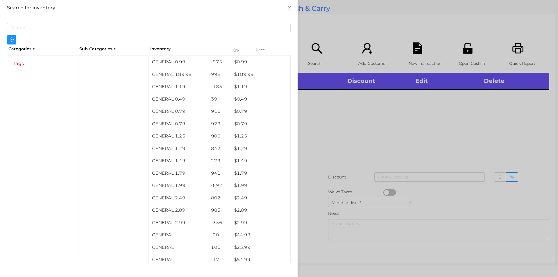
click at [360, 180] on div at bounding box center [279, 138] width 558 height 277
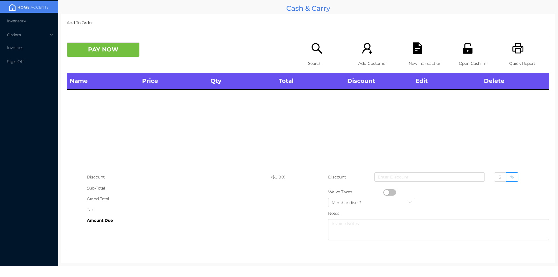
click at [308, 56] on div "Search" at bounding box center [328, 57] width 40 height 30
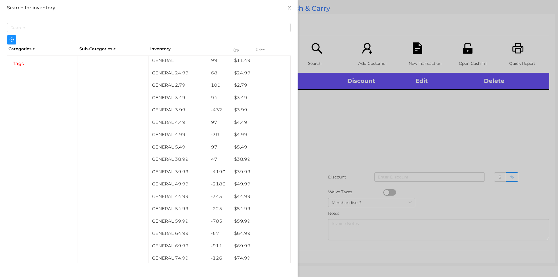
scroll to position [224, 0]
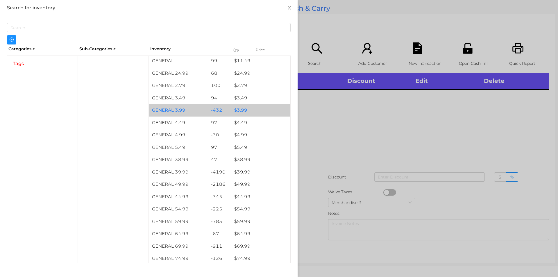
click at [247, 107] on div "$ 3.99" at bounding box center [260, 110] width 59 height 13
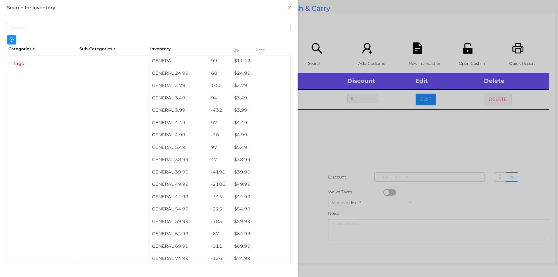
click at [343, 153] on div at bounding box center [279, 138] width 558 height 277
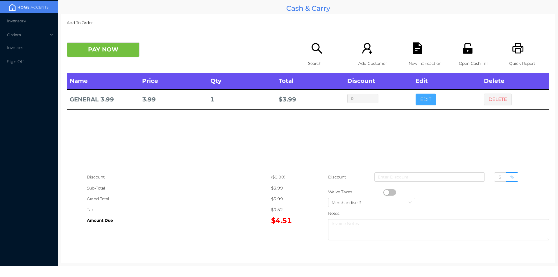
click at [417, 100] on button "EDIT" at bounding box center [426, 100] width 20 height 12
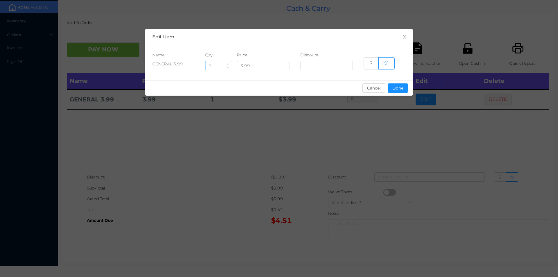
click at [221, 66] on input "1" at bounding box center [219, 65] width 26 height 9
type input "8"
click at [399, 88] on button "Done" at bounding box center [398, 87] width 20 height 9
type input "0%"
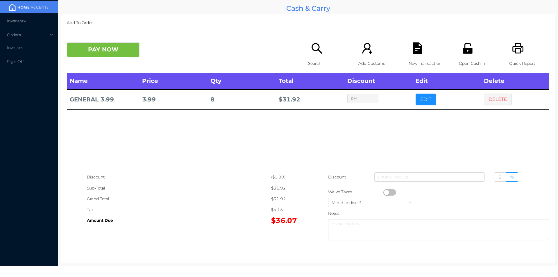
click at [308, 56] on div "Search" at bounding box center [328, 57] width 40 height 30
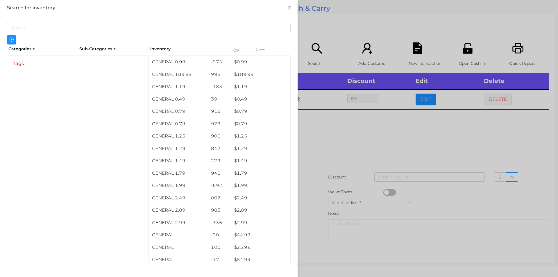
click at [334, 162] on div at bounding box center [279, 138] width 558 height 277
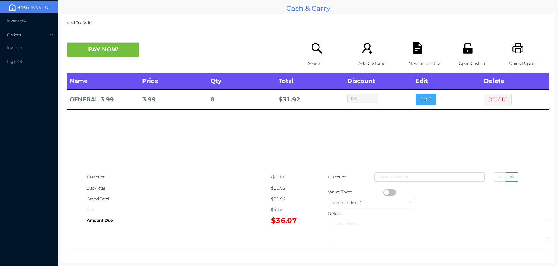
click at [421, 101] on button "EDIT" at bounding box center [426, 100] width 20 height 12
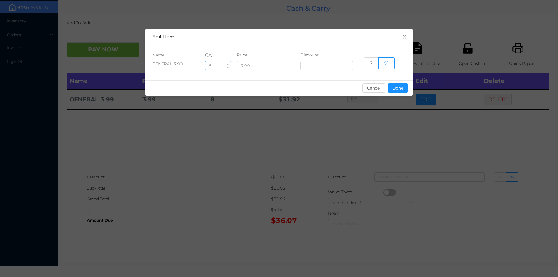
click at [216, 66] on input "8" at bounding box center [219, 65] width 26 height 9
type input "9"
click at [405, 83] on button "Done" at bounding box center [398, 87] width 20 height 9
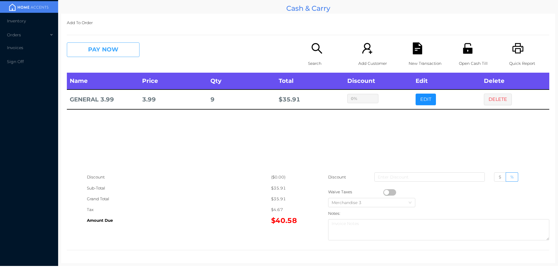
click at [93, 52] on button "PAY NOW" at bounding box center [103, 49] width 73 height 15
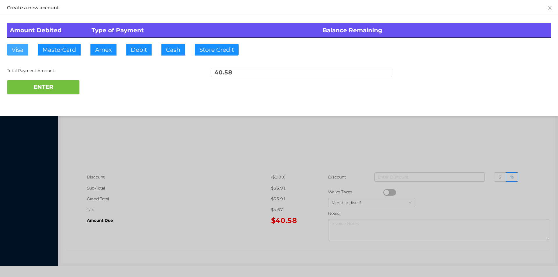
click at [22, 46] on button "Visa" at bounding box center [17, 50] width 21 height 12
click at [192, 194] on div at bounding box center [279, 138] width 558 height 277
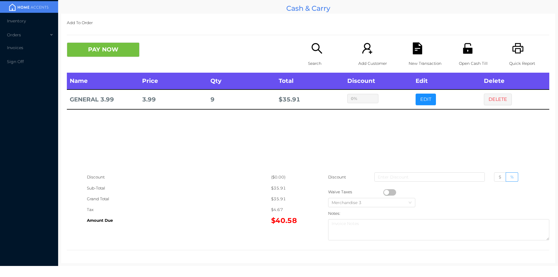
click at [456, 125] on div "Name Price Qty Total Discount Edit Delete GENERAL 3.99 3.99 9 $ 35.91 0% EDIT D…" at bounding box center [308, 122] width 483 height 99
click at [466, 53] on icon "icon: unlock" at bounding box center [467, 48] width 9 height 10
click at [483, 136] on div "Name Price Qty Total Discount Edit Delete GENERAL 3.99 3.99 9 $ 35.91 0% EDIT D…" at bounding box center [308, 122] width 483 height 99
click at [417, 56] on div "New Transaction" at bounding box center [429, 57] width 40 height 30
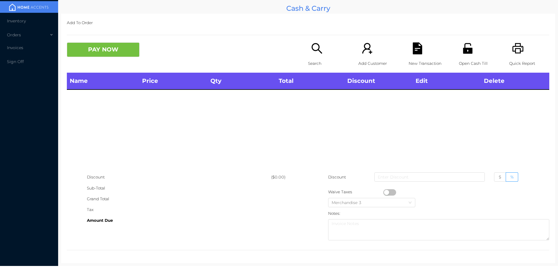
click at [314, 58] on div "Search" at bounding box center [328, 57] width 40 height 30
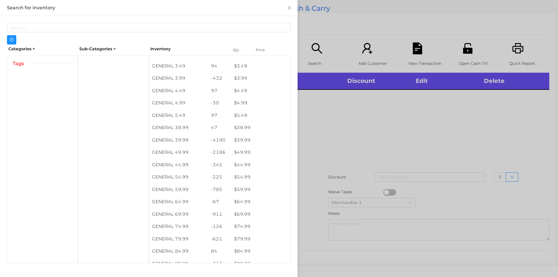
scroll to position [248, 0]
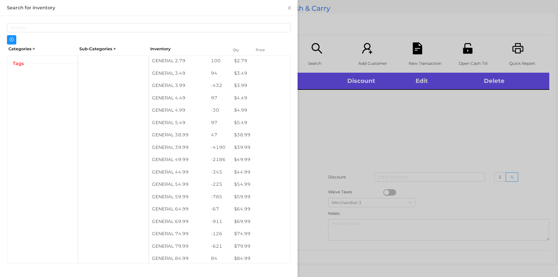
click at [355, 143] on div at bounding box center [279, 138] width 558 height 277
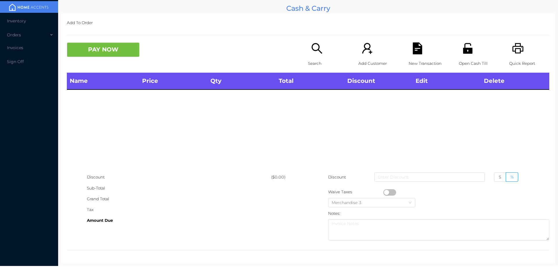
click at [329, 111] on div "Name Price Qty Total Discount Edit Delete" at bounding box center [308, 122] width 483 height 99
click at [308, 54] on div "Search" at bounding box center [328, 57] width 40 height 30
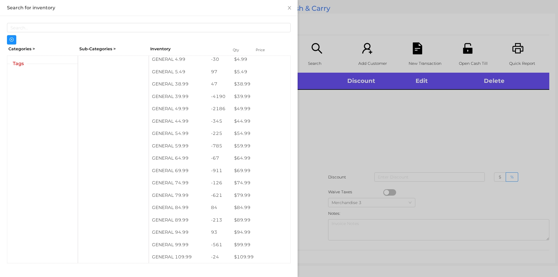
scroll to position [298, 0]
click at [324, 132] on div at bounding box center [279, 138] width 558 height 277
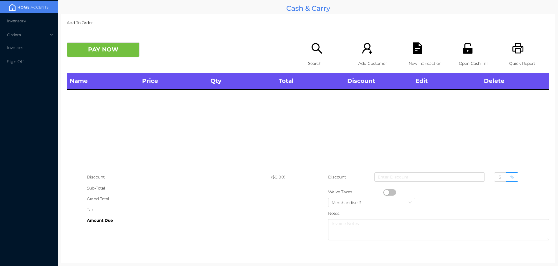
click at [308, 63] on p "Search" at bounding box center [328, 63] width 40 height 11
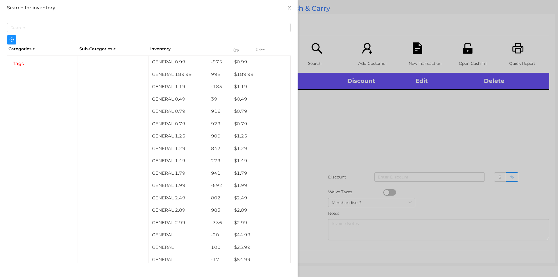
click at [331, 161] on div at bounding box center [279, 138] width 558 height 277
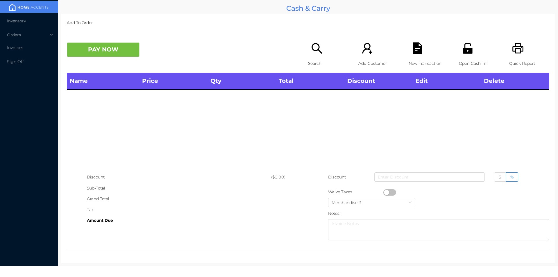
click at [312, 46] on icon "icon: search" at bounding box center [317, 48] width 10 height 10
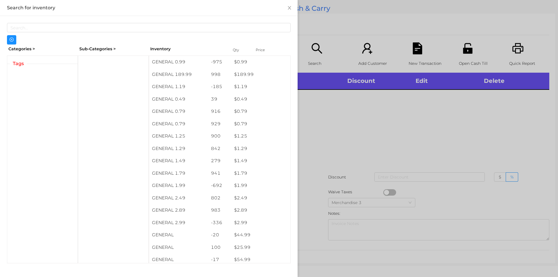
click at [367, 135] on div at bounding box center [279, 138] width 558 height 277
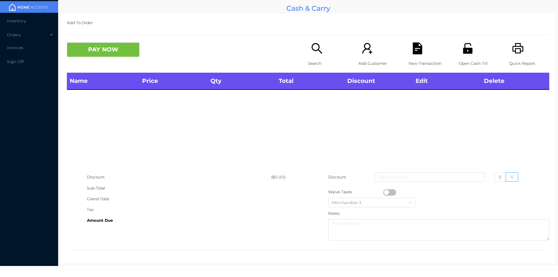
click at [311, 53] on icon "icon: search" at bounding box center [317, 48] width 12 height 12
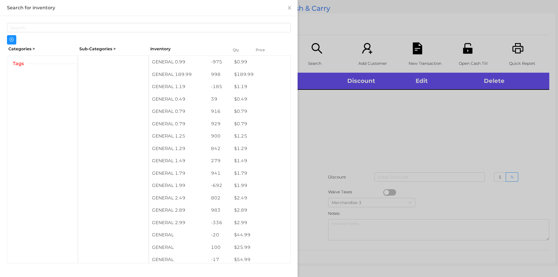
click at [358, 147] on div at bounding box center [279, 138] width 558 height 277
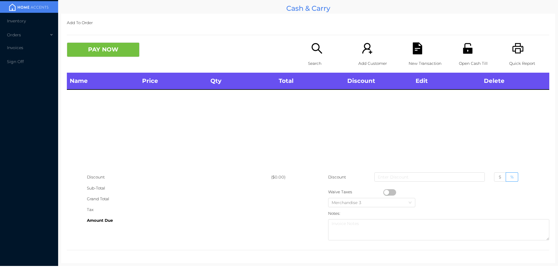
click at [303, 147] on div "Name Price Qty Total Discount Edit Delete" at bounding box center [308, 122] width 483 height 99
click at [312, 46] on icon "icon: search" at bounding box center [317, 48] width 10 height 10
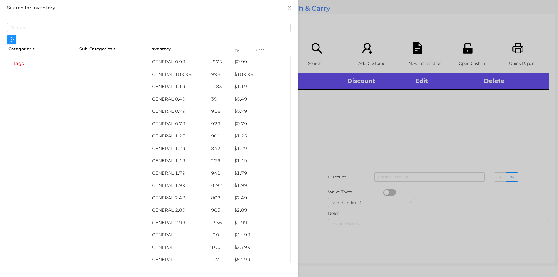
scroll to position [0, 0]
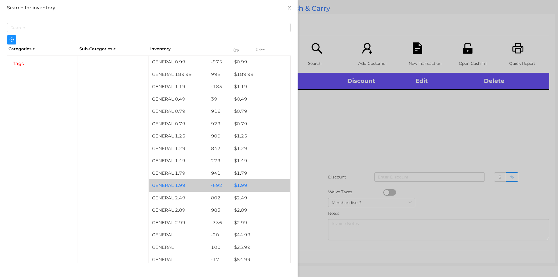
click at [240, 186] on div "$ 1.99" at bounding box center [260, 185] width 59 height 13
click at [237, 184] on div "$ 1.99" at bounding box center [260, 185] width 59 height 13
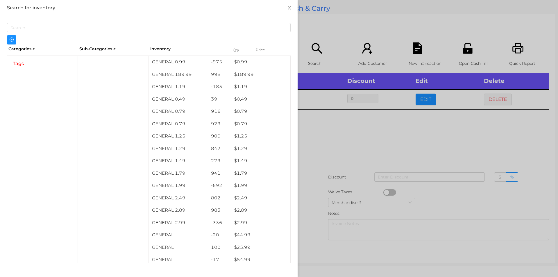
click at [341, 150] on div at bounding box center [279, 138] width 558 height 277
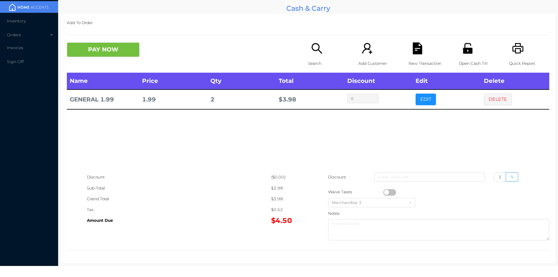
click at [313, 52] on icon "icon: search" at bounding box center [317, 48] width 12 height 12
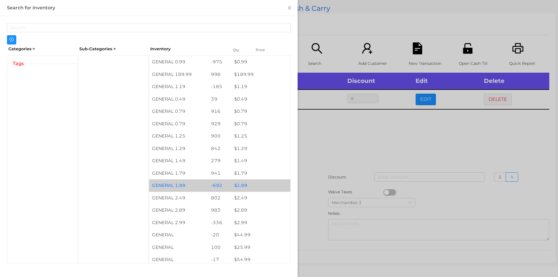
click at [254, 185] on div "$ 1.99" at bounding box center [260, 185] width 59 height 13
click at [263, 184] on div "$ 1.99" at bounding box center [260, 185] width 59 height 13
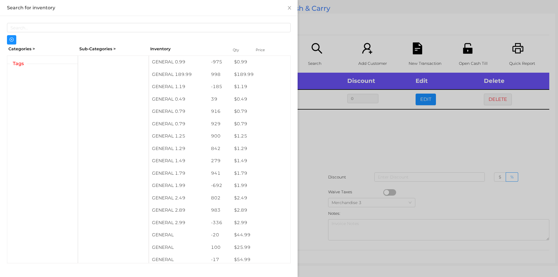
click at [328, 176] on div at bounding box center [279, 138] width 558 height 277
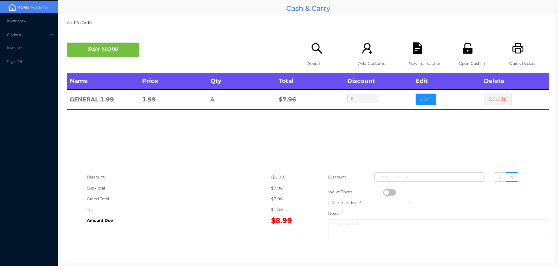
click at [312, 47] on icon "icon: search" at bounding box center [317, 48] width 12 height 12
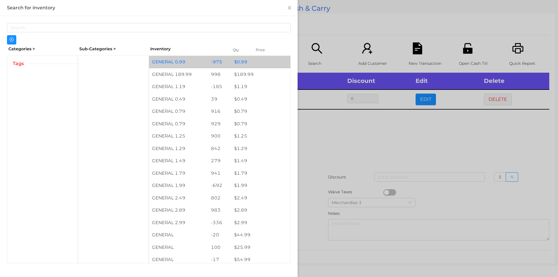
click at [243, 62] on div "$ 0.99" at bounding box center [260, 62] width 59 height 13
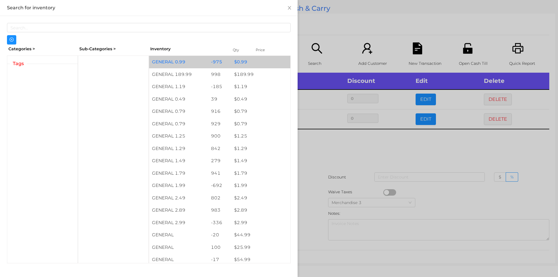
click at [236, 59] on div "$ 0.99" at bounding box center [260, 62] width 59 height 13
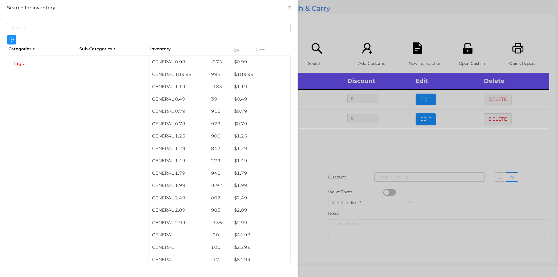
click at [321, 34] on div at bounding box center [279, 138] width 558 height 277
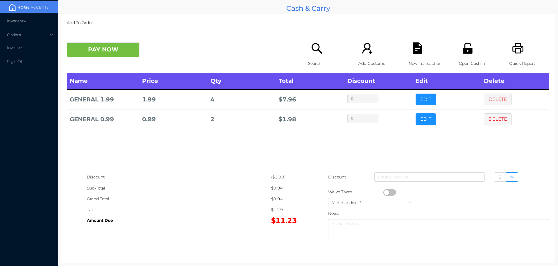
click at [310, 65] on p "Search" at bounding box center [328, 63] width 40 height 11
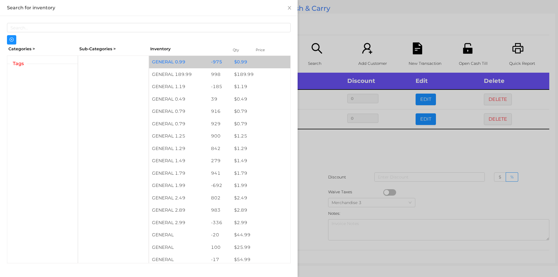
click at [239, 60] on div "$ 0.99" at bounding box center [260, 62] width 59 height 13
click at [238, 59] on div "$ 0.99" at bounding box center [260, 62] width 59 height 13
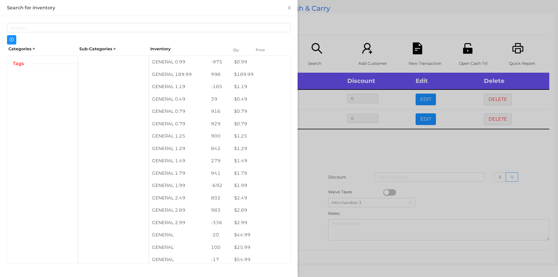
click at [335, 170] on div at bounding box center [279, 138] width 558 height 277
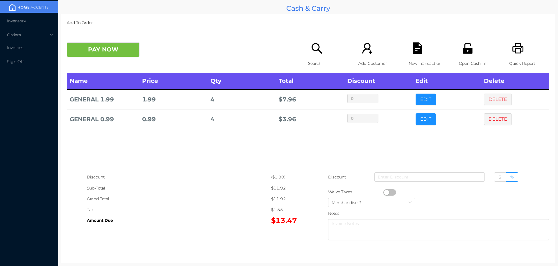
click at [412, 56] on div "New Transaction" at bounding box center [429, 57] width 40 height 30
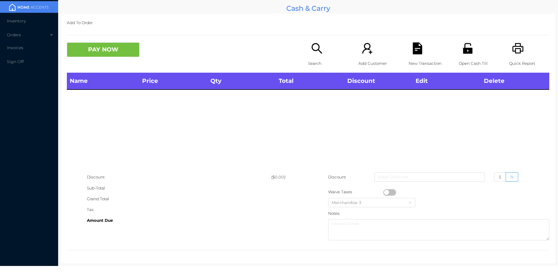
click at [529, 62] on p "Quick Report" at bounding box center [529, 63] width 40 height 11
click at [516, 56] on div "Quick Report" at bounding box center [529, 57] width 40 height 30
click at [310, 71] on div "Search" at bounding box center [328, 57] width 40 height 30
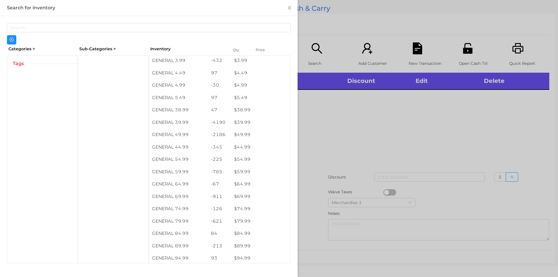
scroll to position [277, 0]
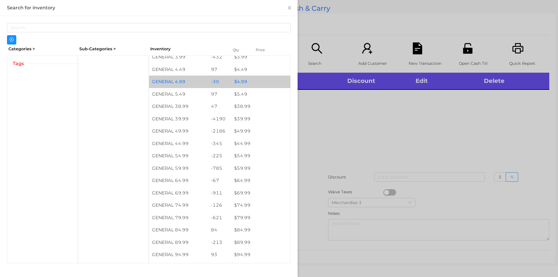
click at [224, 78] on div "-30" at bounding box center [220, 82] width 24 height 13
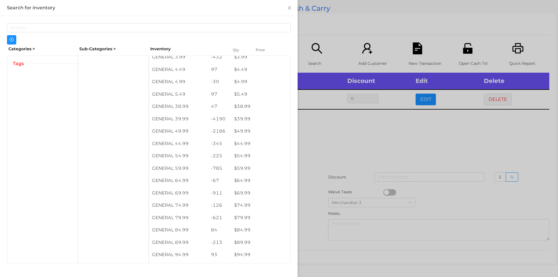
click at [421, 148] on div at bounding box center [279, 138] width 558 height 277
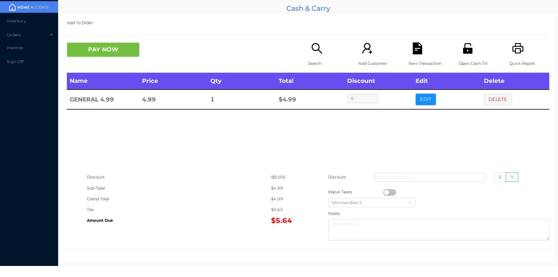
click at [318, 54] on icon "icon: search" at bounding box center [317, 48] width 12 height 12
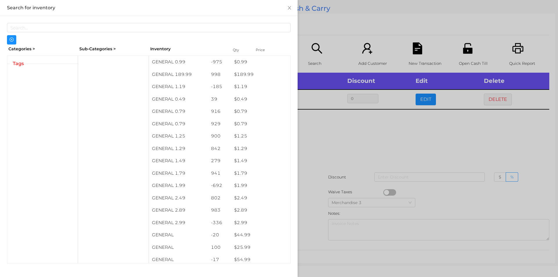
click at [374, 156] on div at bounding box center [279, 138] width 558 height 277
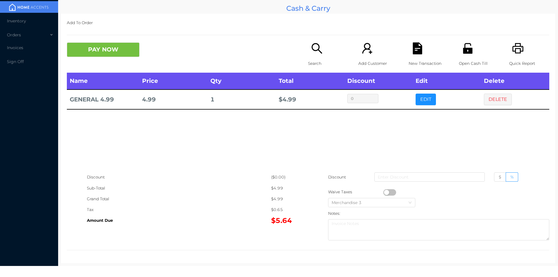
click at [320, 43] on icon "icon: search" at bounding box center [317, 48] width 12 height 12
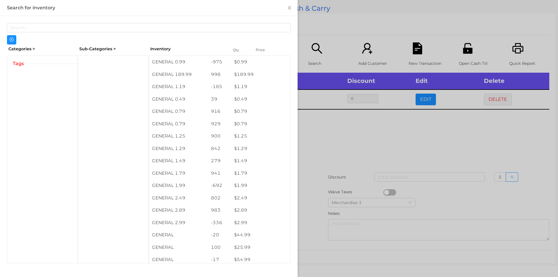
click at [345, 137] on div at bounding box center [279, 138] width 558 height 277
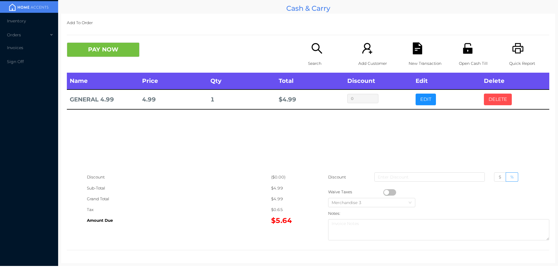
click at [501, 100] on button "DELETE" at bounding box center [498, 100] width 28 height 12
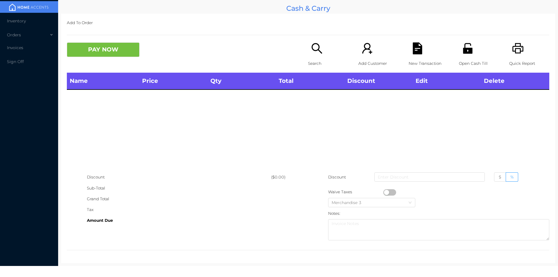
click at [316, 51] on icon "icon: search" at bounding box center [317, 48] width 12 height 12
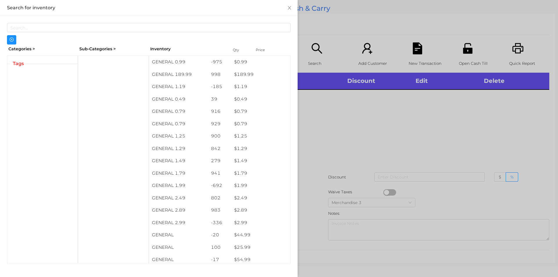
click at [371, 133] on div at bounding box center [279, 138] width 558 height 277
